Goal: Information Seeking & Learning: Learn about a topic

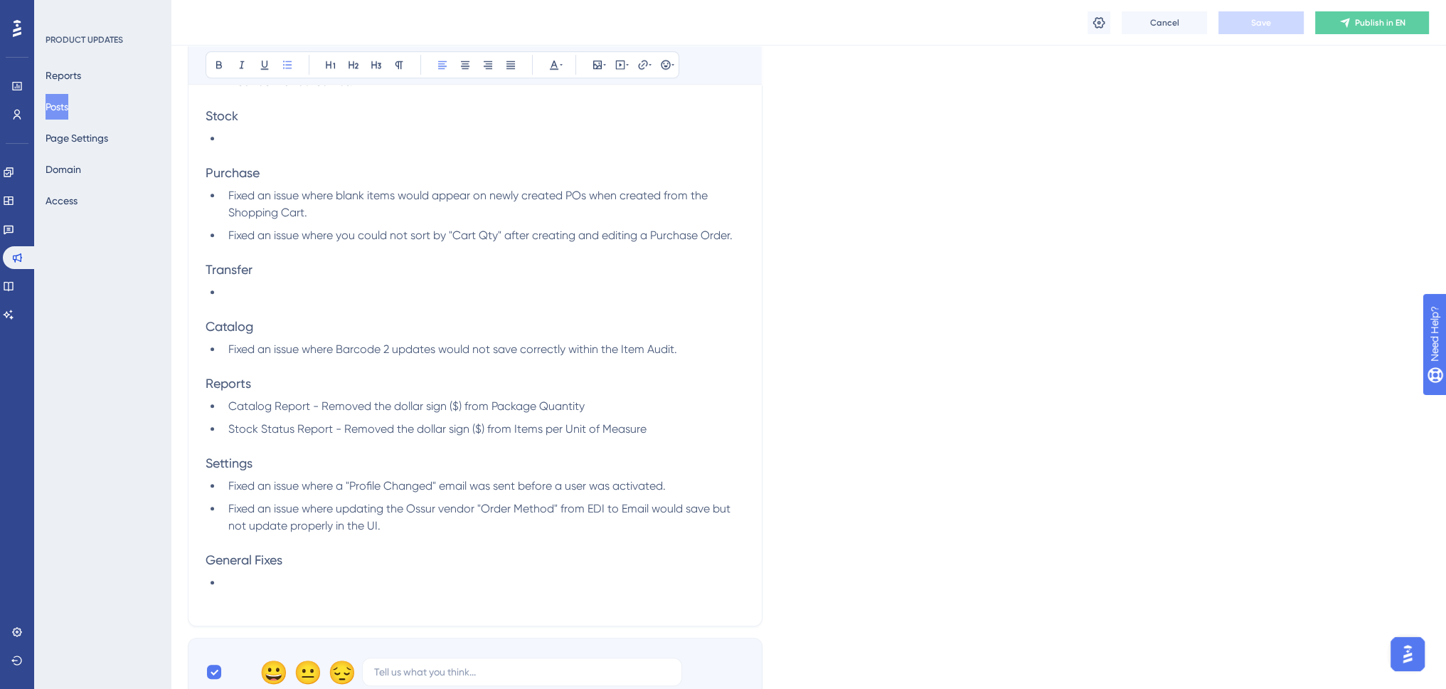
click at [276, 287] on li at bounding box center [484, 292] width 522 height 17
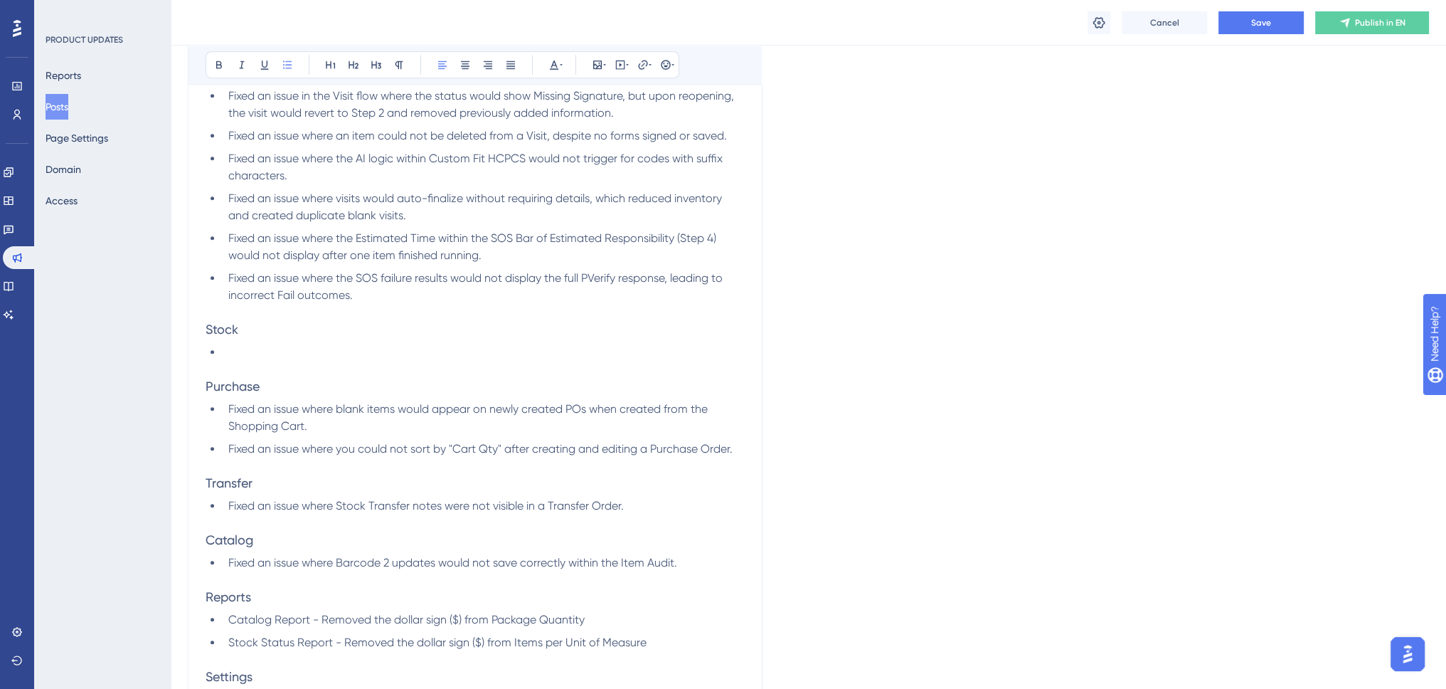
scroll to position [1046, 0]
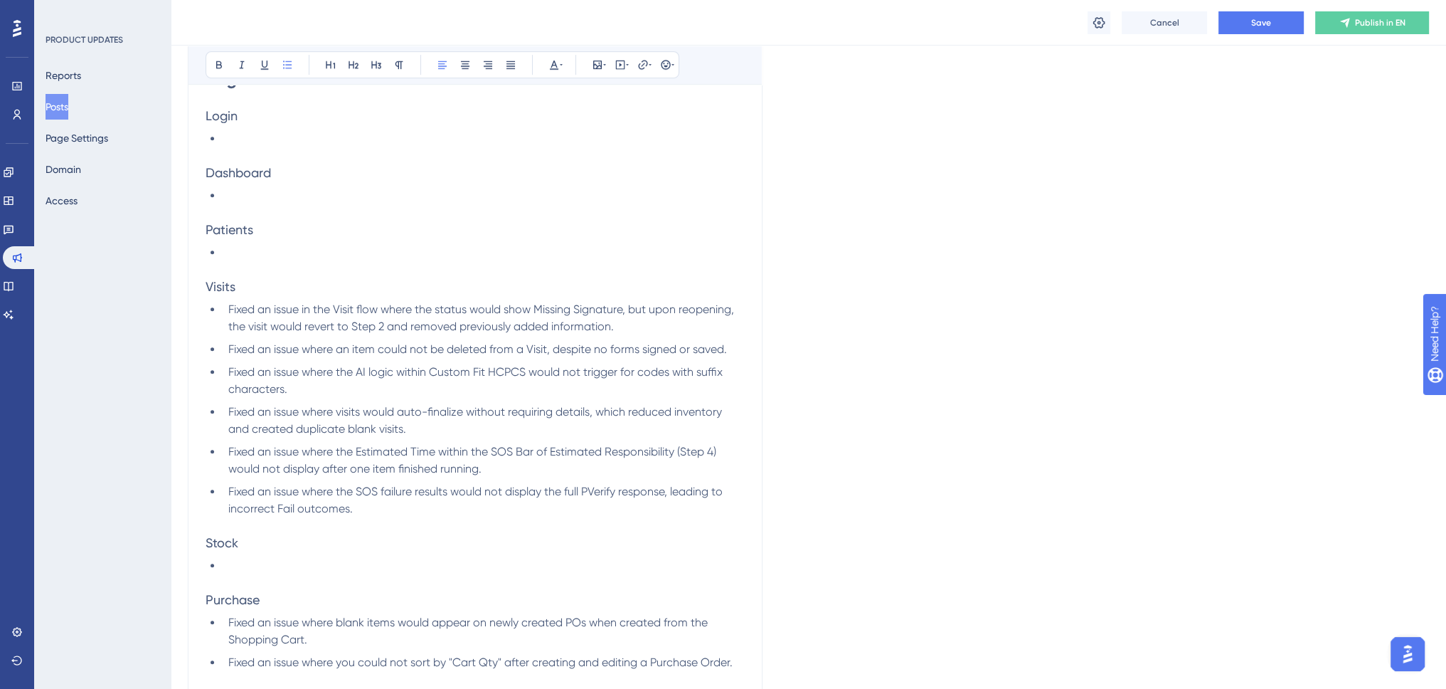
click at [378, 508] on li "Fixed an issue where the SOS failure results would not display the full PVerify…" at bounding box center [484, 500] width 522 height 34
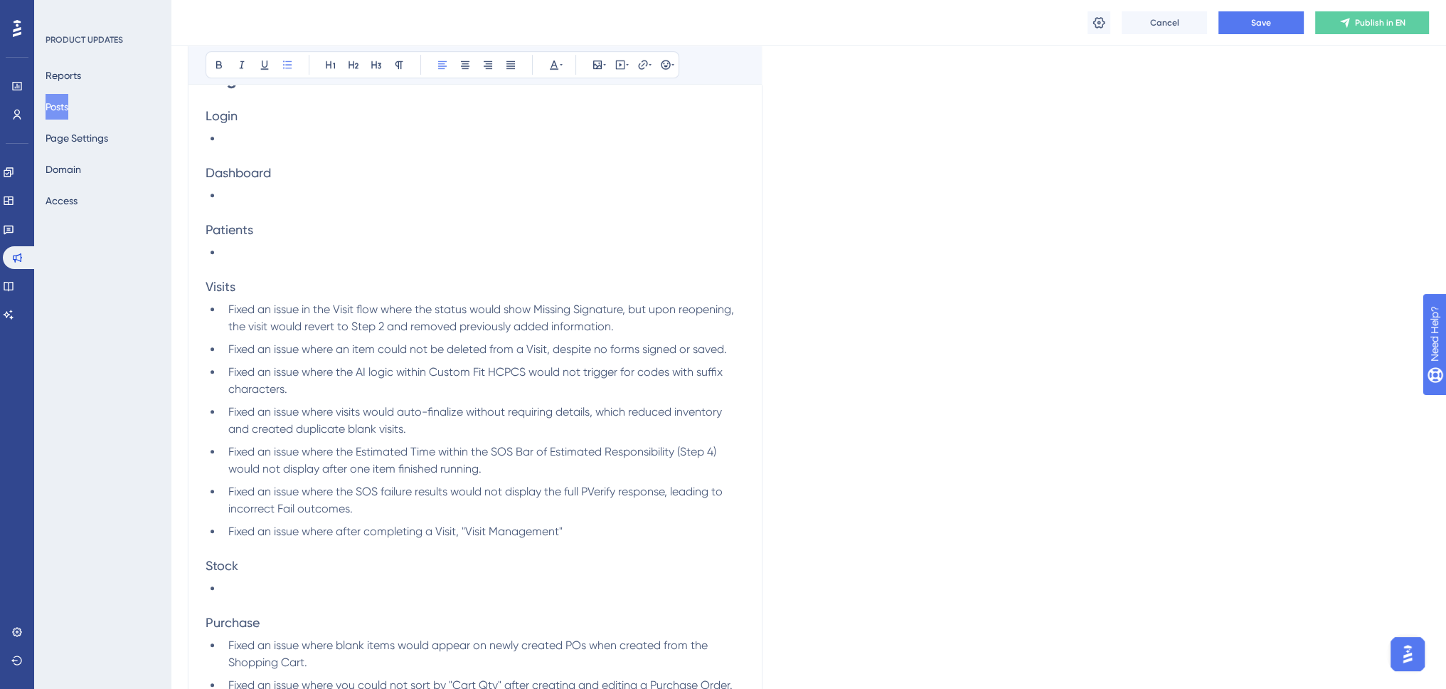
click at [461, 530] on span "Fixed an issue where after completing a Visit, "Visit Management"" at bounding box center [395, 531] width 334 height 14
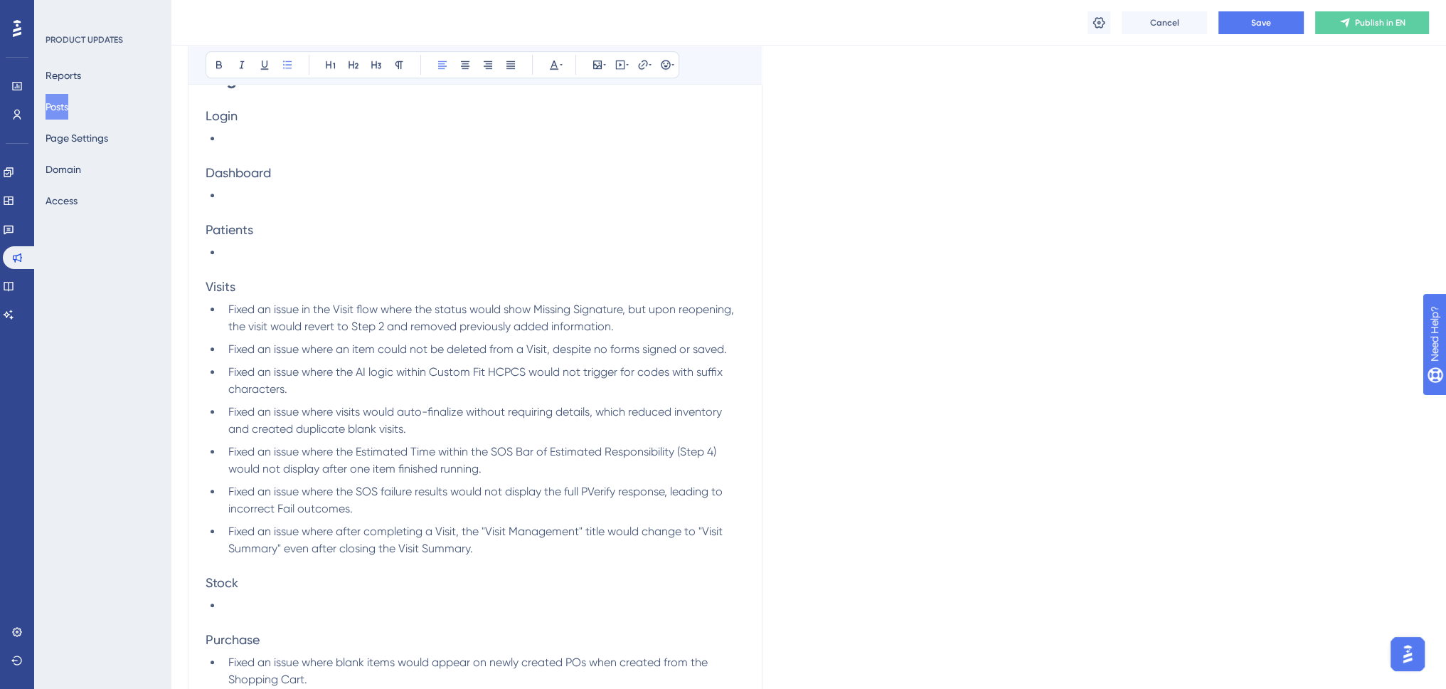
drag, startPoint x: 401, startPoint y: 543, endPoint x: 430, endPoint y: 544, distance: 28.5
click at [401, 543] on span "Fixed an issue where after completing a Visit, the "Visit Management" title wou…" at bounding box center [476, 539] width 497 height 31
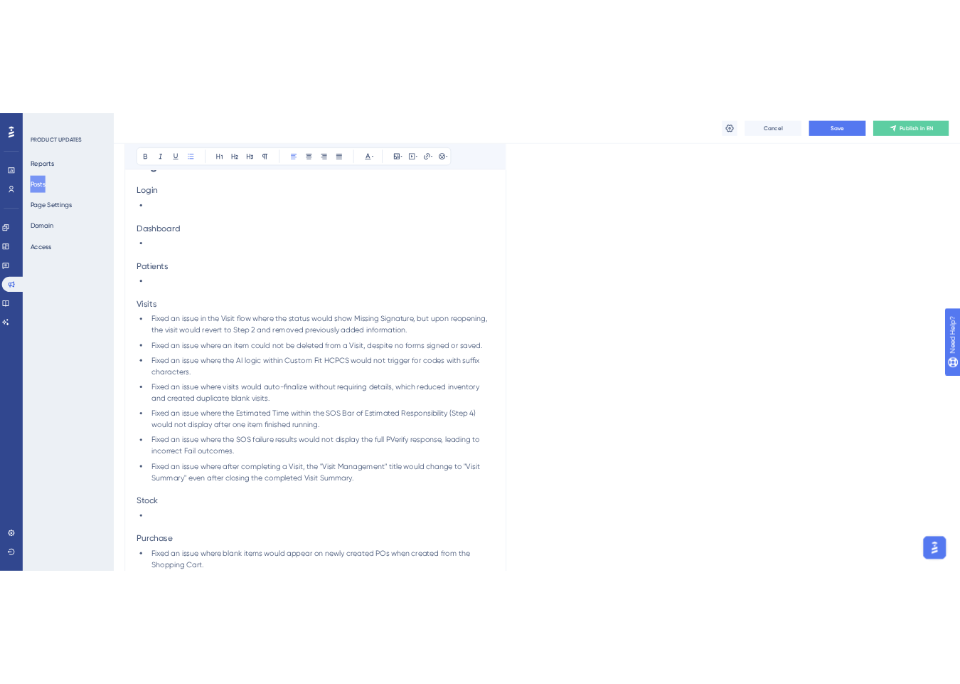
scroll to position [1330, 0]
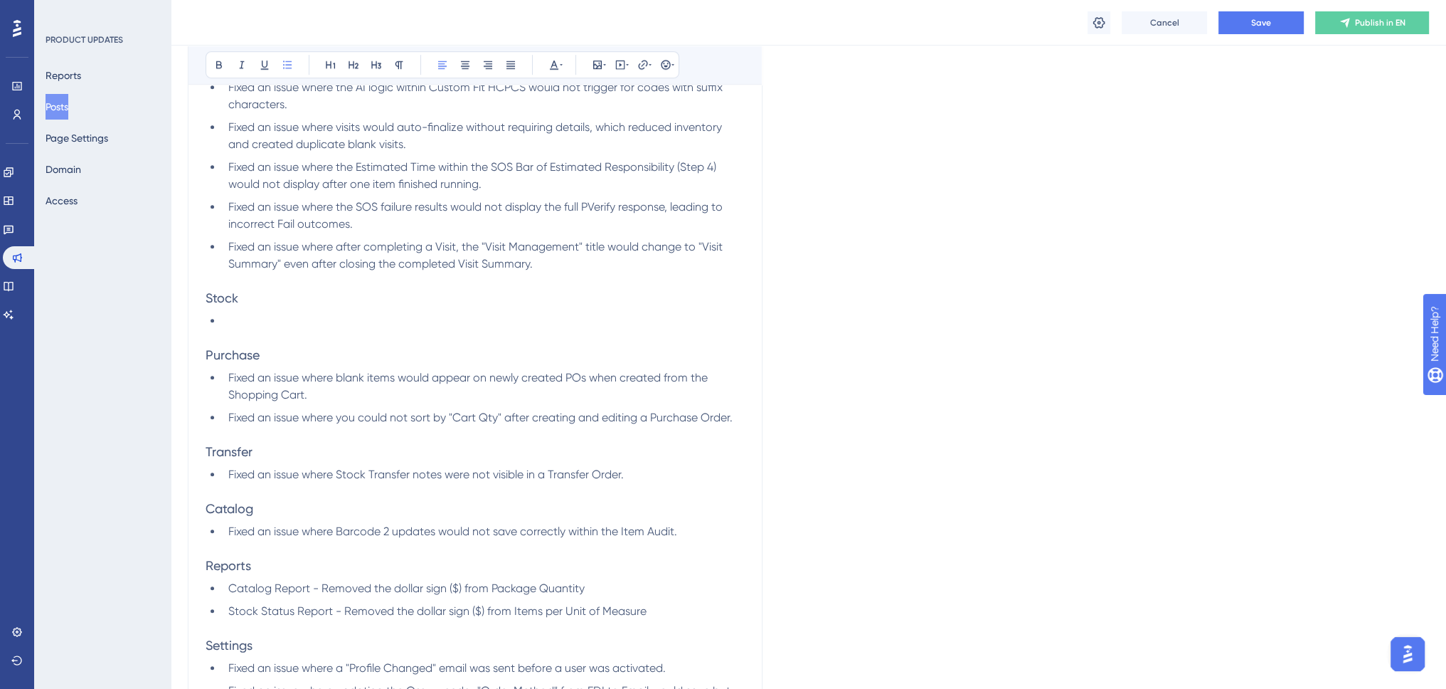
click at [639, 467] on li "Fixed an issue where Stock Transfer notes were not visible in a Transfer Order." at bounding box center [484, 474] width 522 height 17
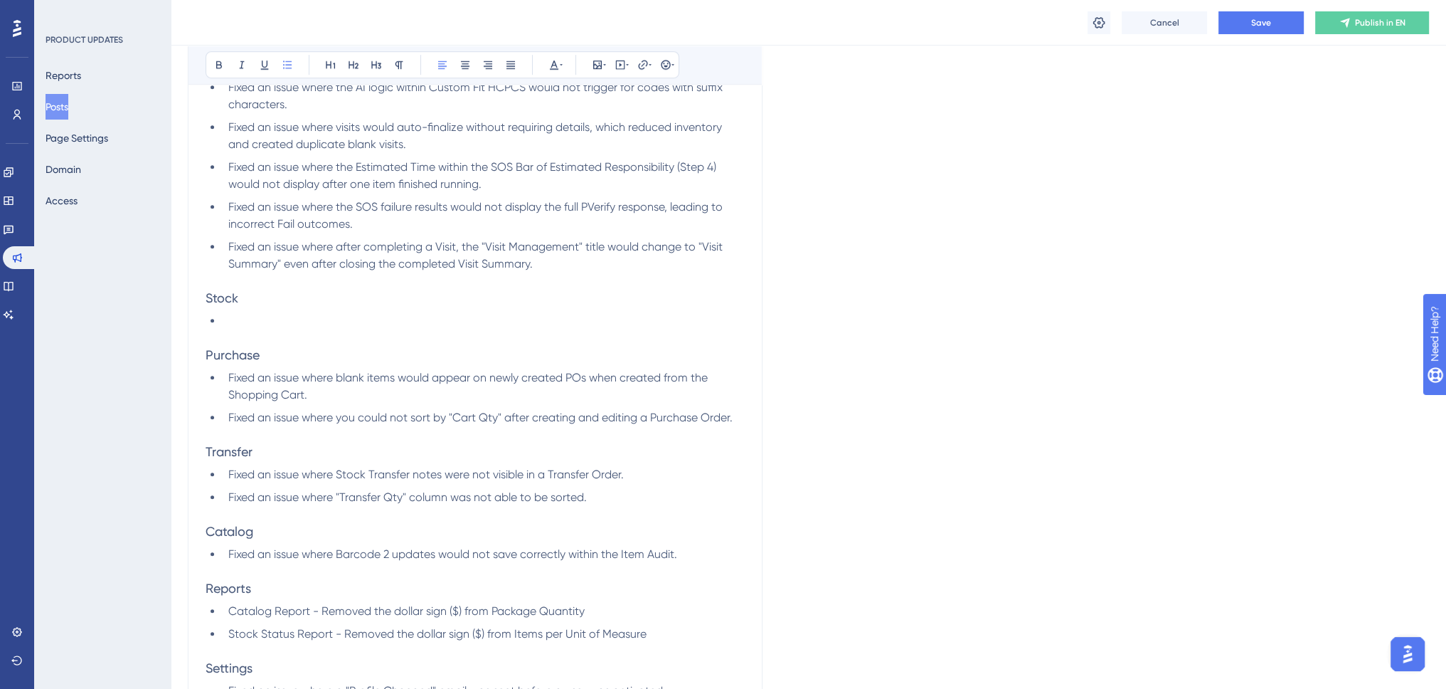
click at [739, 423] on li "Fixed an issue where you could not sort by "Cart Qty" after creating and editin…" at bounding box center [484, 417] width 522 height 17
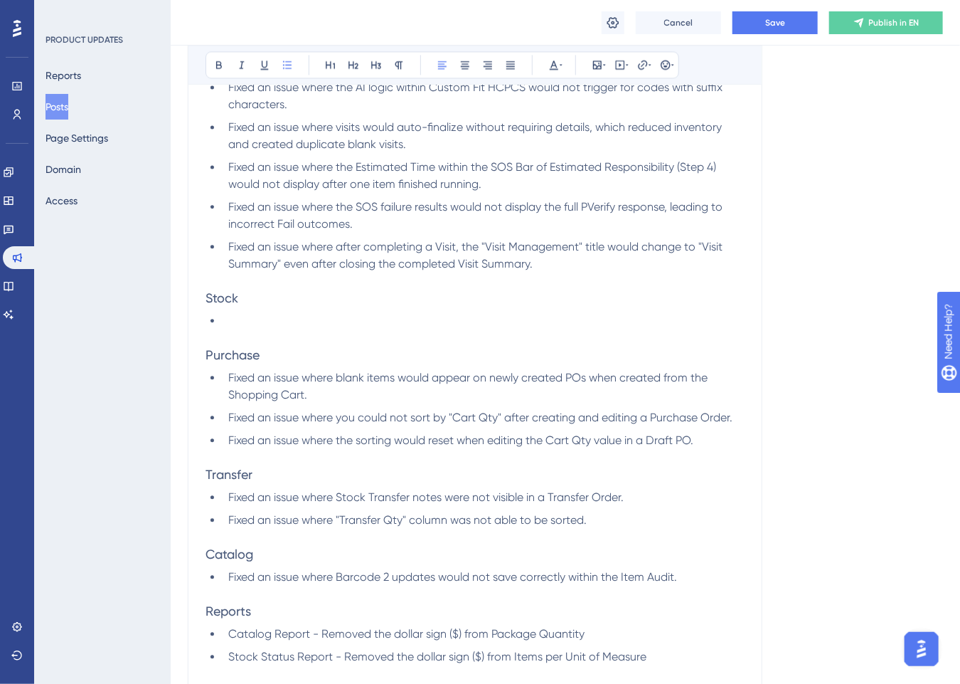
click at [529, 521] on span "Fixed an issue where "Transfer Qty" column was not able to be sorted." at bounding box center [407, 520] width 359 height 14
click at [698, 574] on li "Fixed an issue where Barcode 2 updates would not save correctly within the Item…" at bounding box center [484, 576] width 522 height 17
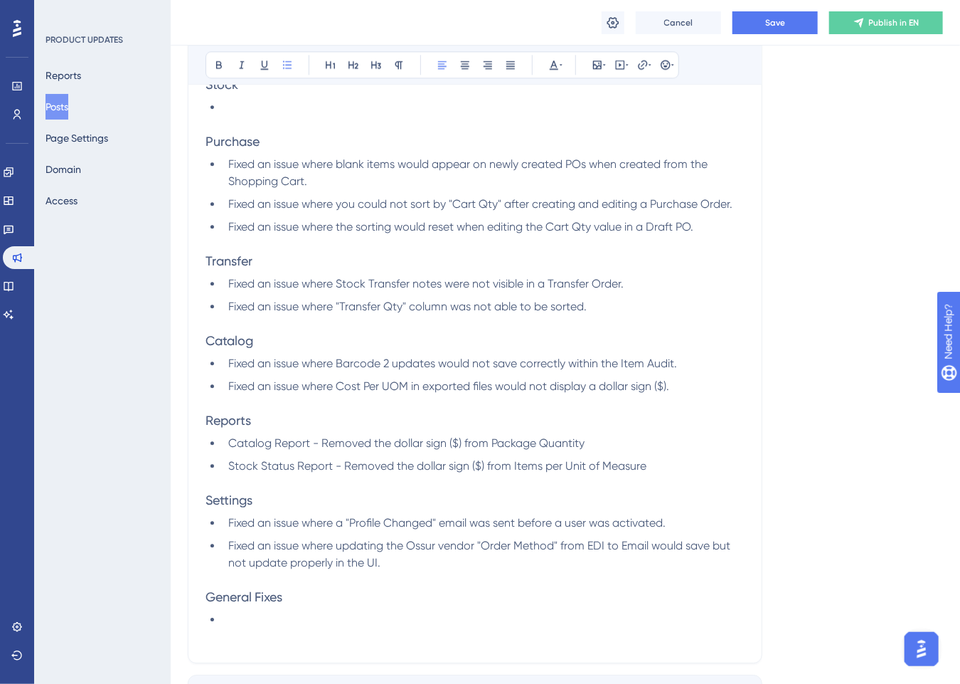
scroll to position [1686, 0]
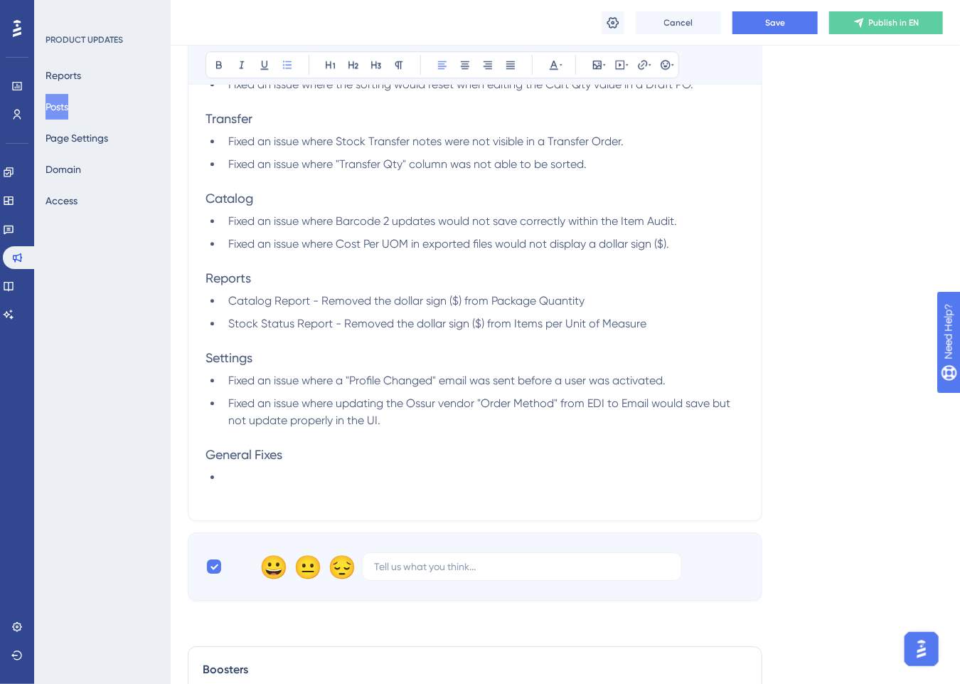
click at [682, 317] on li "Stock Status Report - Removed the dollar sign ($) from Items per Unit of Measure" at bounding box center [484, 323] width 522 height 17
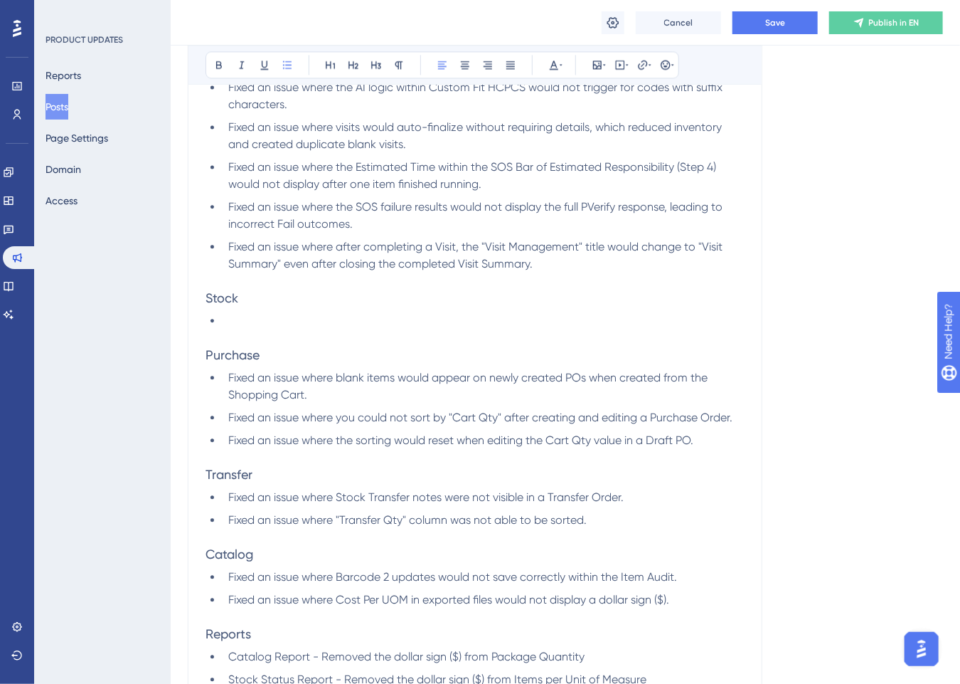
scroll to position [1473, 0]
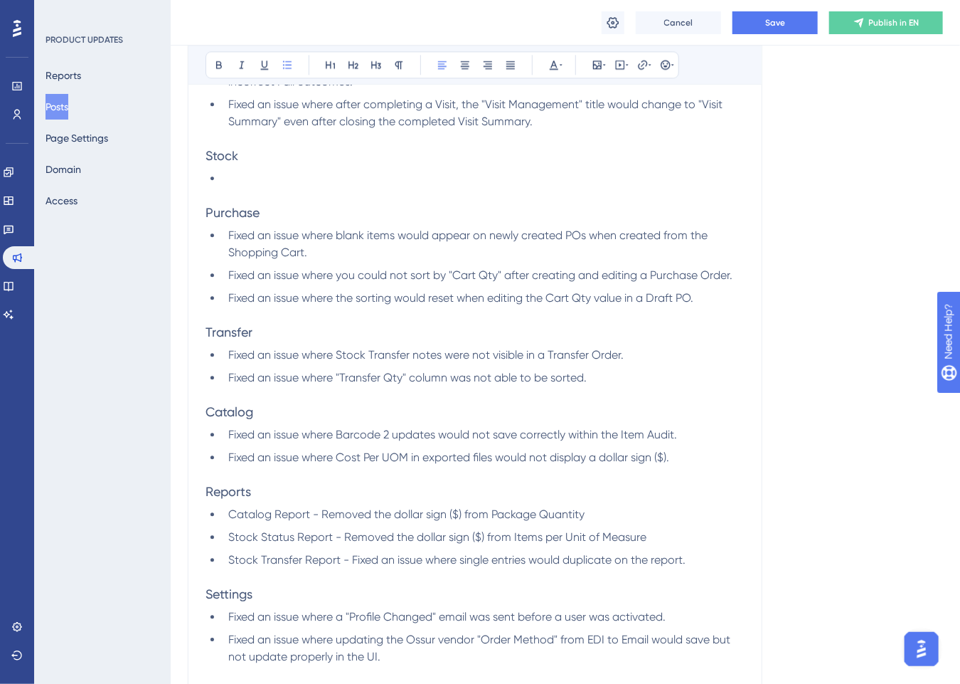
click at [706, 455] on li "Fixed an issue where Cost Per UOM in exported files would not display a dollar …" at bounding box center [484, 457] width 522 height 17
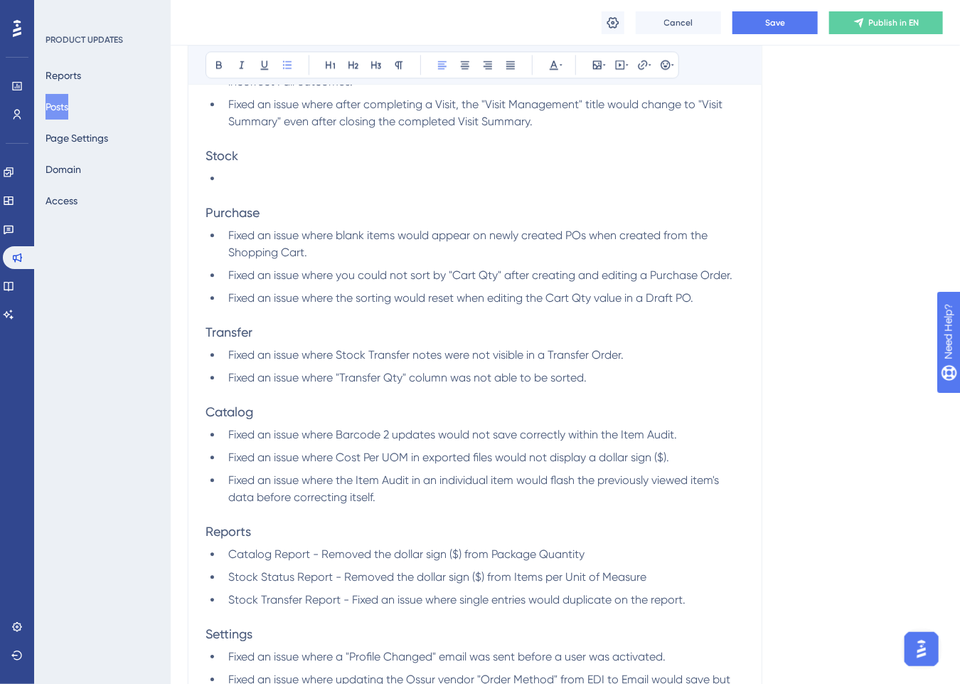
scroll to position [1757, 0]
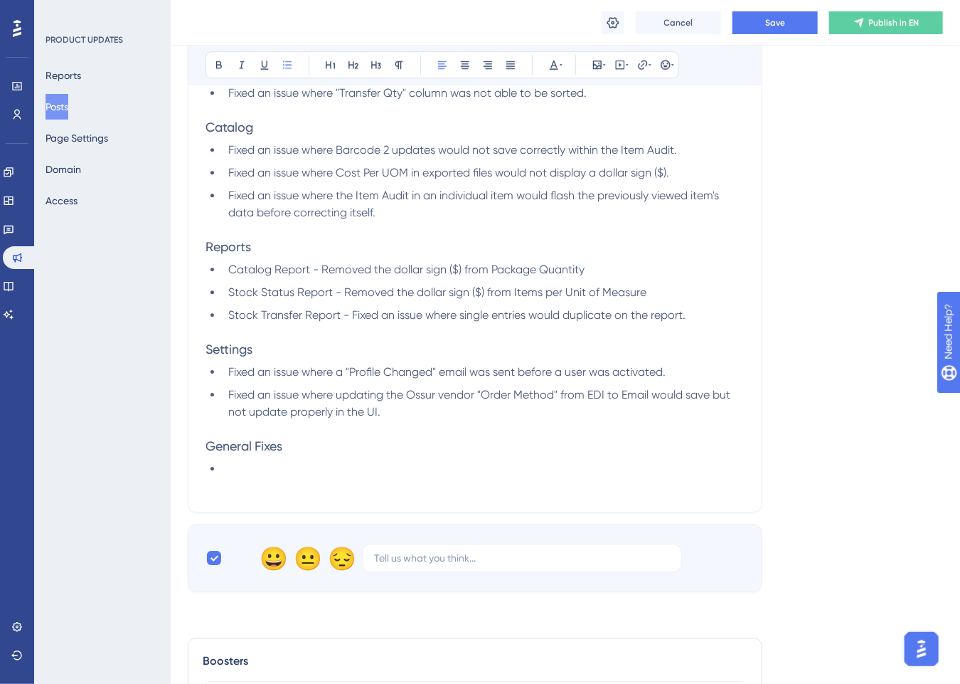
click at [276, 465] on li at bounding box center [484, 468] width 522 height 17
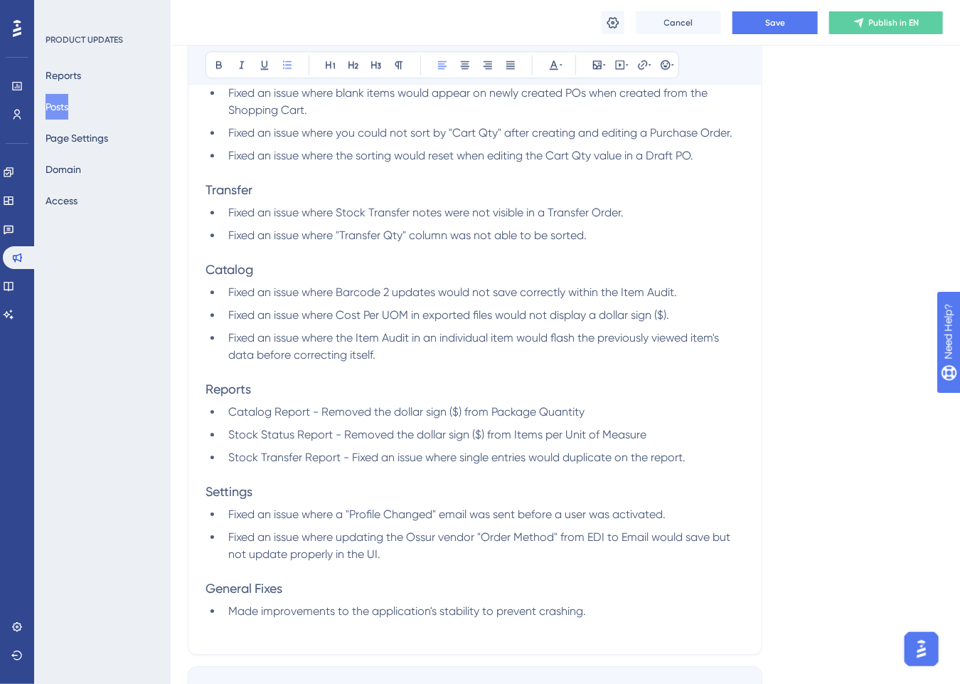
scroll to position [1473, 0]
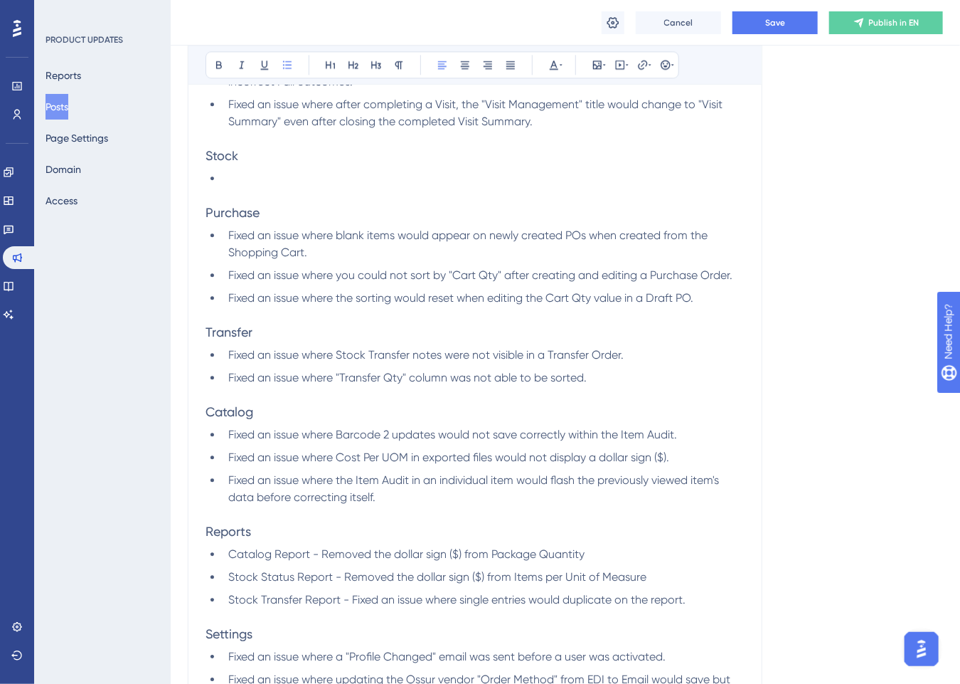
click at [647, 381] on li "Fixed an issue where "Transfer Qty" column was not able to be sorted." at bounding box center [484, 377] width 522 height 17
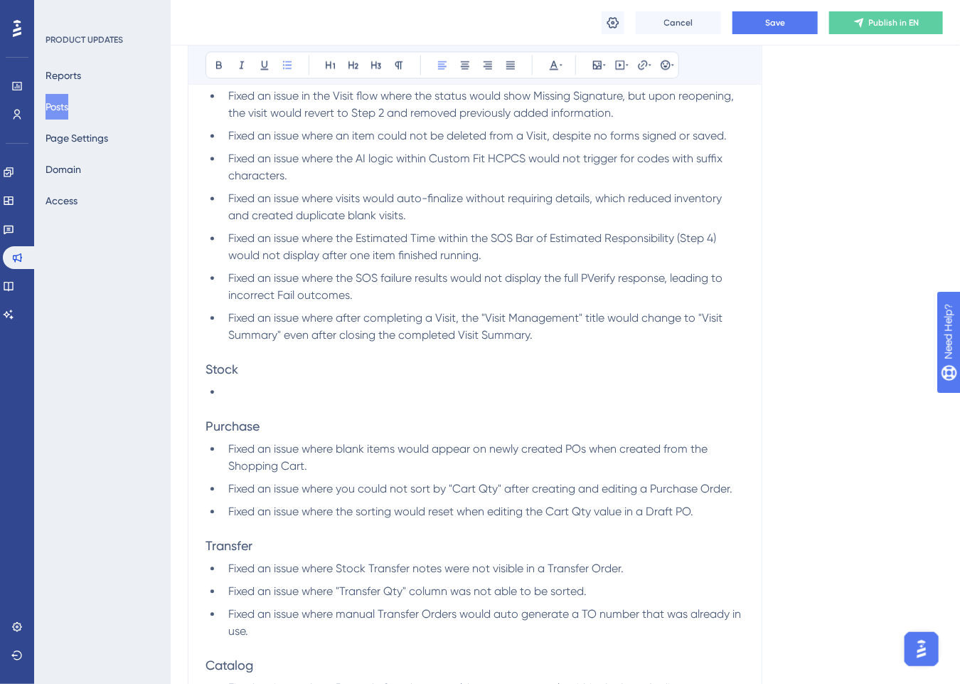
scroll to position [1117, 0]
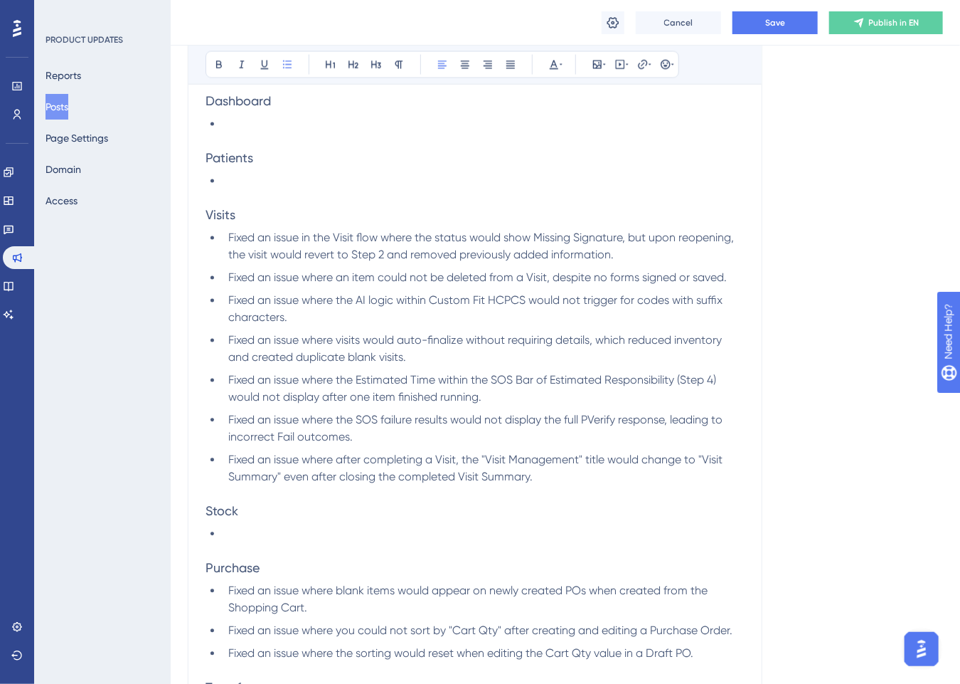
click at [578, 479] on li "Fixed an issue where after completing a Visit, the "Visit Management" title wou…" at bounding box center [484, 469] width 522 height 34
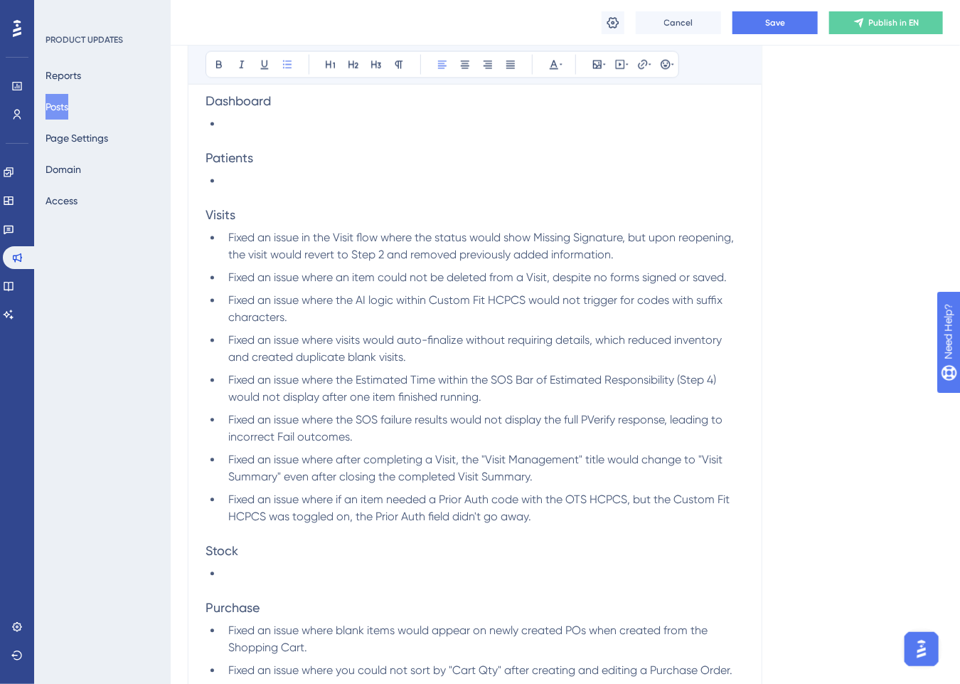
click at [568, 514] on li "Fixed an issue where if an item needed a Prior Auth code with the OTS HCPCS, bu…" at bounding box center [484, 509] width 522 height 34
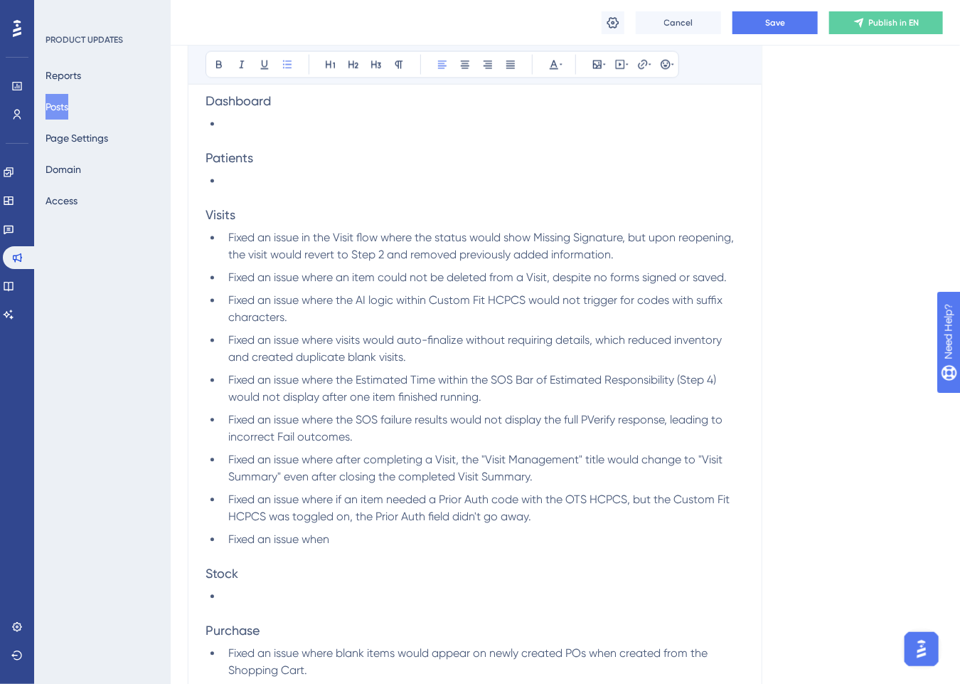
click at [349, 541] on li "Fixed an issue when" at bounding box center [484, 539] width 522 height 17
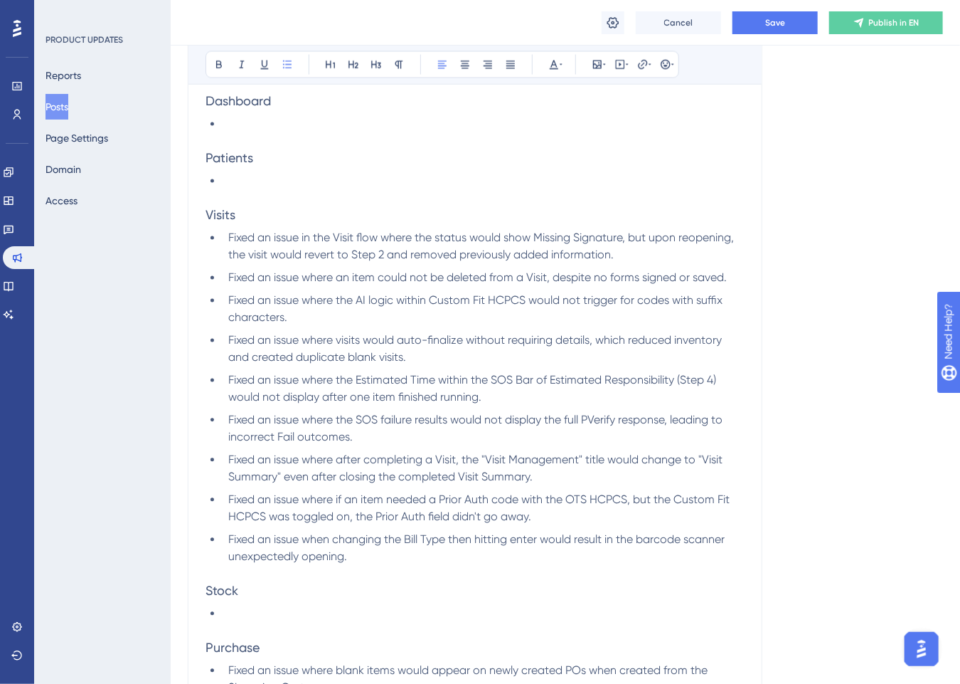
click at [398, 556] on li "Fixed an issue when changing the Bill Type then hitting enter would result in t…" at bounding box center [484, 548] width 522 height 34
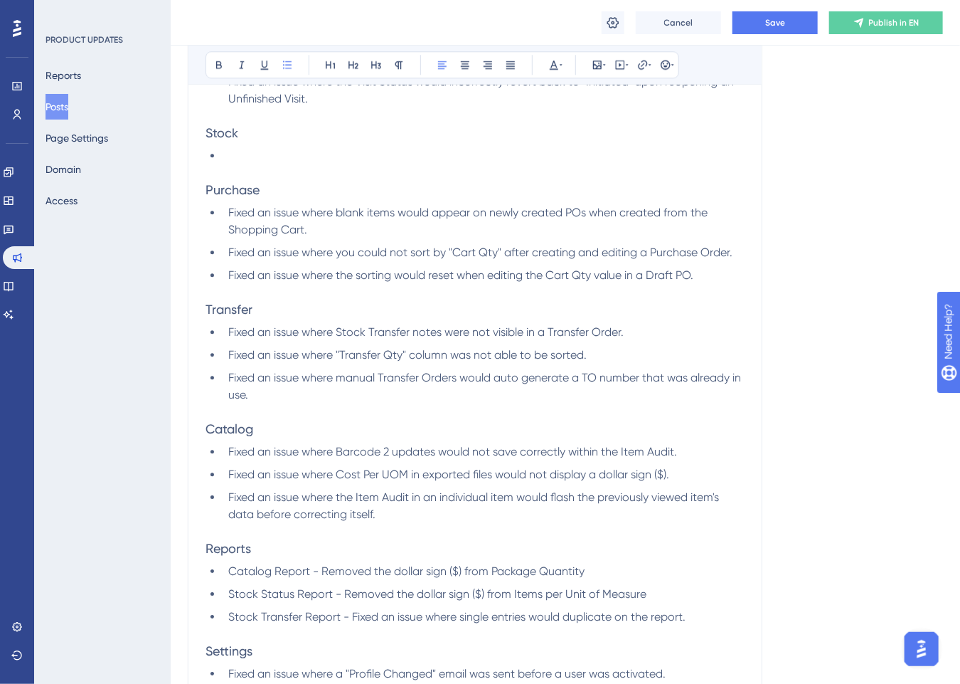
scroll to position [1686, 0]
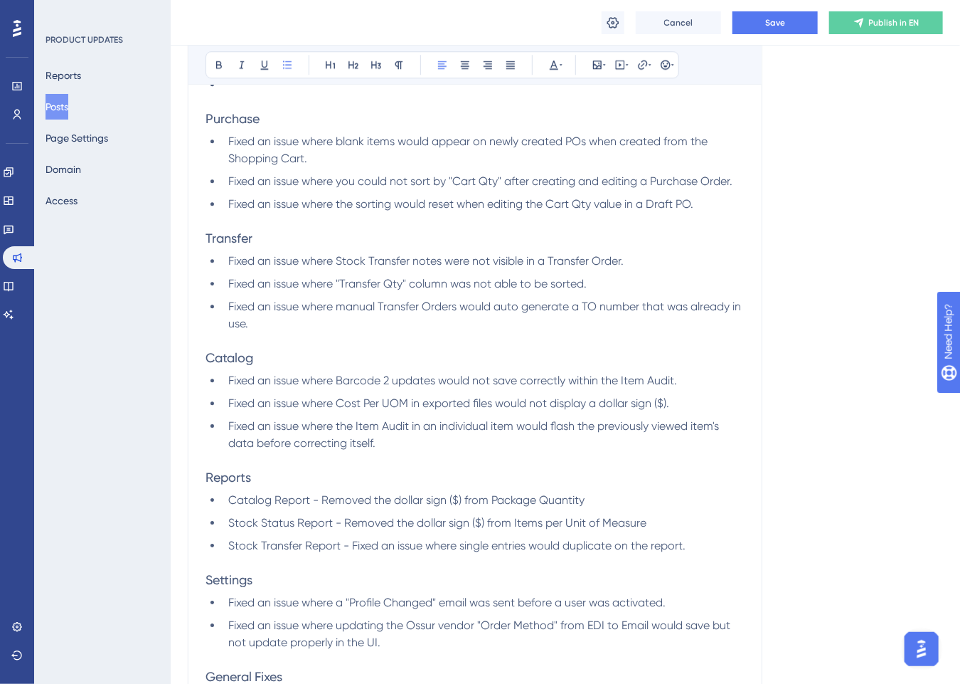
click at [706, 544] on li "Stock Transfer Report - Fixed an issue where single entries would duplicate on …" at bounding box center [484, 545] width 522 height 17
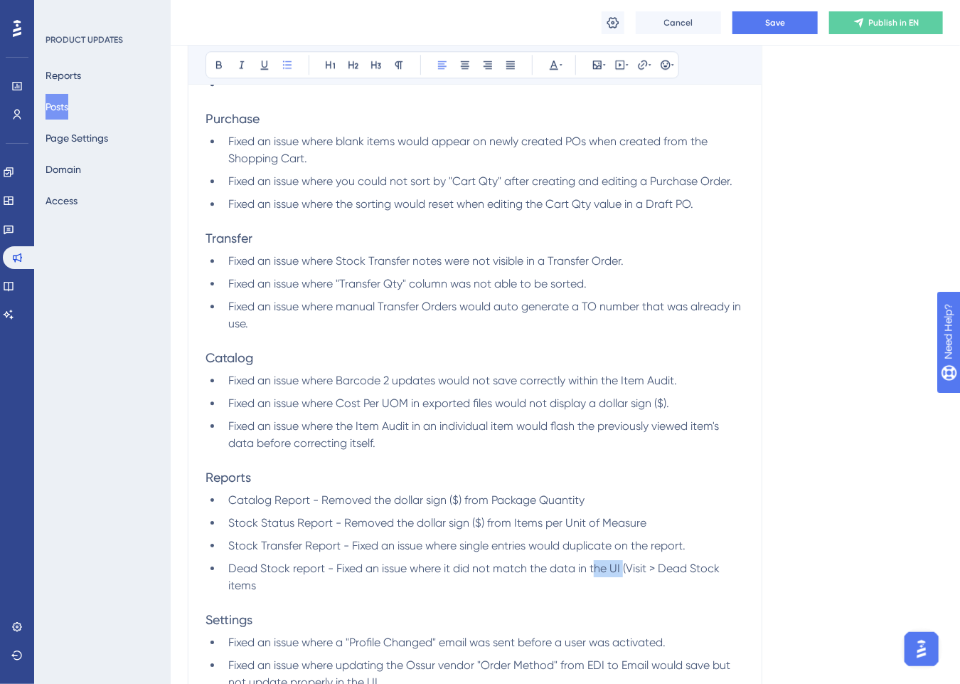
drag, startPoint x: 624, startPoint y: 571, endPoint x: 598, endPoint y: 572, distance: 26.4
click at [598, 572] on span "Dead Stock report - Fixed an issue where it did not match the data in the UI (V…" at bounding box center [475, 576] width 494 height 31
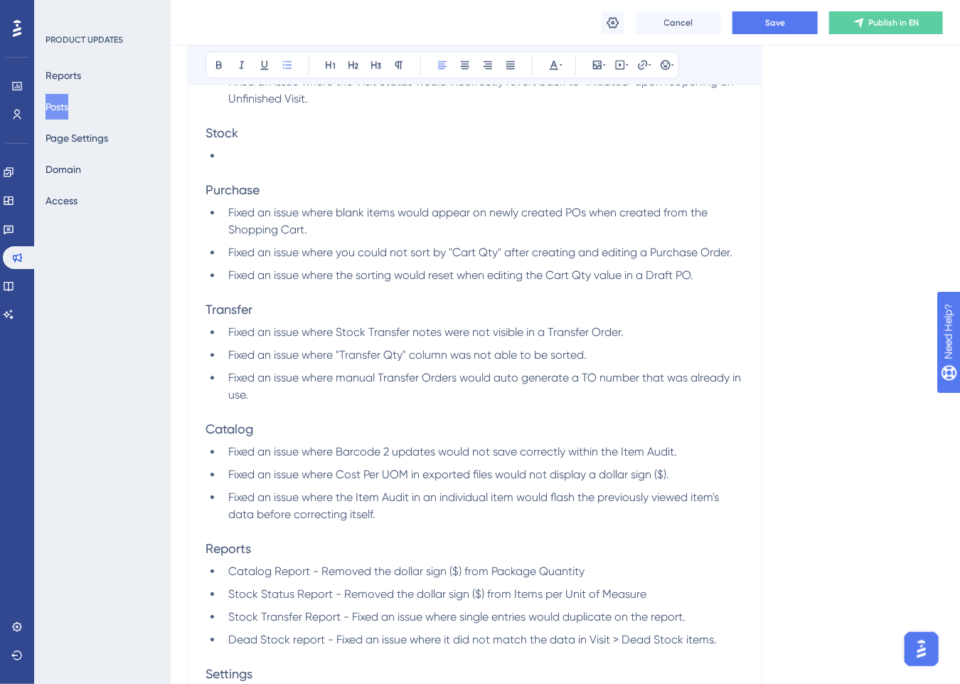
scroll to position [1544, 0]
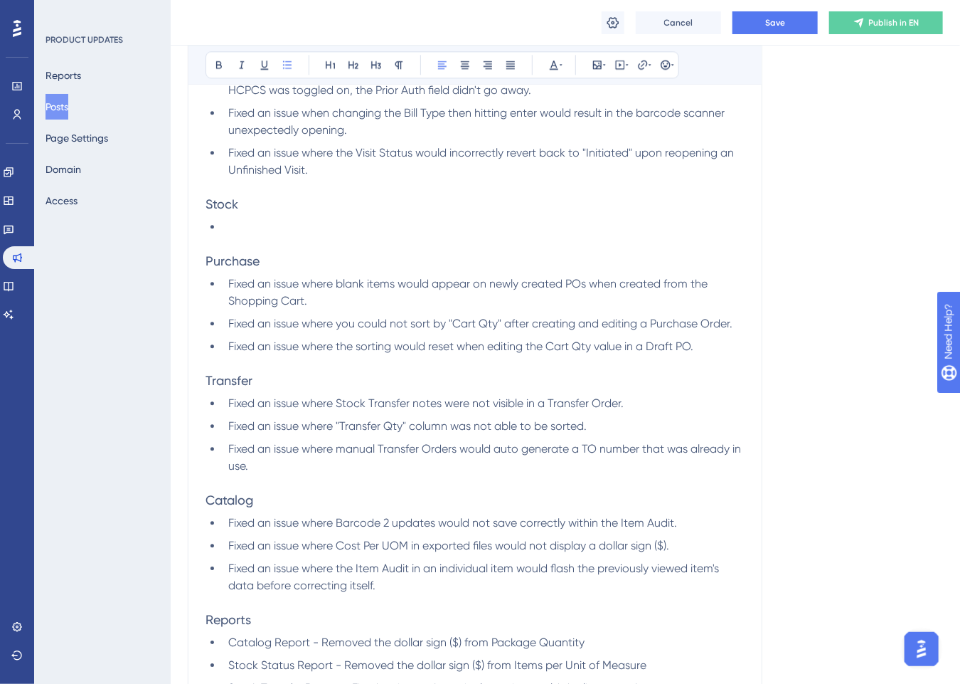
click at [731, 344] on li "Fixed an issue where the sorting would reset when editing the Cart Qty value in…" at bounding box center [484, 346] width 522 height 17
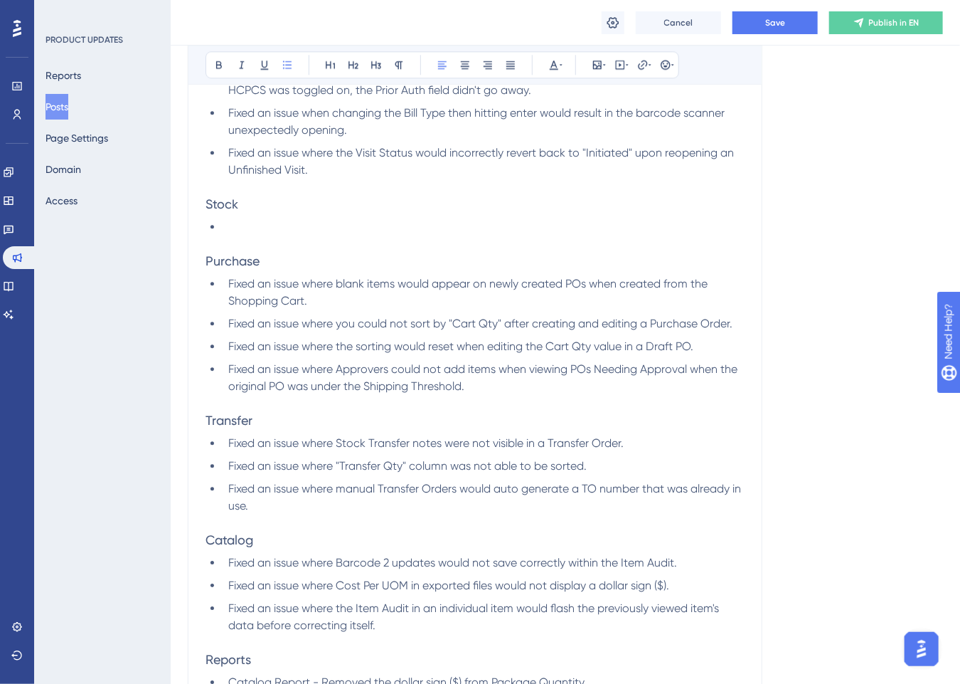
scroll to position [1401, 0]
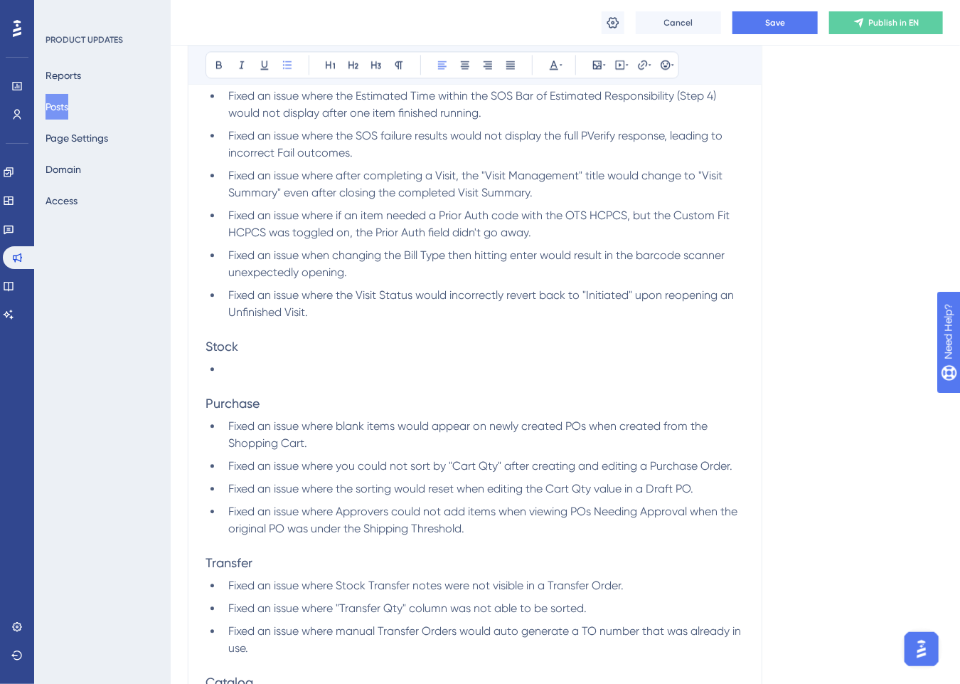
click at [342, 312] on li "Fixed an issue where the Visit Status would incorrectly revert back to "Initiat…" at bounding box center [484, 304] width 522 height 34
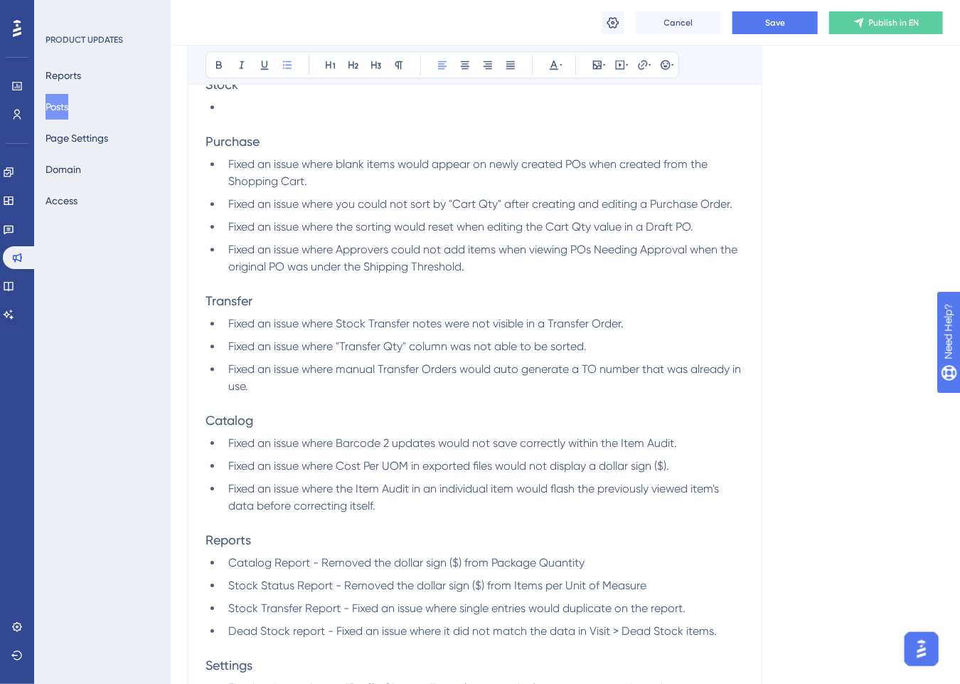
scroll to position [1899, 0]
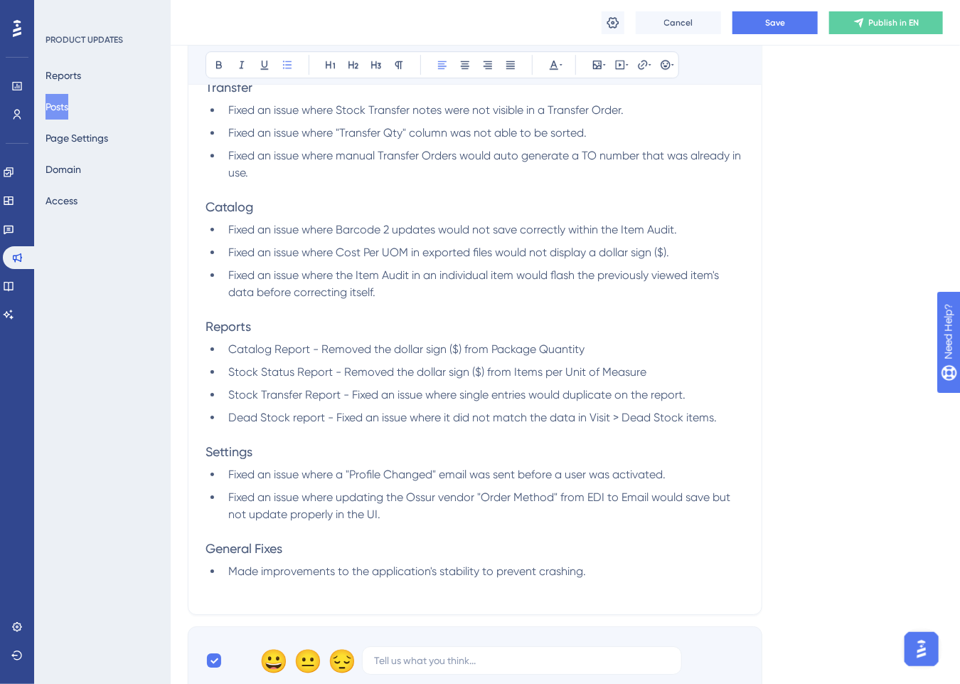
click at [549, 523] on li "Fixed an issue where updating the Ossur vendor "Order Method" from EDI to Email…" at bounding box center [484, 506] width 522 height 34
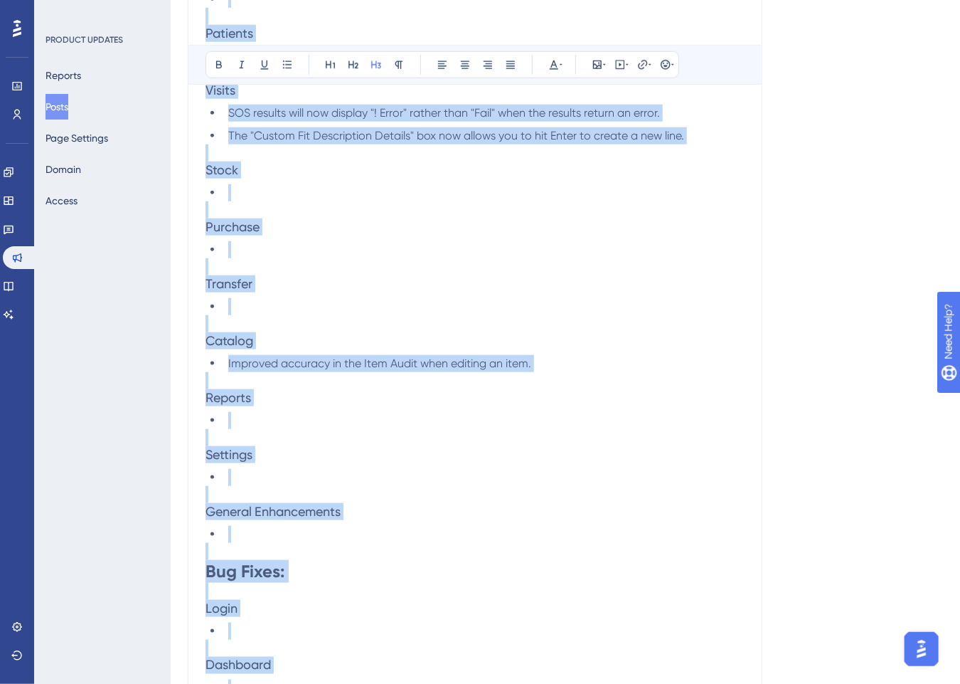
scroll to position [0, 0]
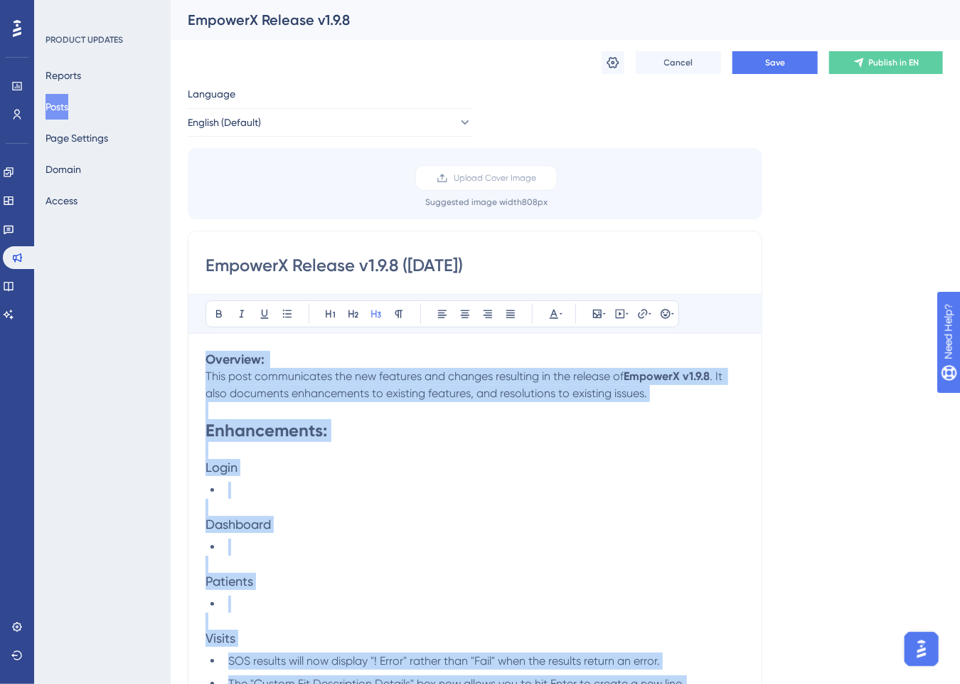
click at [351, 562] on p at bounding box center [475, 564] width 539 height 17
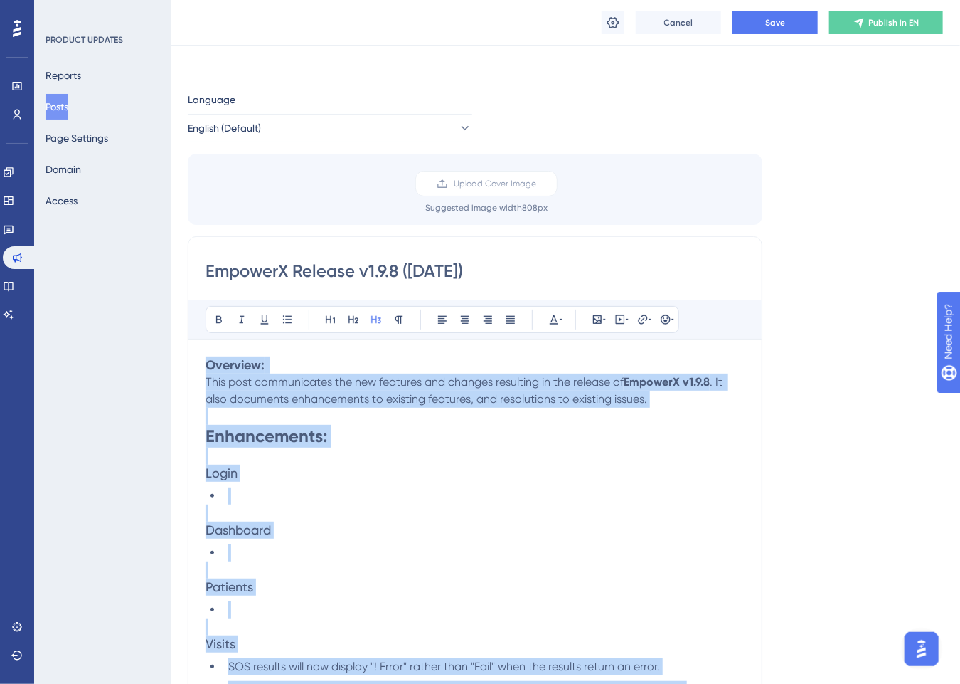
scroll to position [71, 0]
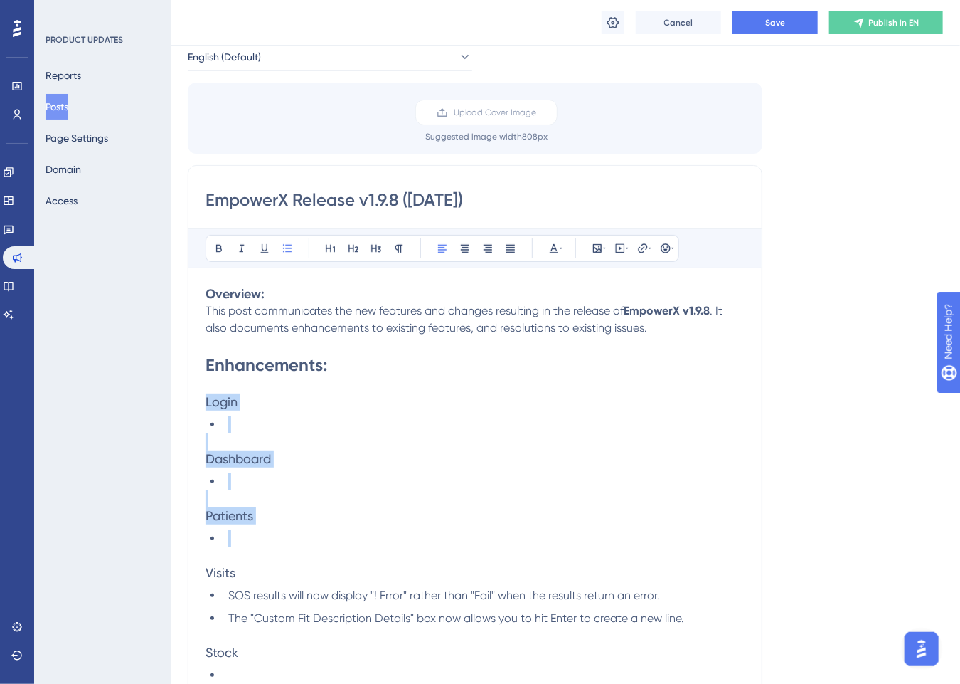
drag, startPoint x: 251, startPoint y: 534, endPoint x: 194, endPoint y: 402, distance: 144.0
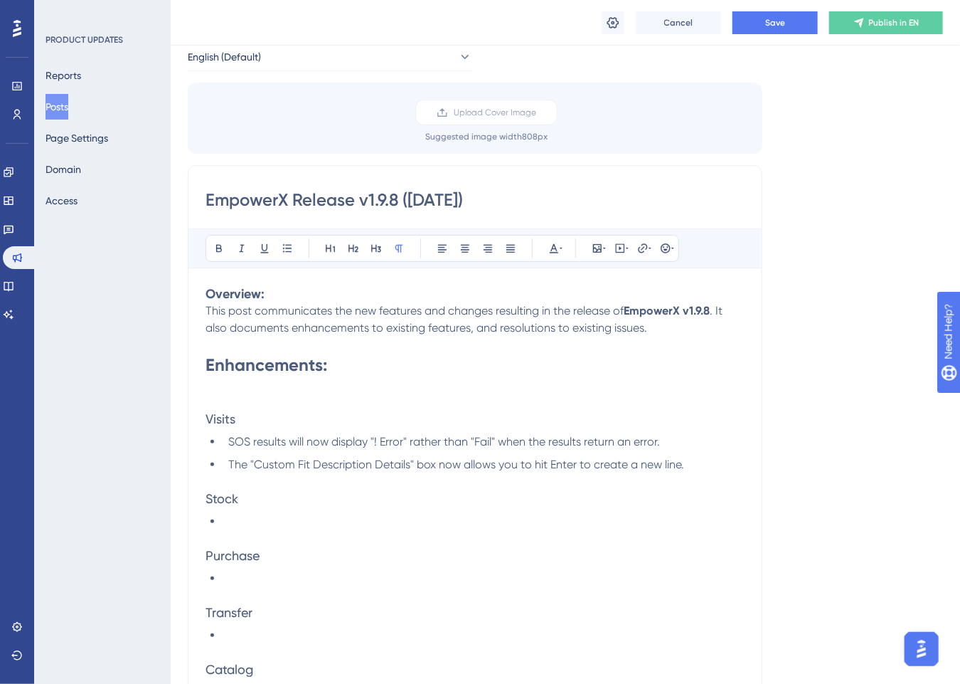
scroll to position [356, 0]
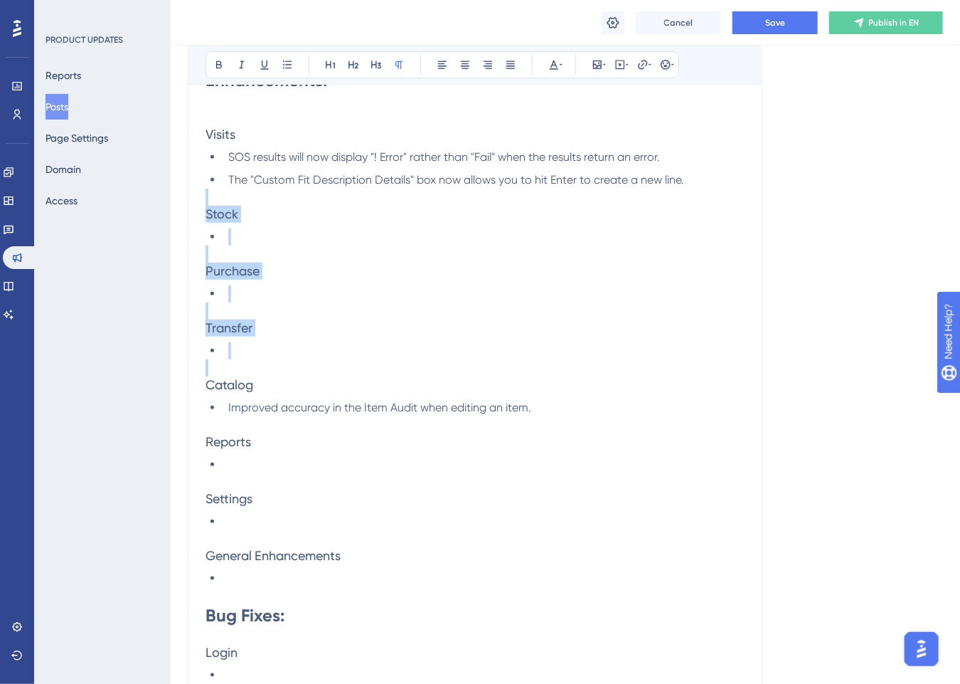
drag, startPoint x: 257, startPoint y: 361, endPoint x: 159, endPoint y: 201, distance: 186.8
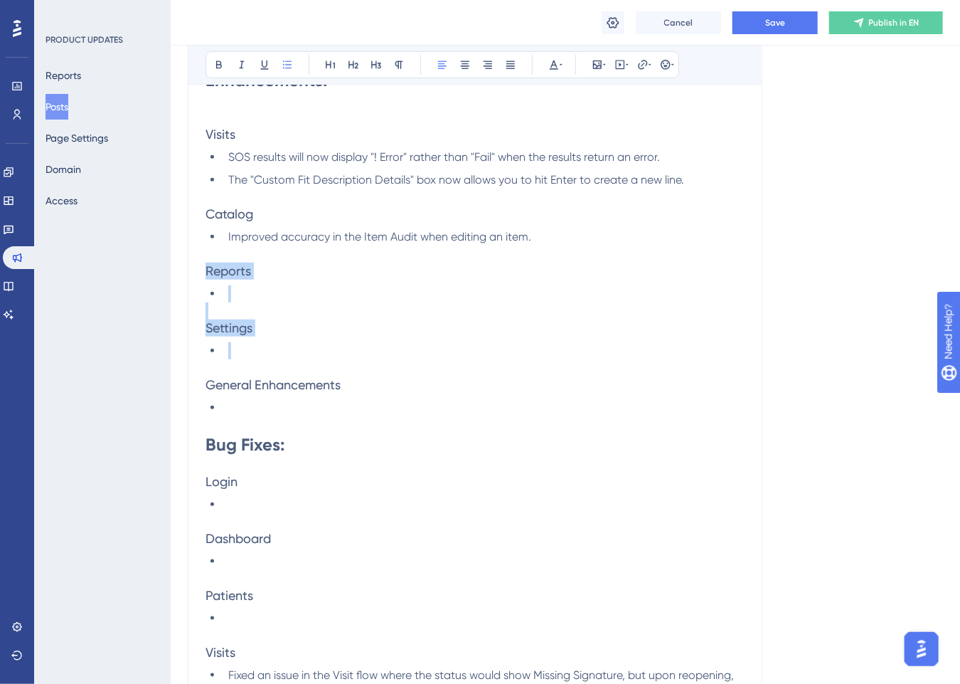
drag, startPoint x: 233, startPoint y: 355, endPoint x: 161, endPoint y: 270, distance: 111.0
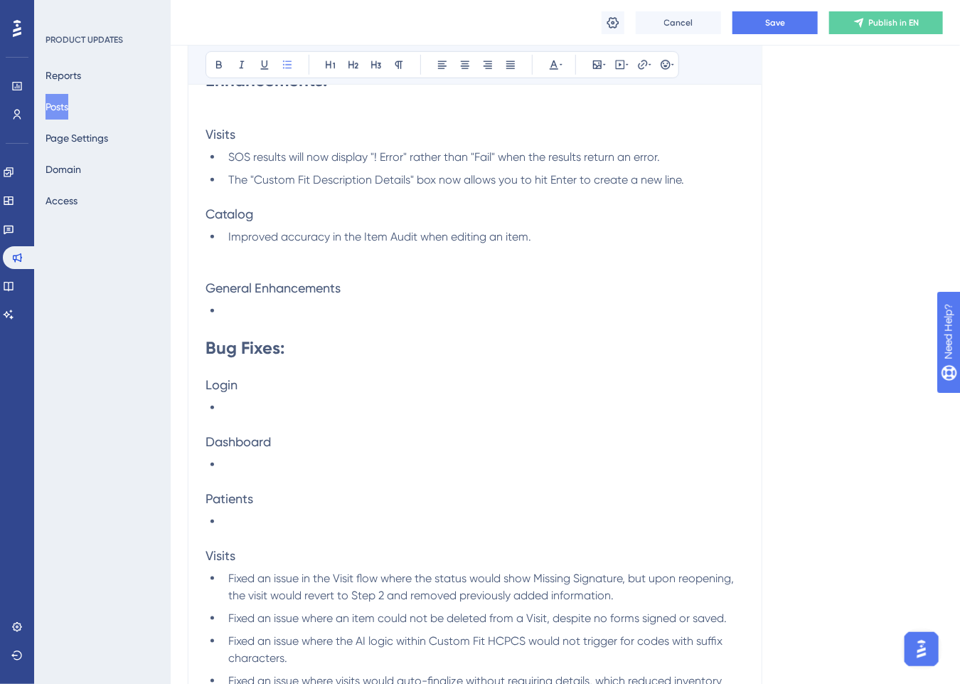
click at [239, 304] on li at bounding box center [484, 310] width 522 height 17
drag, startPoint x: 244, startPoint y: 310, endPoint x: 195, endPoint y: 267, distance: 65.5
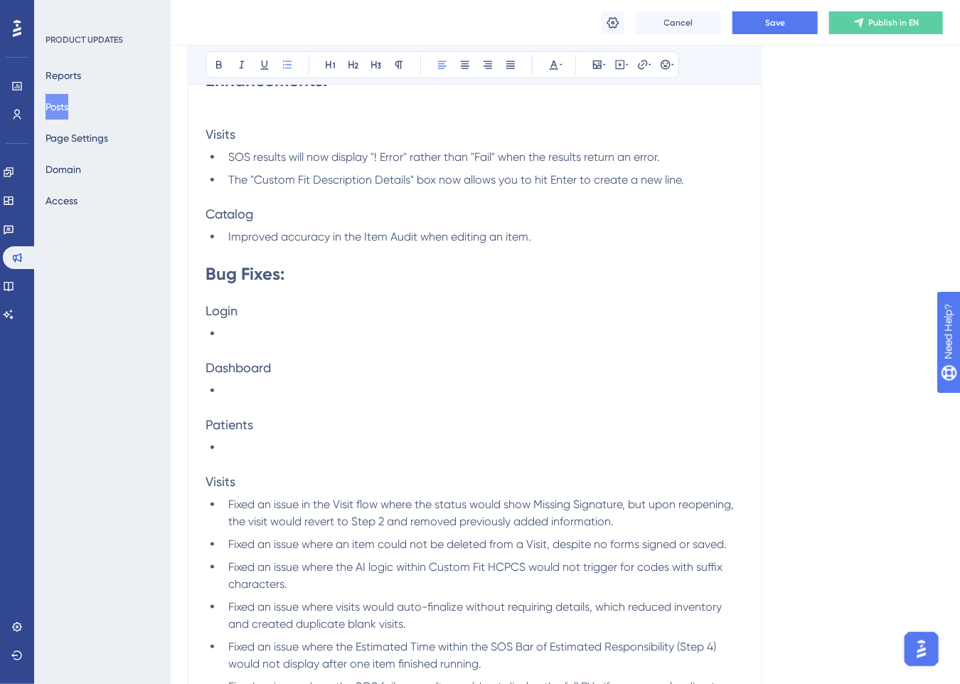
drag, startPoint x: 201, startPoint y: 308, endPoint x: 265, endPoint y: 457, distance: 162.3
drag, startPoint x: 243, startPoint y: 440, endPoint x: 165, endPoint y: 309, distance: 152.8
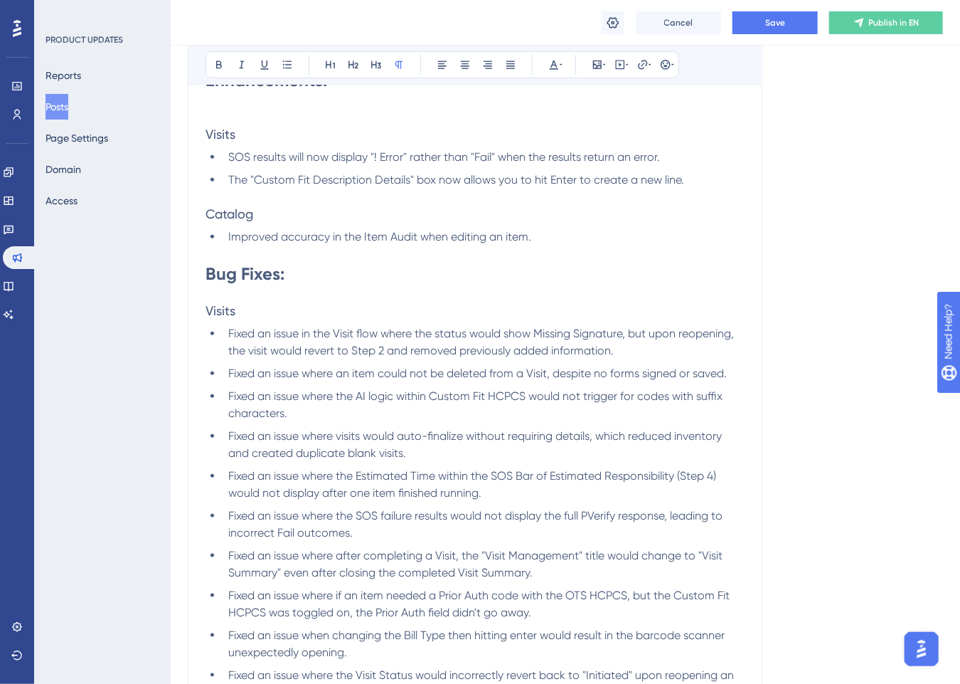
scroll to position [783, 0]
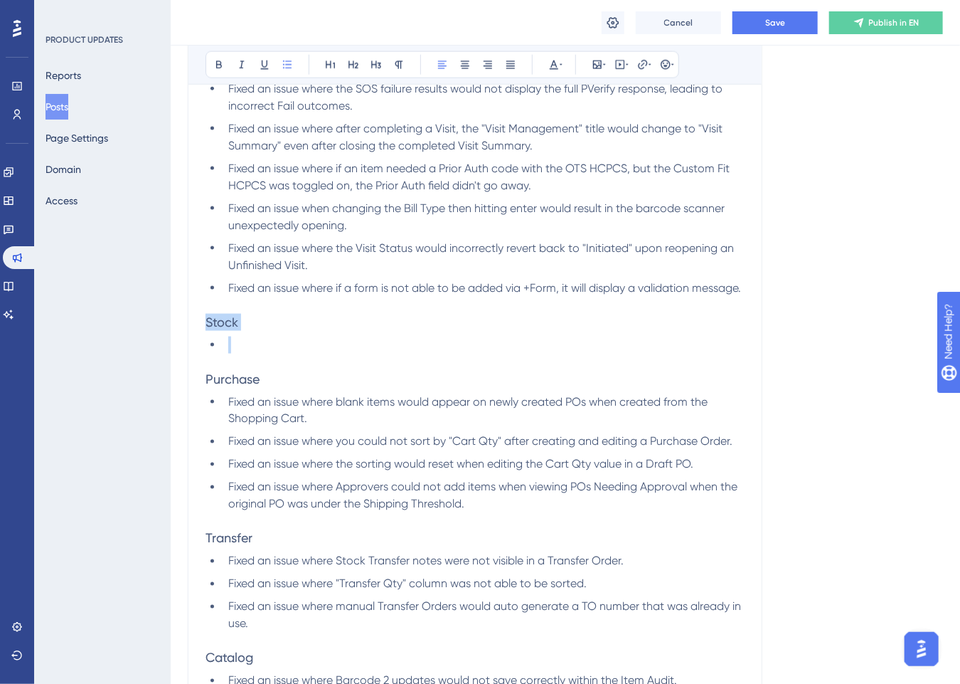
drag, startPoint x: 220, startPoint y: 350, endPoint x: 194, endPoint y: 332, distance: 31.2
click at [194, 332] on div "EmpowerX Release v1.9.8 (09/23/2025) Bold Italic Underline Bullet Point Heading…" at bounding box center [475, 260] width 575 height 1612
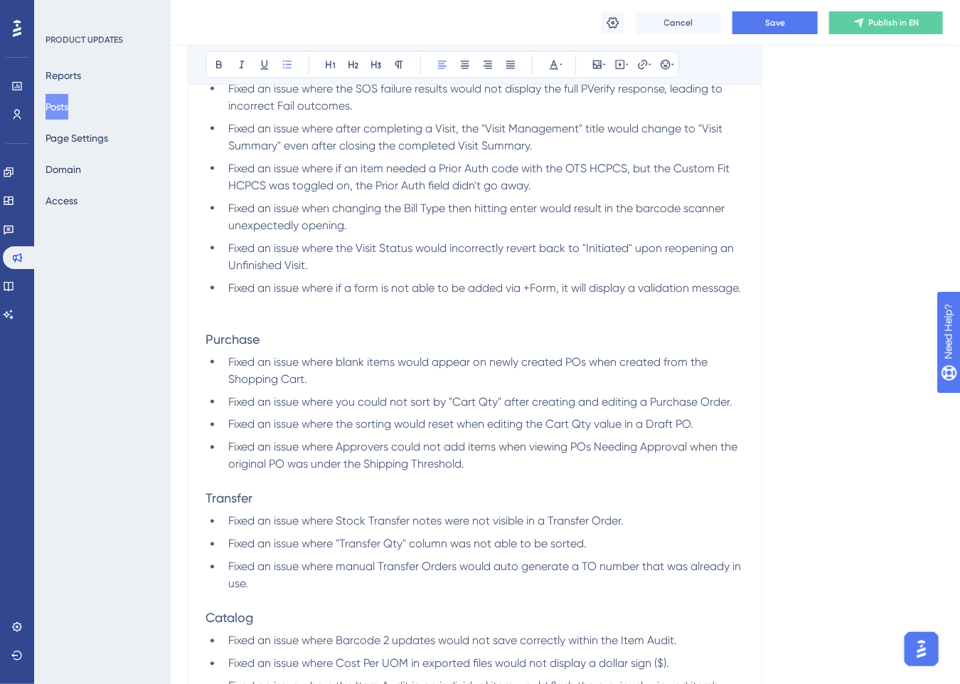
click at [551, 433] on li "Fixed an issue where the sorting would reset when editing the Cart Qty value in…" at bounding box center [484, 424] width 522 height 17
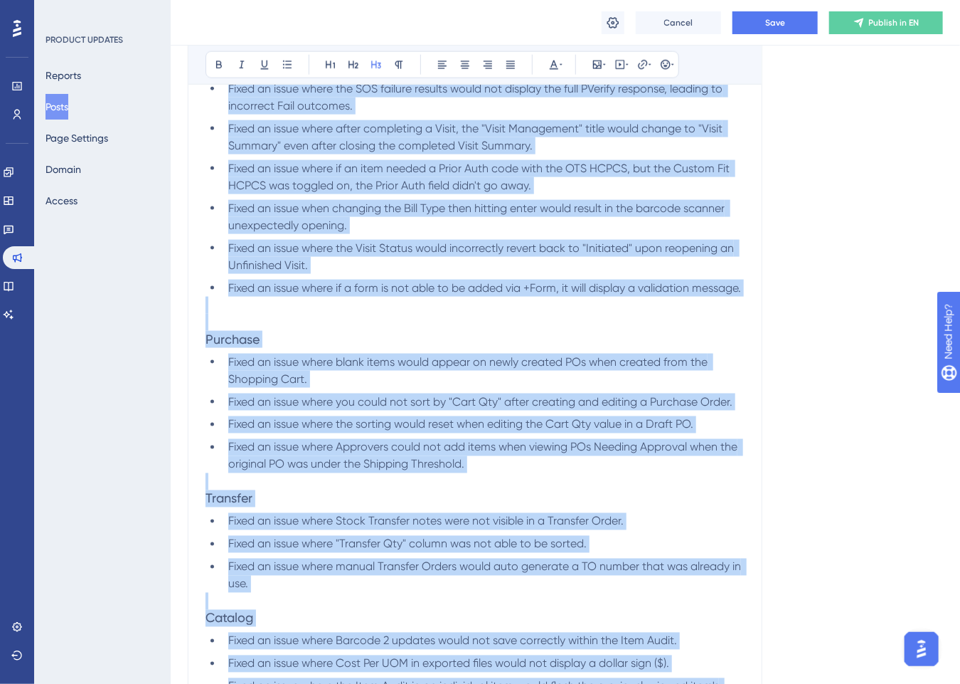
copy div "Overview: This post communicates the new features and changes resulting in the …"
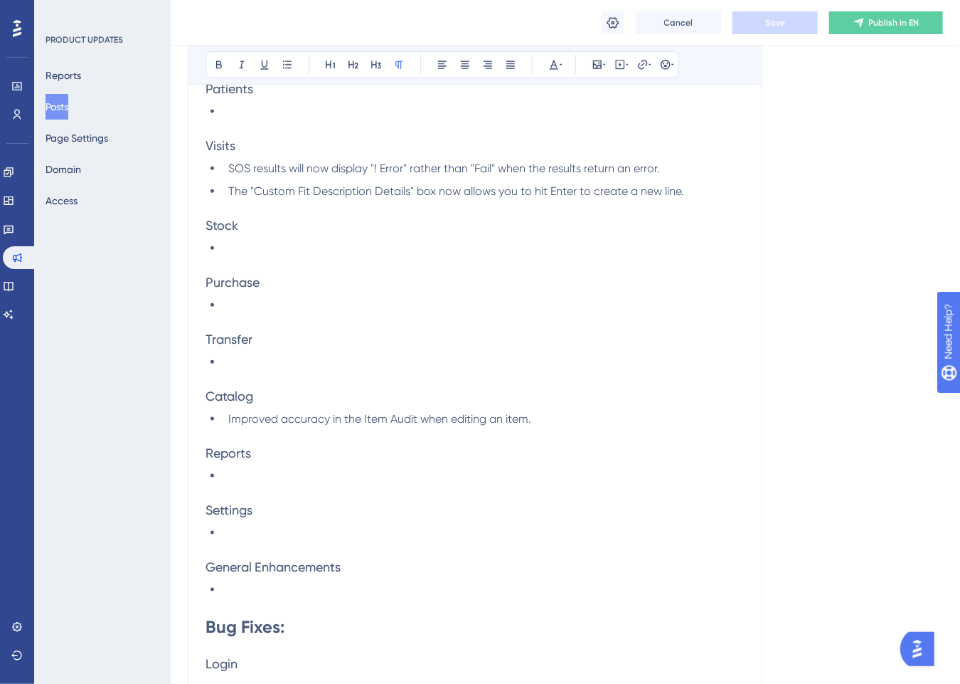
scroll to position [996, 0]
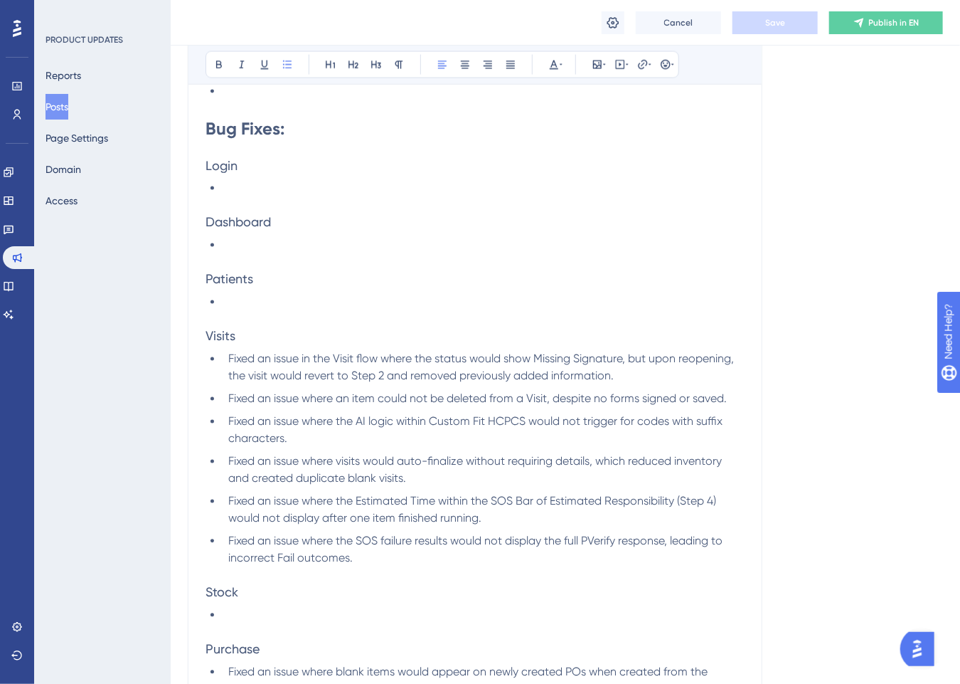
click at [393, 391] on li "Fixed an issue where an item could not be deleted from a Visit, despite no form…" at bounding box center [484, 399] width 522 height 17
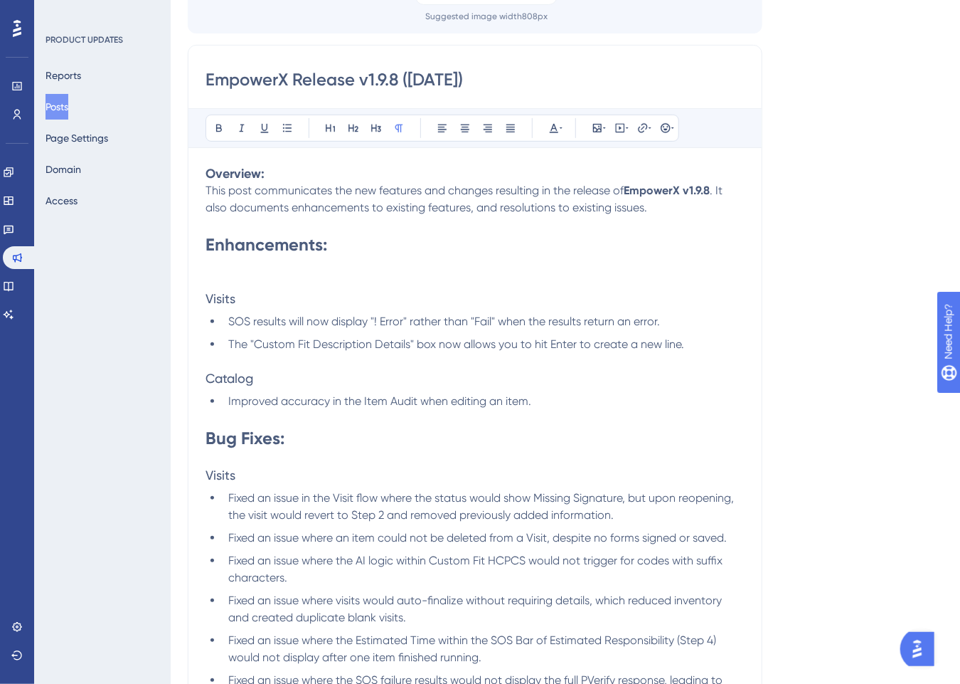
scroll to position [0, 0]
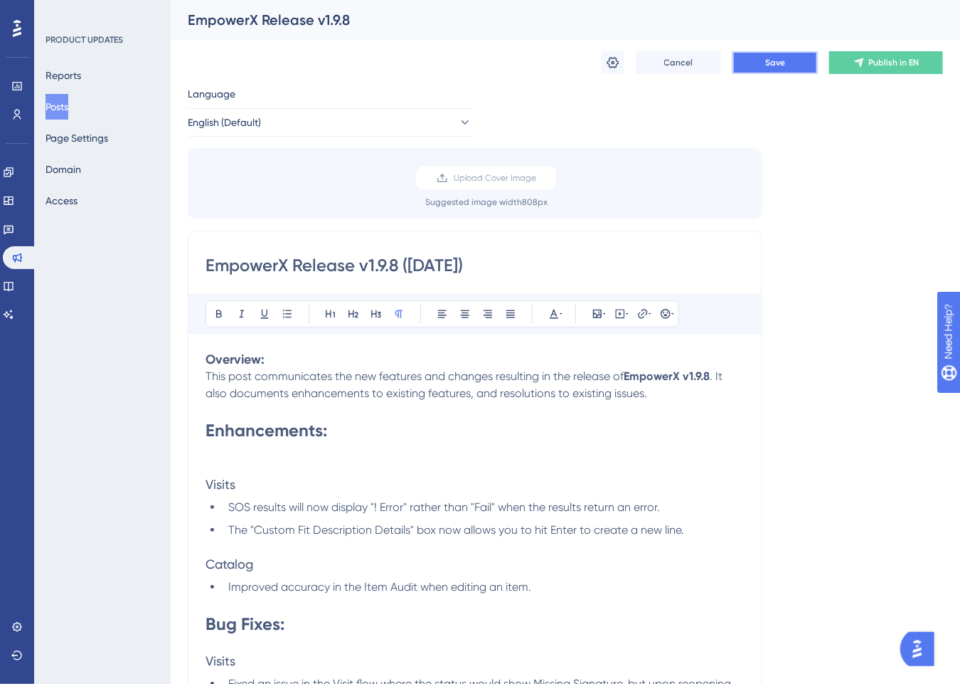
click at [787, 64] on button "Save" at bounding box center [775, 62] width 85 height 23
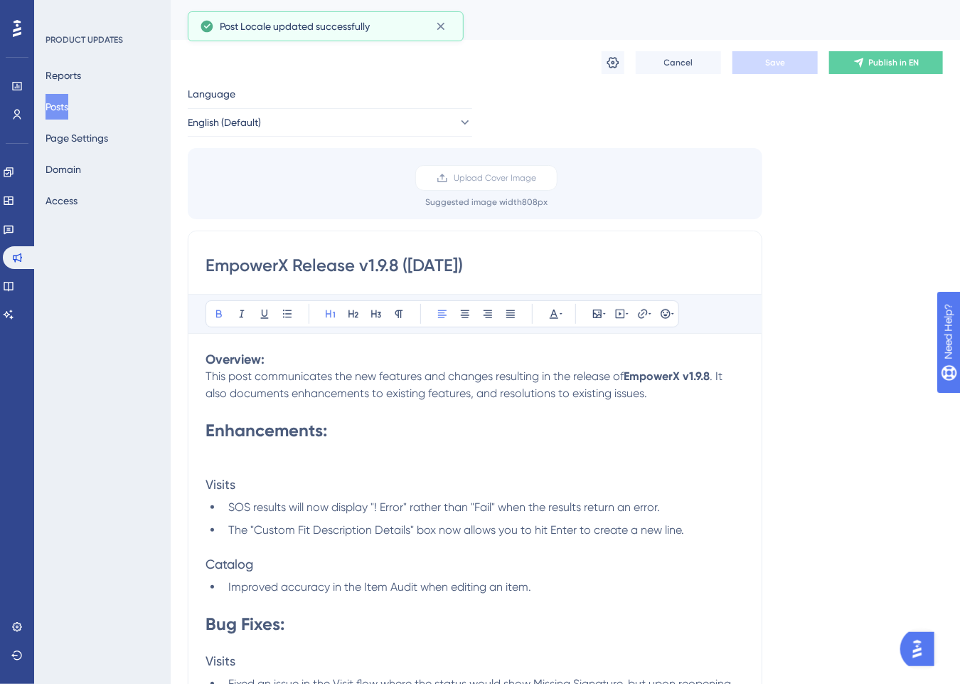
click at [472, 432] on h1 "Enhancements:" at bounding box center [475, 430] width 539 height 23
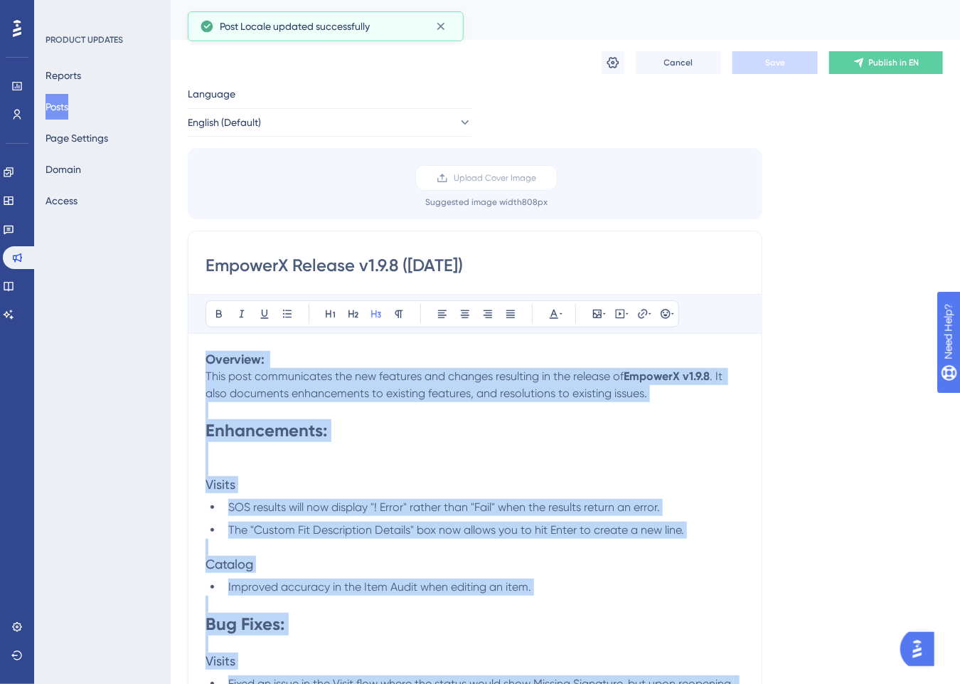
copy div "Overview: This post communicates the new features and changes resulting in the …"
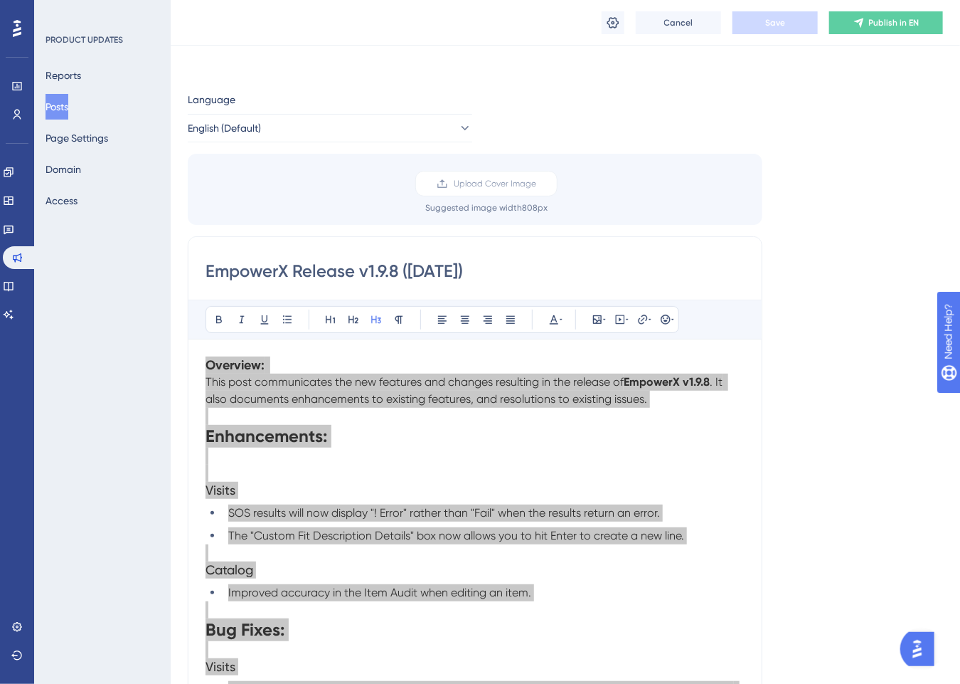
scroll to position [427, 0]
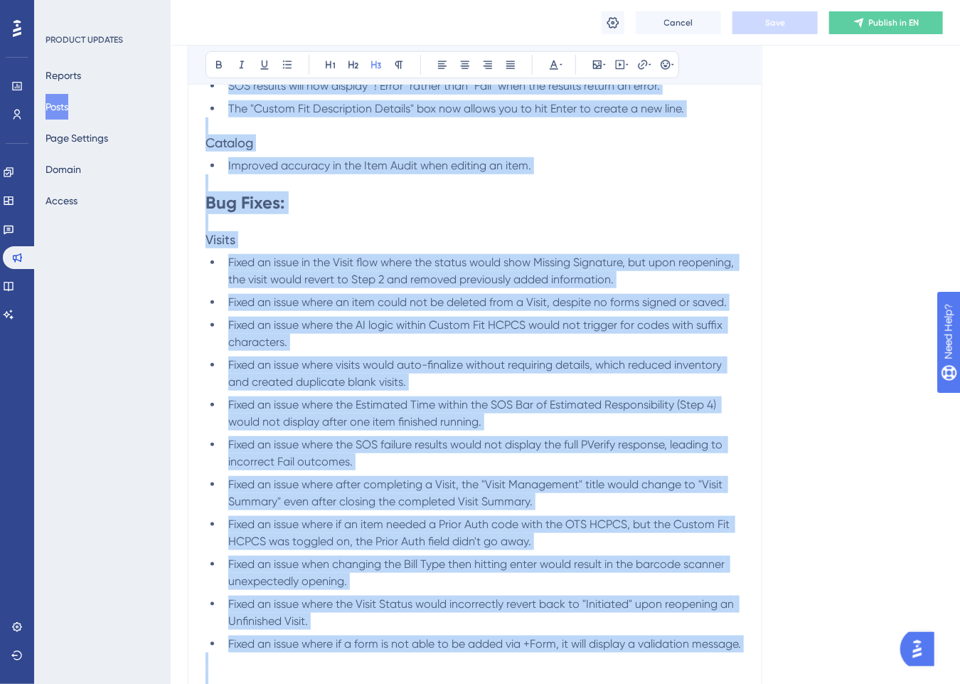
click at [392, 396] on li "Fixed an issue where the Estimated Time within the SOS Bar of Estimated Respons…" at bounding box center [484, 413] width 522 height 34
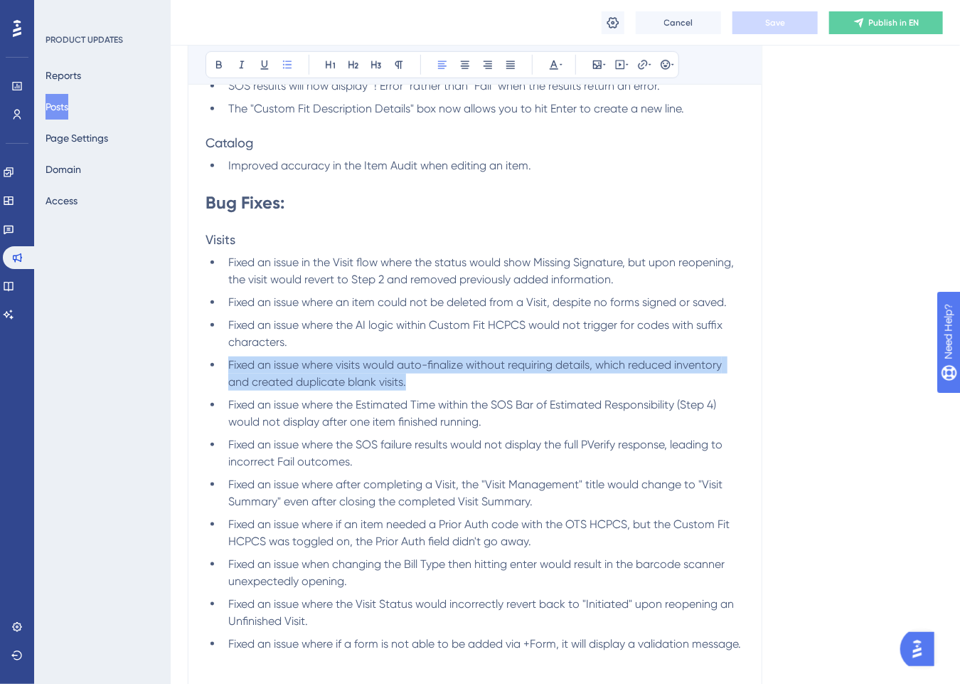
drag, startPoint x: 423, startPoint y: 374, endPoint x: 228, endPoint y: 364, distance: 195.2
click at [228, 364] on li "Fixed an issue where visits would auto-finalize without requiring details, whic…" at bounding box center [484, 373] width 522 height 34
copy span "Fixed an issue where visits would auto-finalize without requiring details, whic…"
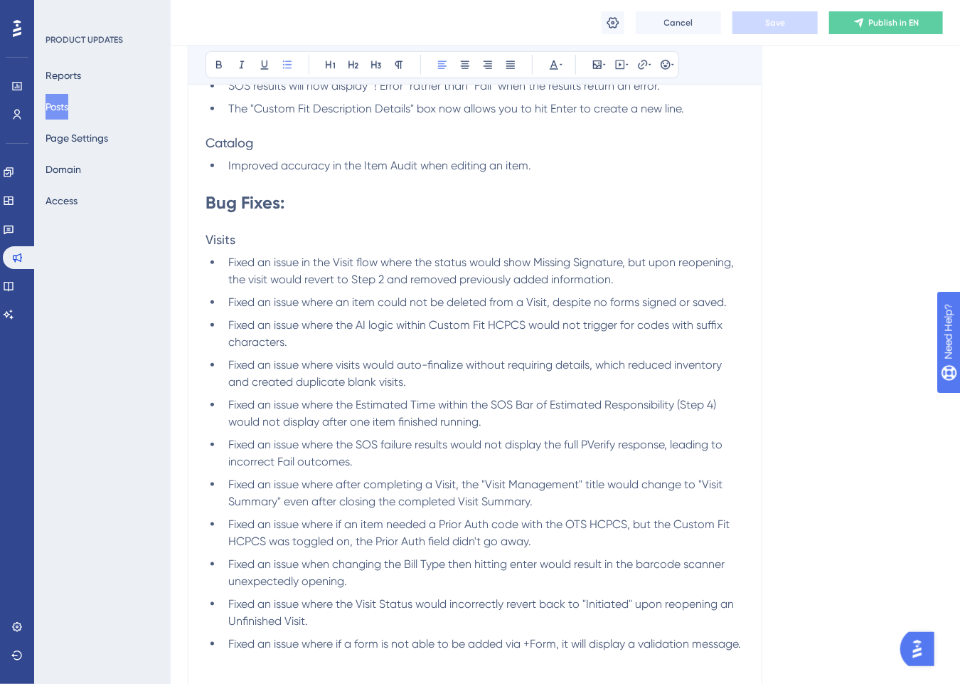
click at [313, 310] on li "Fixed an issue where an item could not be deleted from a Visit, despite no form…" at bounding box center [484, 302] width 522 height 17
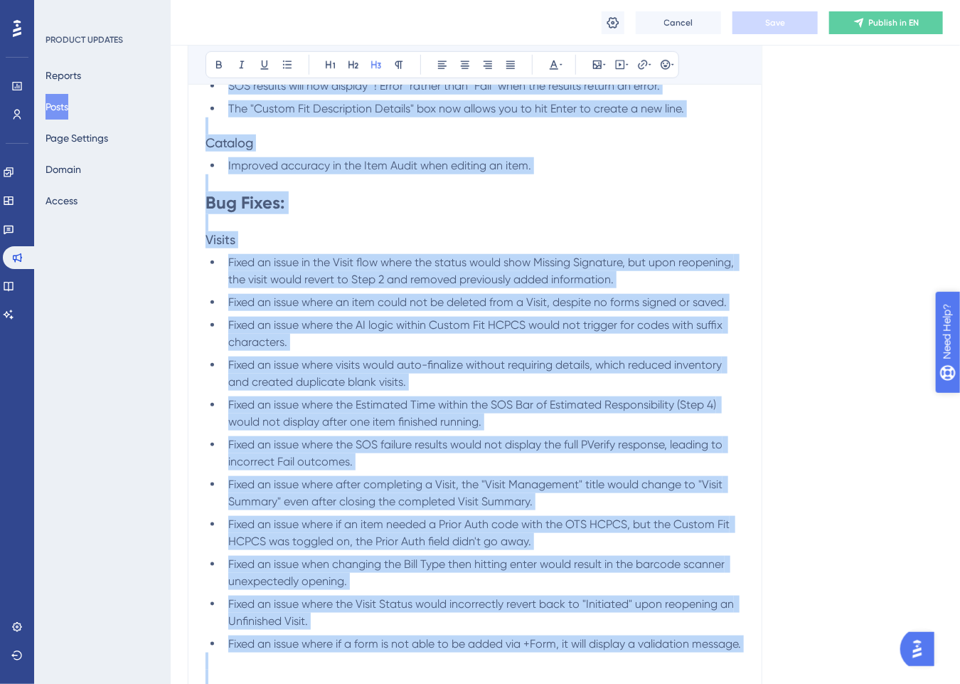
copy div "Overview: This post communicates the new features and changes resulting in the …"
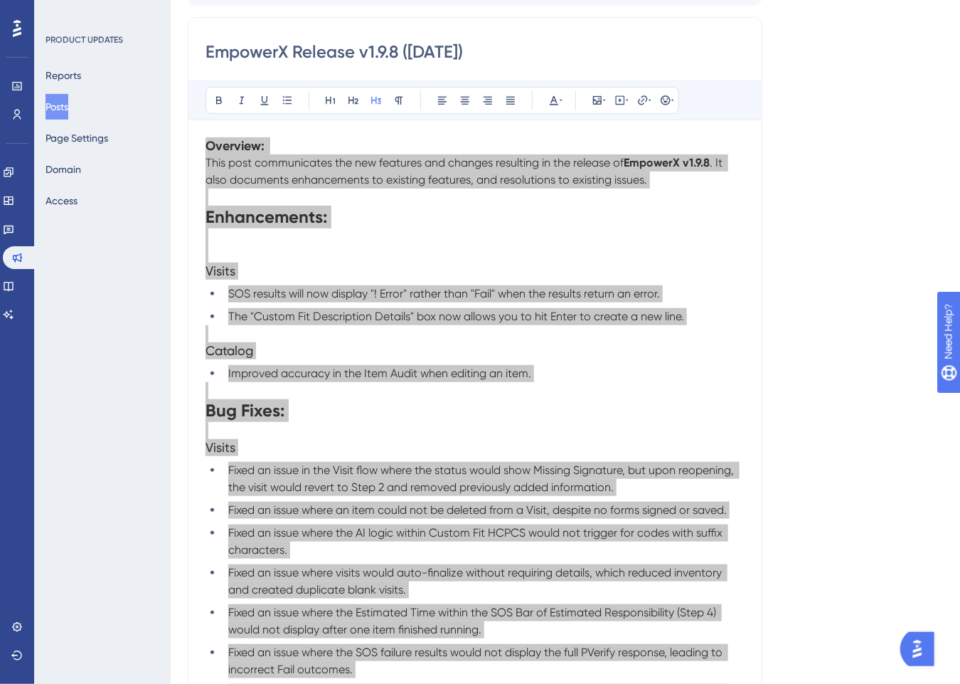
scroll to position [0, 0]
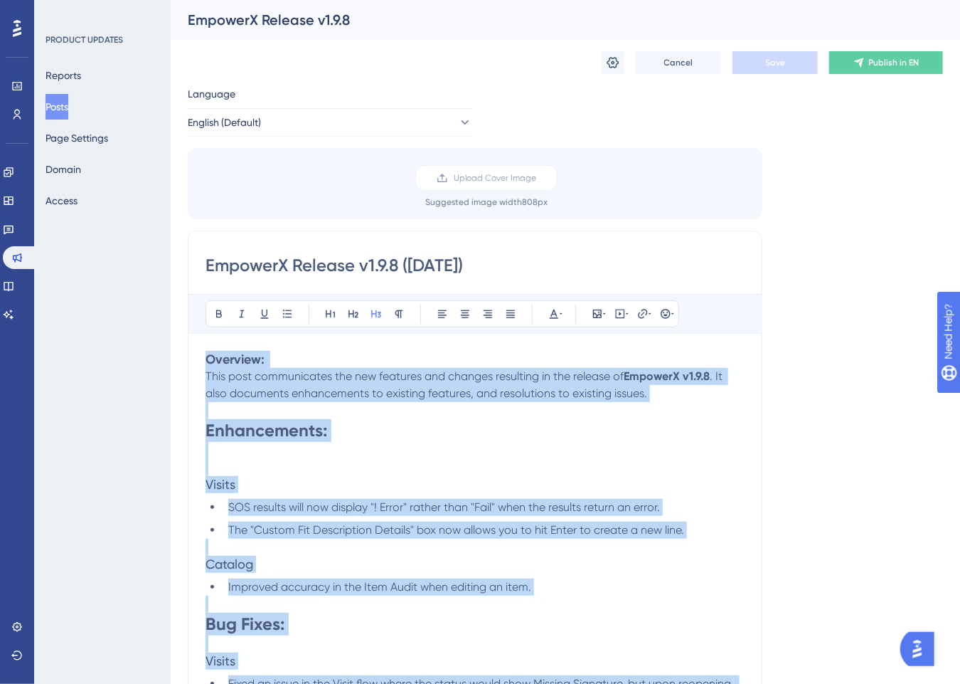
click at [584, 457] on p at bounding box center [475, 450] width 539 height 17
copy div "Overview: This post communicates the new features and changes resulting in the …"
click at [494, 443] on p at bounding box center [475, 450] width 539 height 17
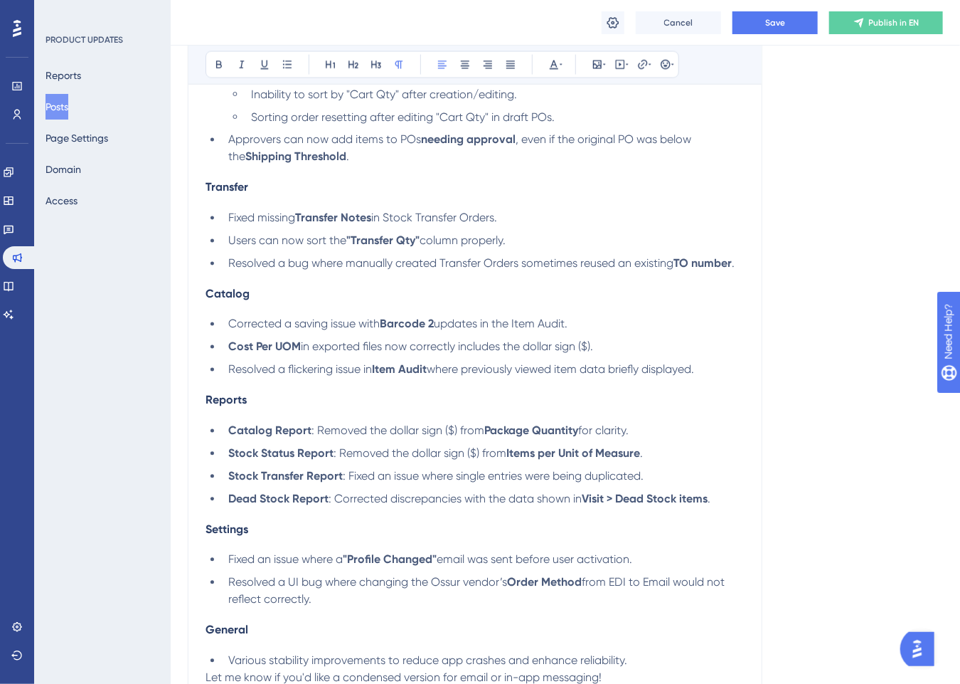
scroll to position [631, 0]
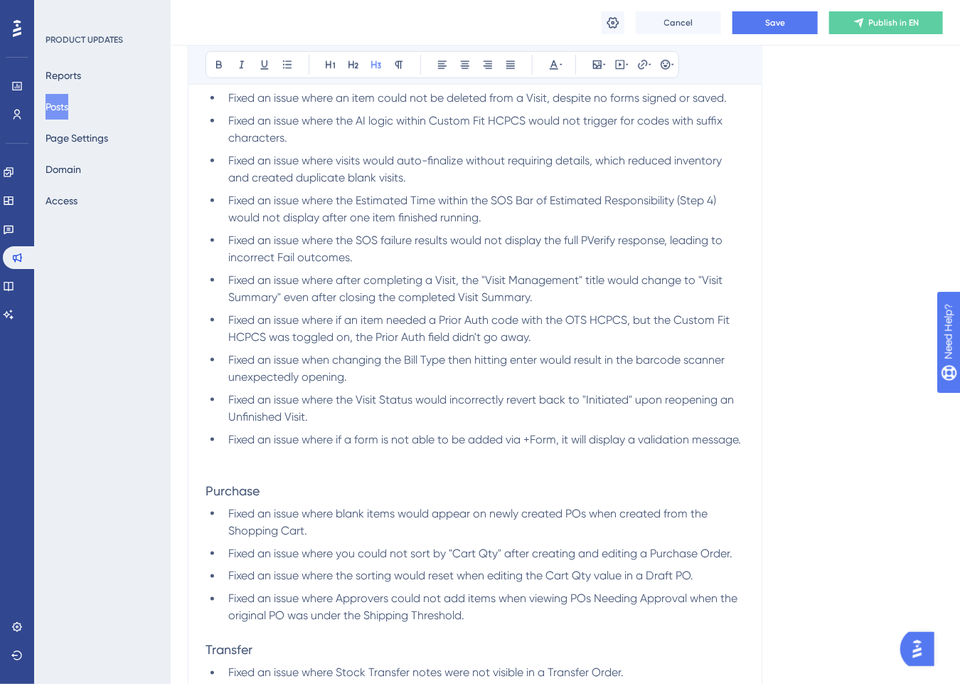
click at [314, 420] on li "Fixed an issue where the Visit Status would incorrectly revert back to "Initiat…" at bounding box center [484, 408] width 522 height 34
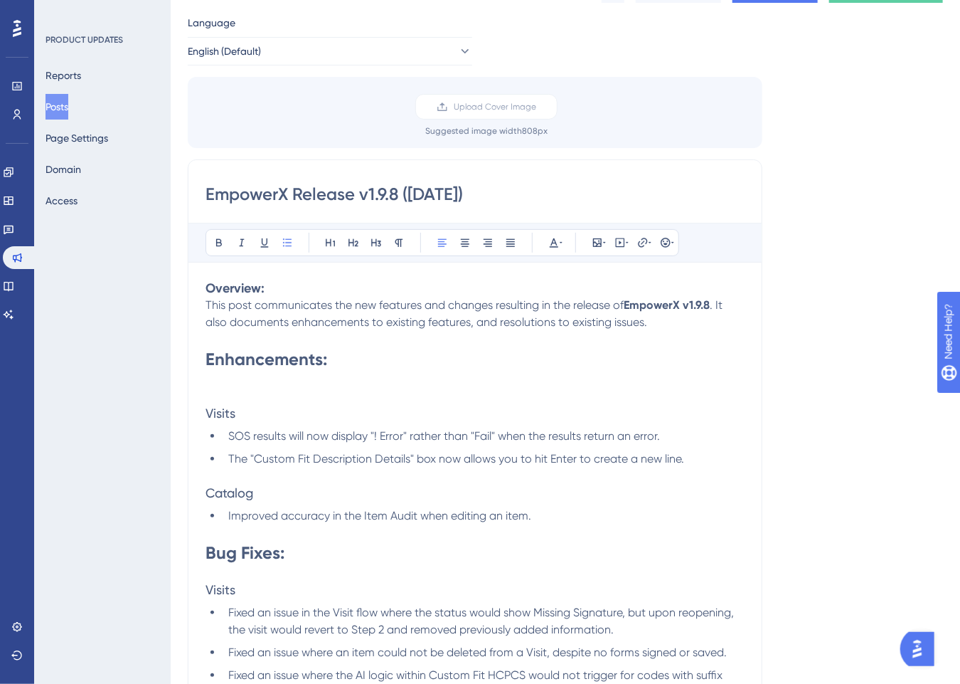
scroll to position [213, 0]
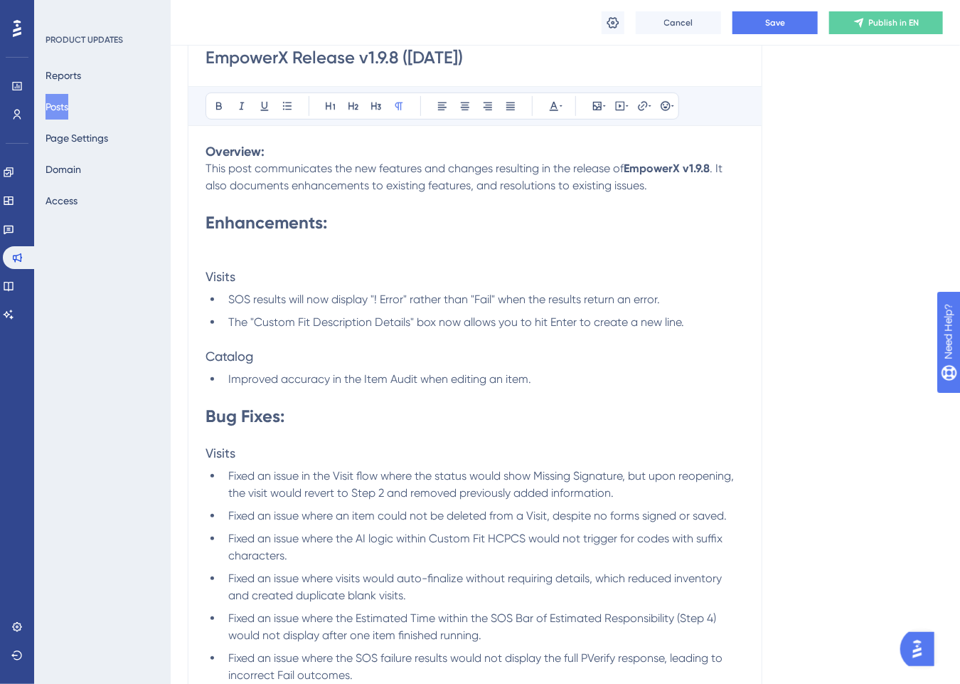
click at [307, 341] on p at bounding box center [475, 339] width 539 height 17
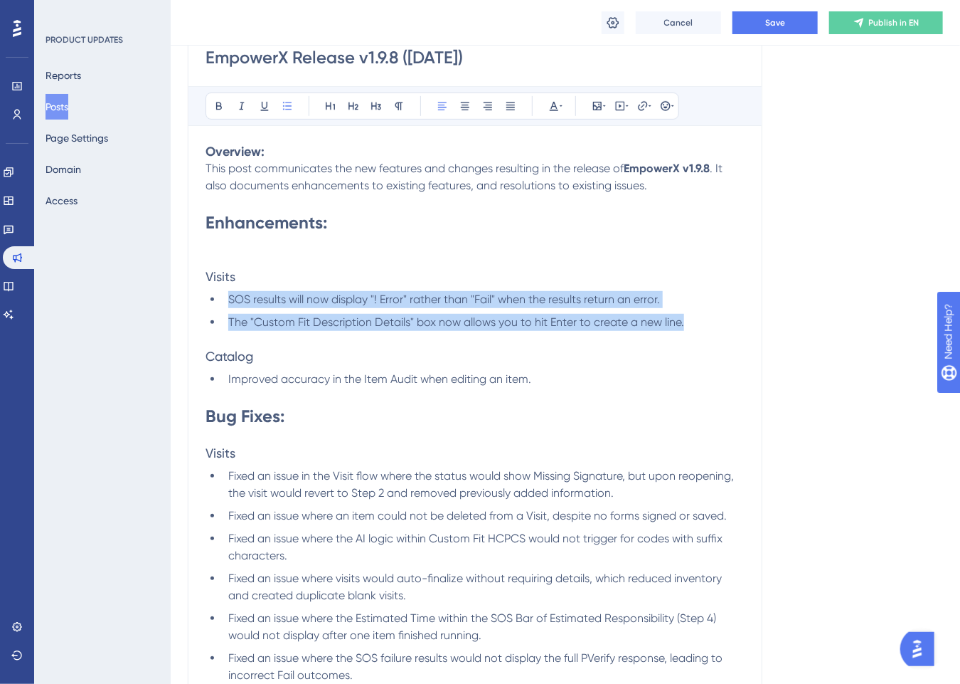
drag, startPoint x: 696, startPoint y: 324, endPoint x: 223, endPoint y: 293, distance: 474.8
click at [223, 292] on ul "SOS results will now display "! Error" rather than "Fail" when the results retu…" at bounding box center [475, 311] width 539 height 40
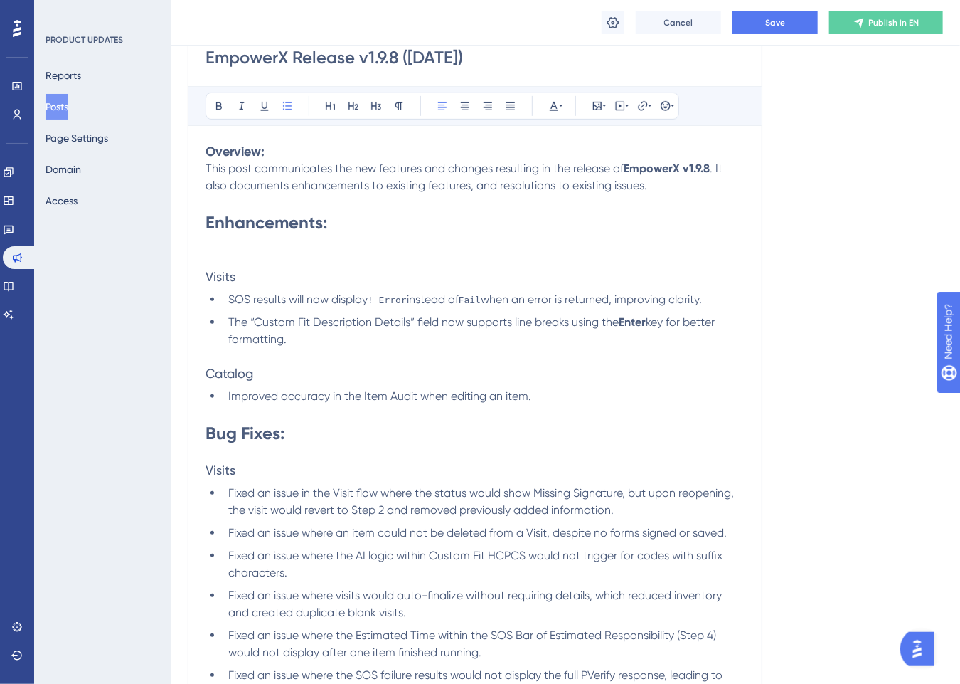
click at [373, 413] on p at bounding box center [475, 413] width 539 height 17
drag, startPoint x: 566, startPoint y: 396, endPoint x: 228, endPoint y: 399, distance: 338.6
click at [228, 399] on li "Improved accuracy in the Item Audit when editing an item." at bounding box center [484, 396] width 522 height 17
click at [293, 513] on span "Fixed an issue in the Visit flow where the status would show Missing Signature,…" at bounding box center [482, 501] width 509 height 31
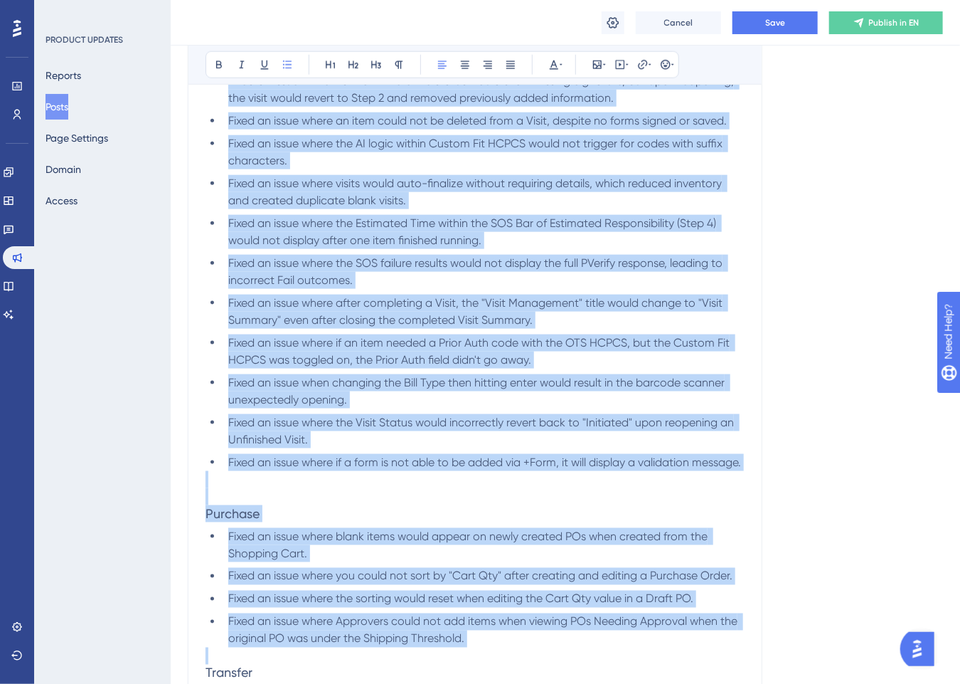
scroll to position [683, 0]
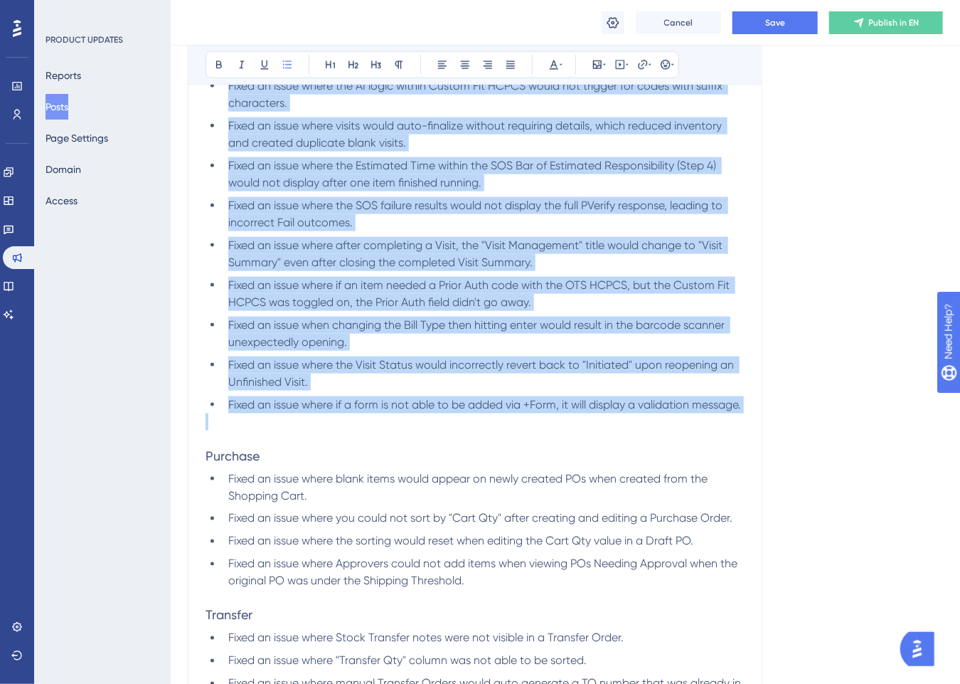
drag, startPoint x: 228, startPoint y: 209, endPoint x: 287, endPoint y: 435, distance: 233.3
click at [287, 435] on div "Overview: This post communicates the new features and changes resulting in the …" at bounding box center [475, 398] width 539 height 1451
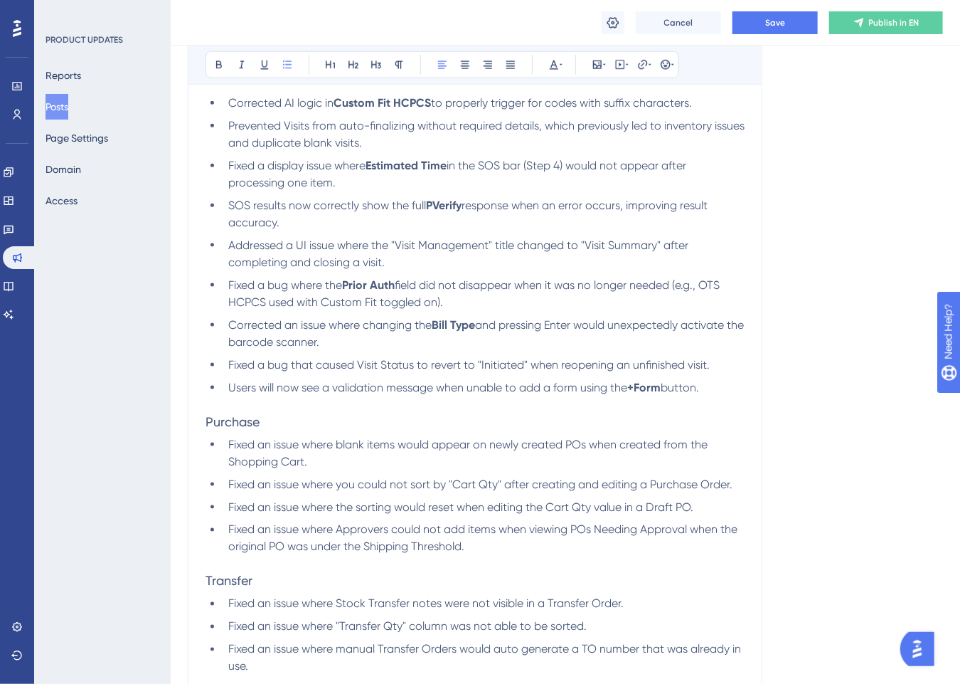
scroll to position [612, 0]
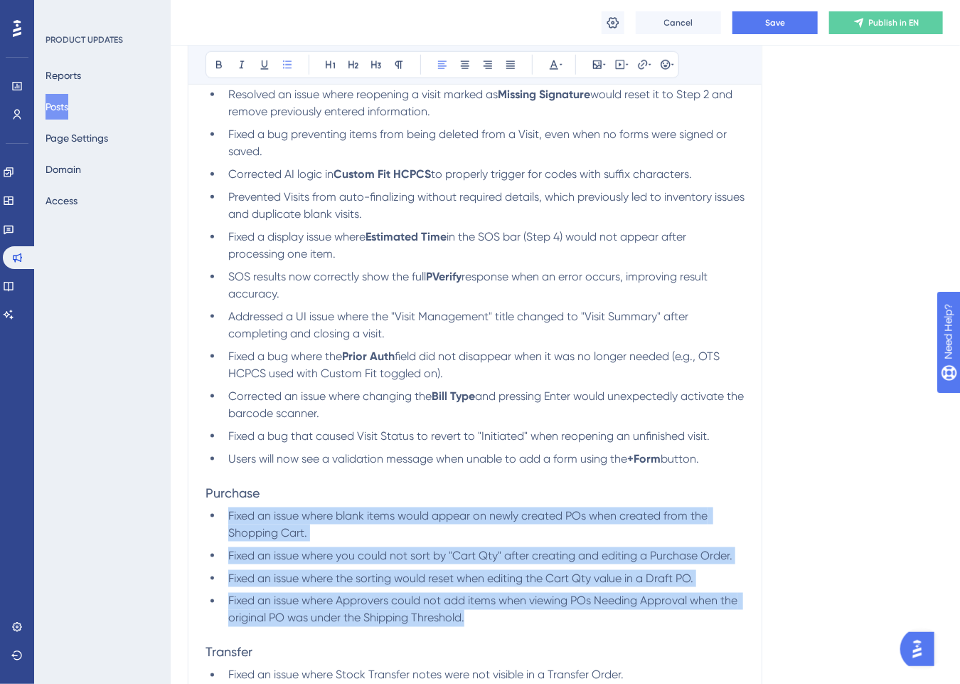
drag, startPoint x: 228, startPoint y: 523, endPoint x: 492, endPoint y: 622, distance: 282.1
click at [492, 622] on ul "Fixed an issue where blank items would appear on newly created POs when created…" at bounding box center [475, 567] width 539 height 120
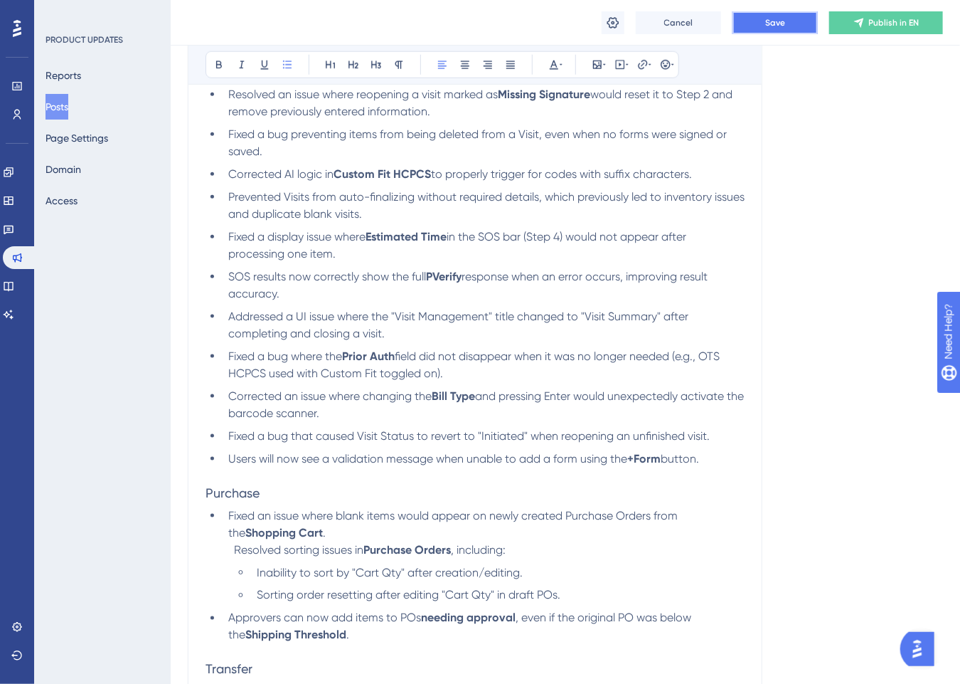
click at [780, 21] on span "Save" at bounding box center [775, 22] width 20 height 11
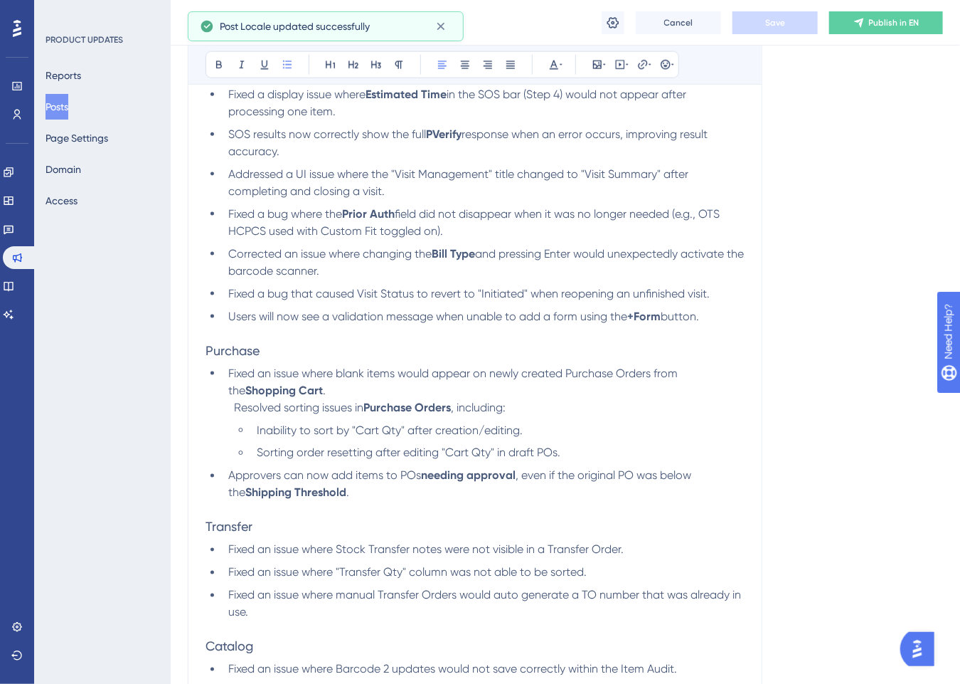
scroll to position [825, 0]
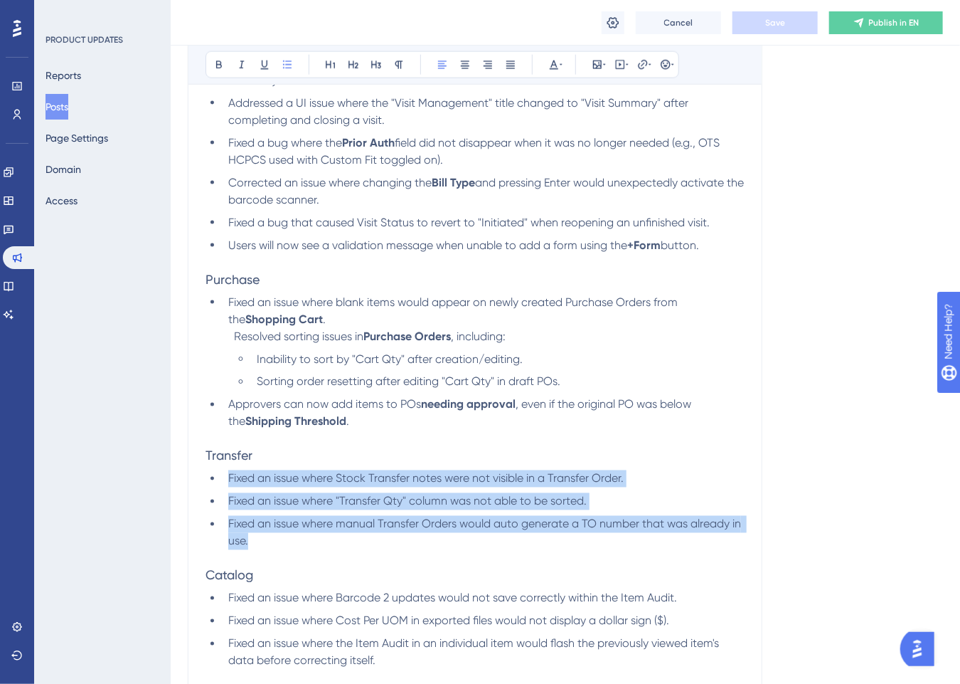
drag, startPoint x: 250, startPoint y: 534, endPoint x: 223, endPoint y: 490, distance: 52.1
click at [223, 490] on ul "Fixed an issue where Stock Transfer notes were not visible in a Transfer Order.…" at bounding box center [475, 510] width 539 height 80
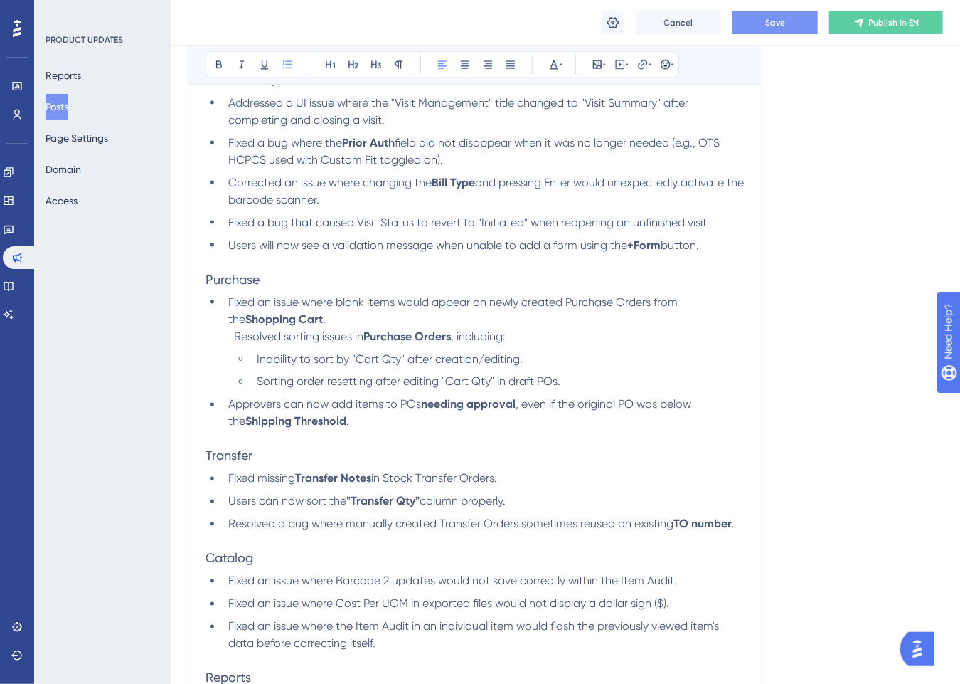
scroll to position [1110, 0]
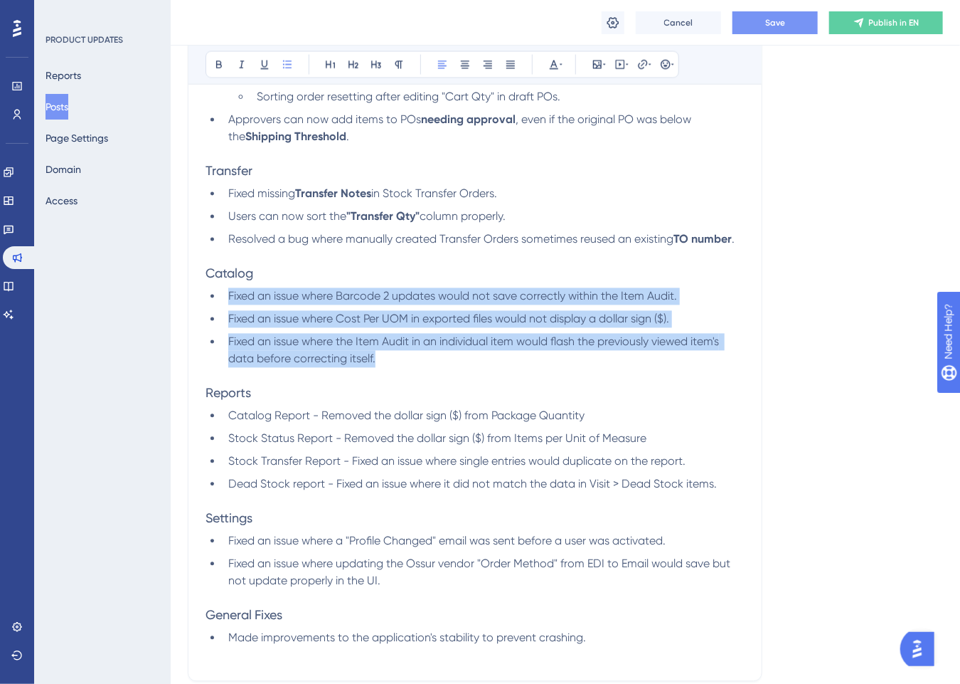
drag, startPoint x: 390, startPoint y: 366, endPoint x: 229, endPoint y: 302, distance: 173.1
click at [229, 302] on ul "Fixed an issue where Barcode 2 updates would not save correctly within the Item…" at bounding box center [475, 328] width 539 height 80
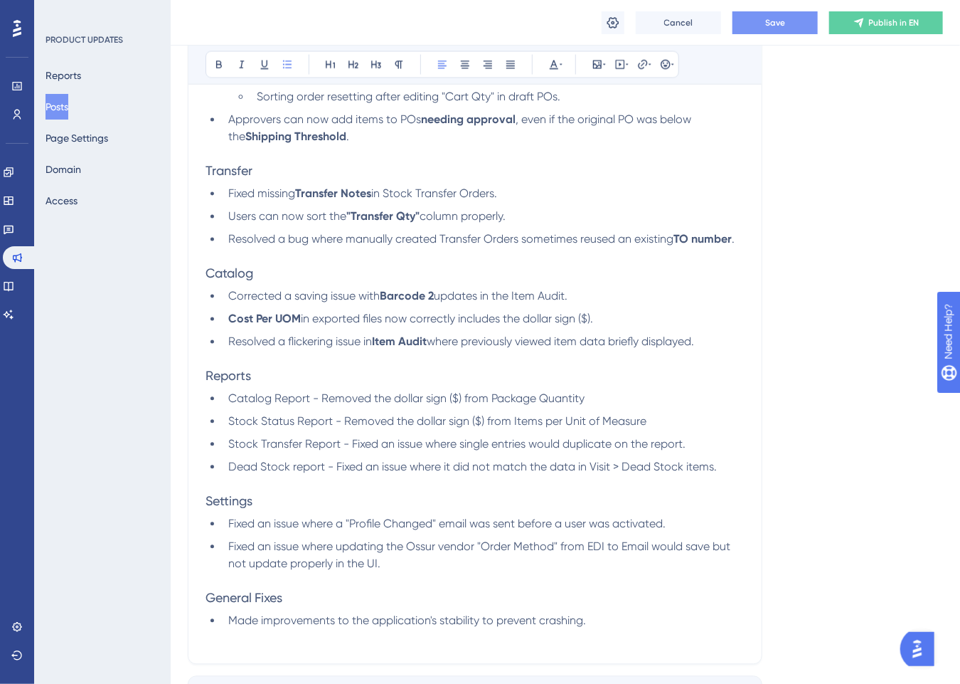
click at [282, 453] on li "Stock Transfer Report - Fixed an issue where single entries would duplicate on …" at bounding box center [484, 444] width 522 height 17
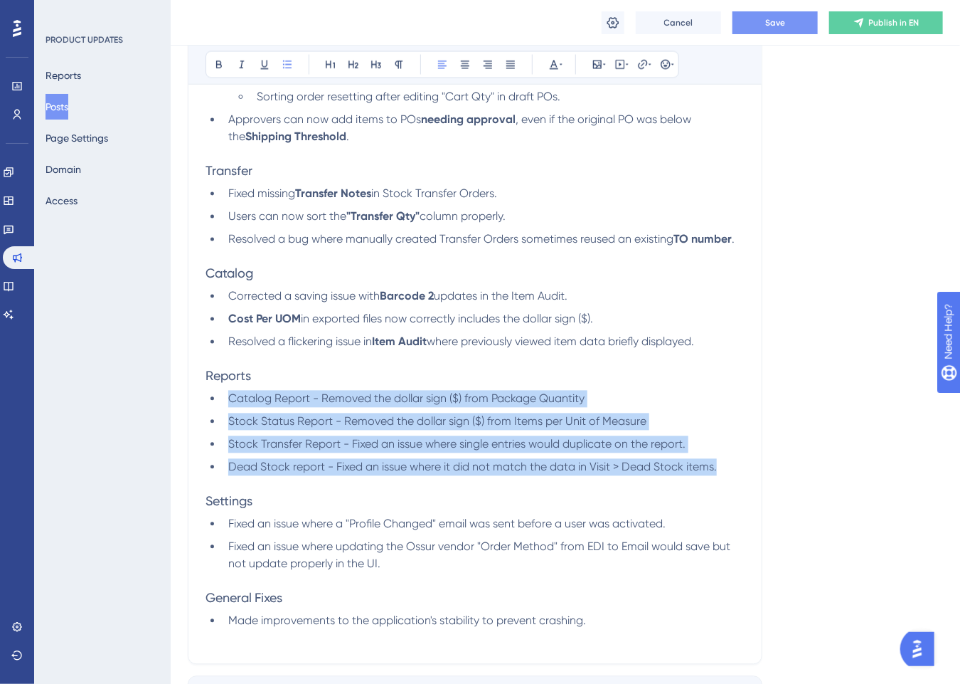
drag, startPoint x: 737, startPoint y: 475, endPoint x: 226, endPoint y: 408, distance: 515.0
click at [226, 408] on ul "Catalog Report - Removed the dollar sign ($) from Package Quantity Stock Status…" at bounding box center [475, 433] width 539 height 85
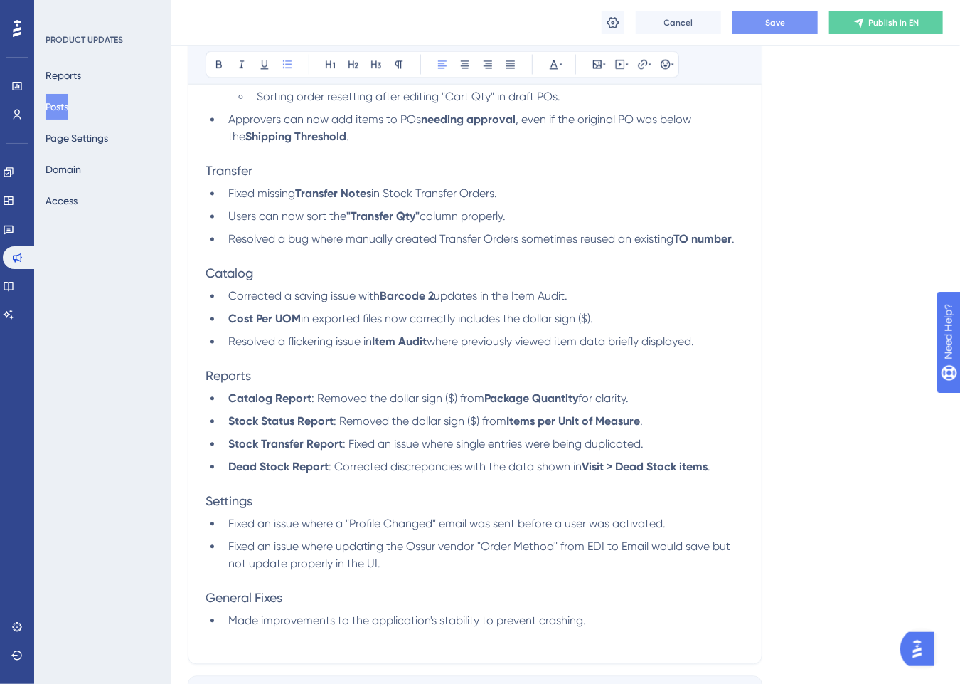
click at [507, 530] on span "Fixed an issue where a "Profile Changed" email was sent before a user was activ…" at bounding box center [447, 524] width 438 height 14
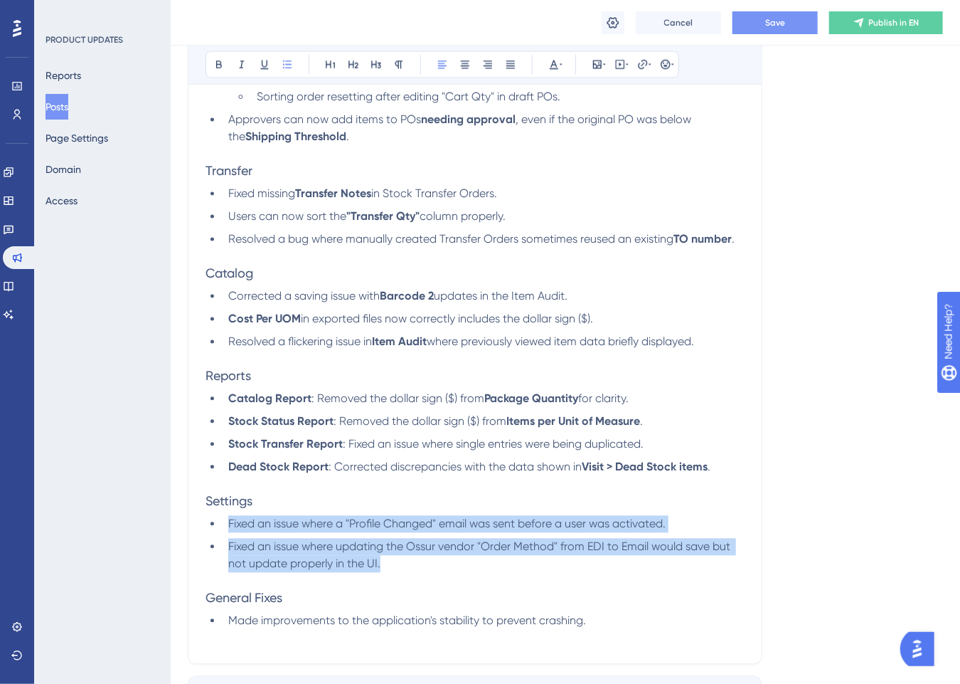
drag, startPoint x: 401, startPoint y: 578, endPoint x: 217, endPoint y: 535, distance: 189.1
click at [217, 535] on ul "Fixed an issue where a "Profile Changed" email was sent before a user was activ…" at bounding box center [475, 544] width 539 height 57
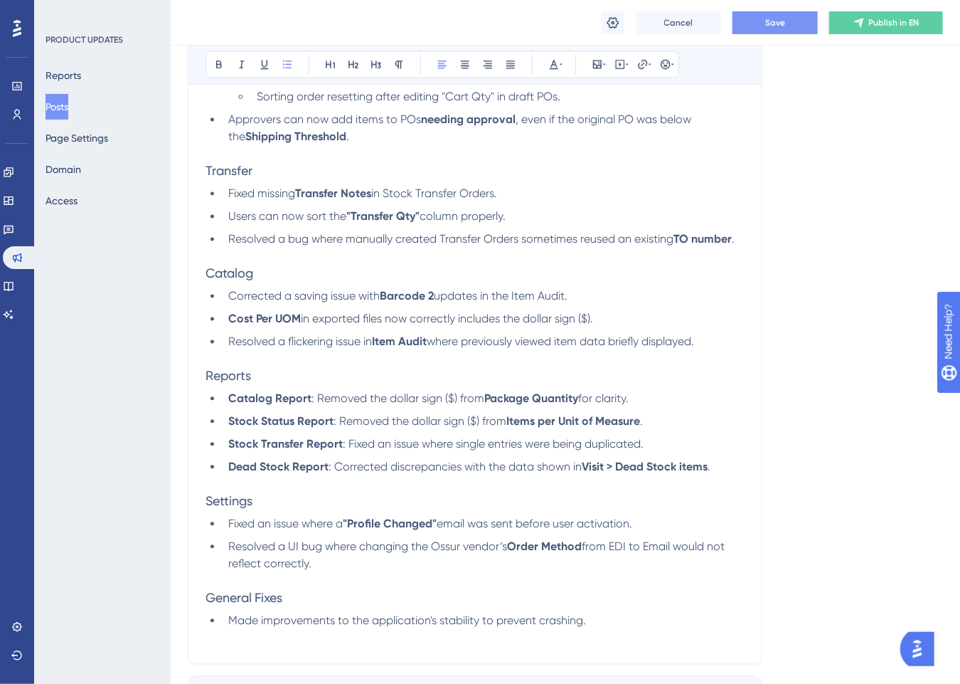
click at [458, 550] on ul "Fixed an issue where a "Profile Changed" email was sent before user activation.…" at bounding box center [475, 544] width 539 height 57
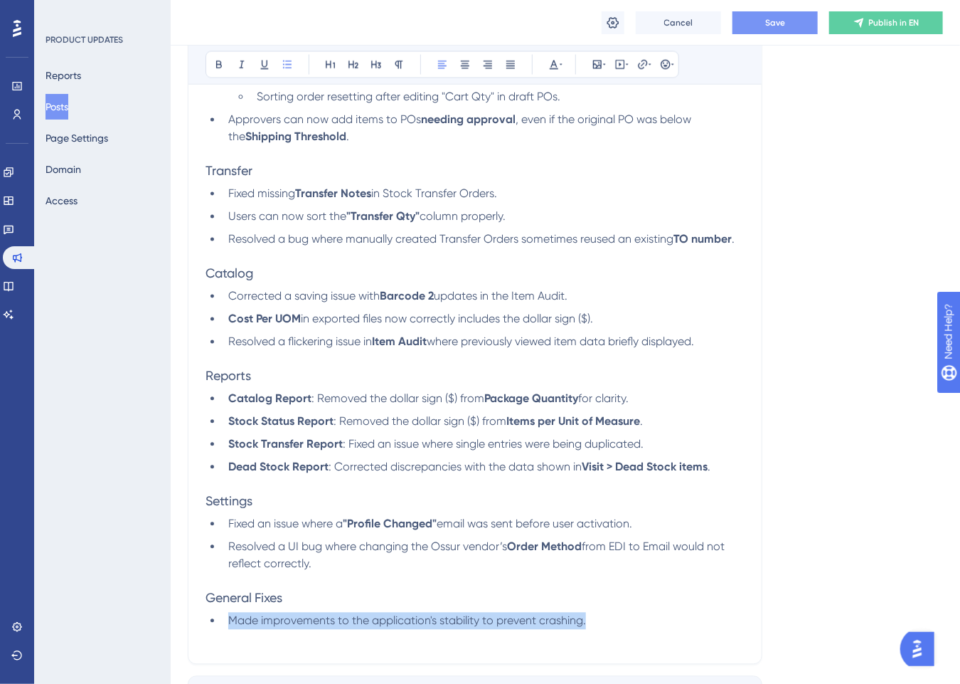
drag, startPoint x: 598, startPoint y: 637, endPoint x: 213, endPoint y: 637, distance: 385.6
click at [211, 630] on ul "Made improvements to the application's stability to prevent crashing." at bounding box center [475, 621] width 539 height 17
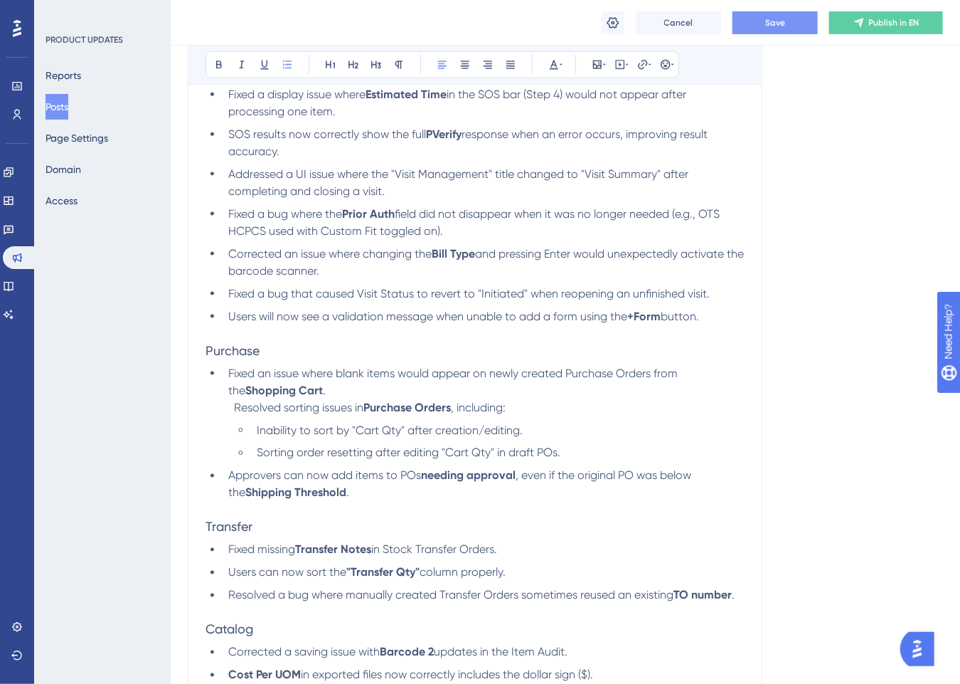
scroll to position [470, 0]
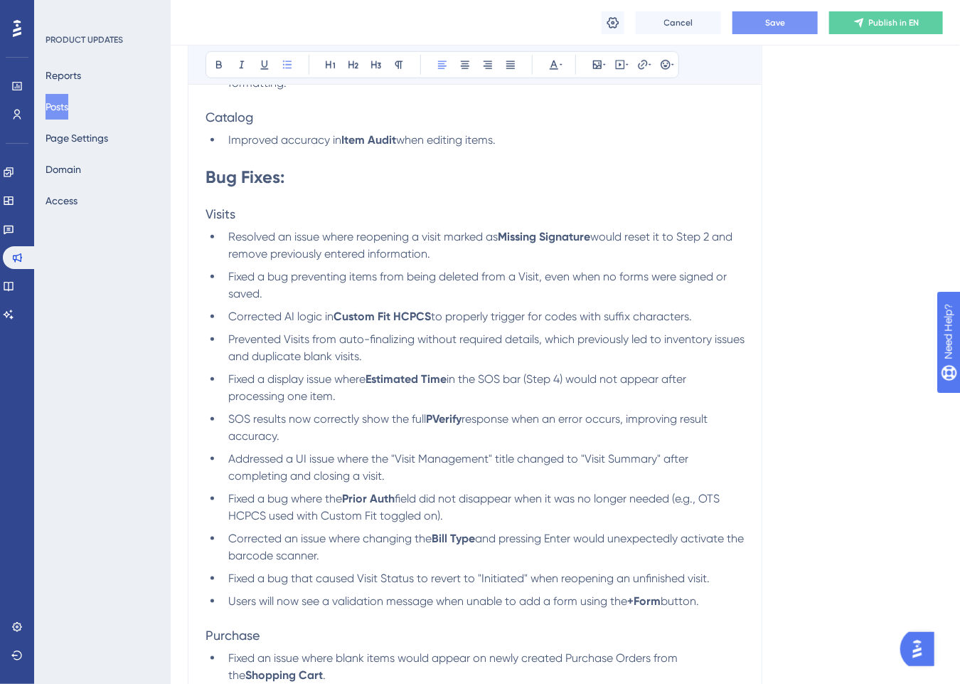
click at [711, 504] on span "field did not disappear when it was no longer needed (e.g., OTS HCPCS used with…" at bounding box center [475, 507] width 494 height 31
drag, startPoint x: 684, startPoint y: 521, endPoint x: 680, endPoint y: 502, distance: 20.2
click at [680, 502] on li "Fixed a bug where the Prior Auth field did not disappear when it was no longer …" at bounding box center [484, 507] width 522 height 34
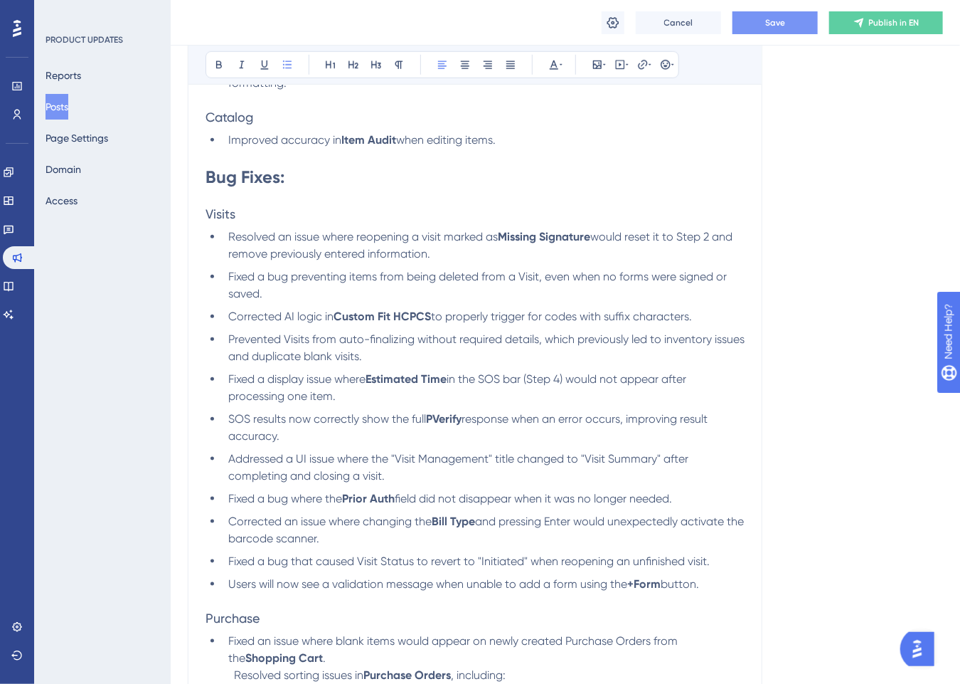
click at [615, 568] on span "Fixed a bug that caused Visit Status to revert to "Initiated" when reopening an…" at bounding box center [469, 561] width 482 height 14
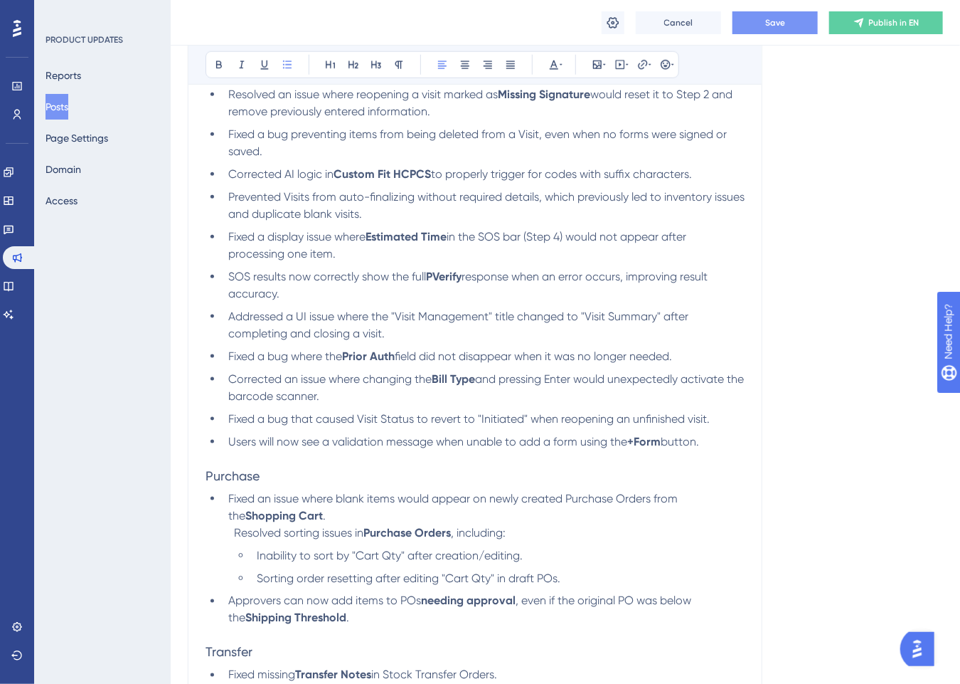
scroll to position [683, 0]
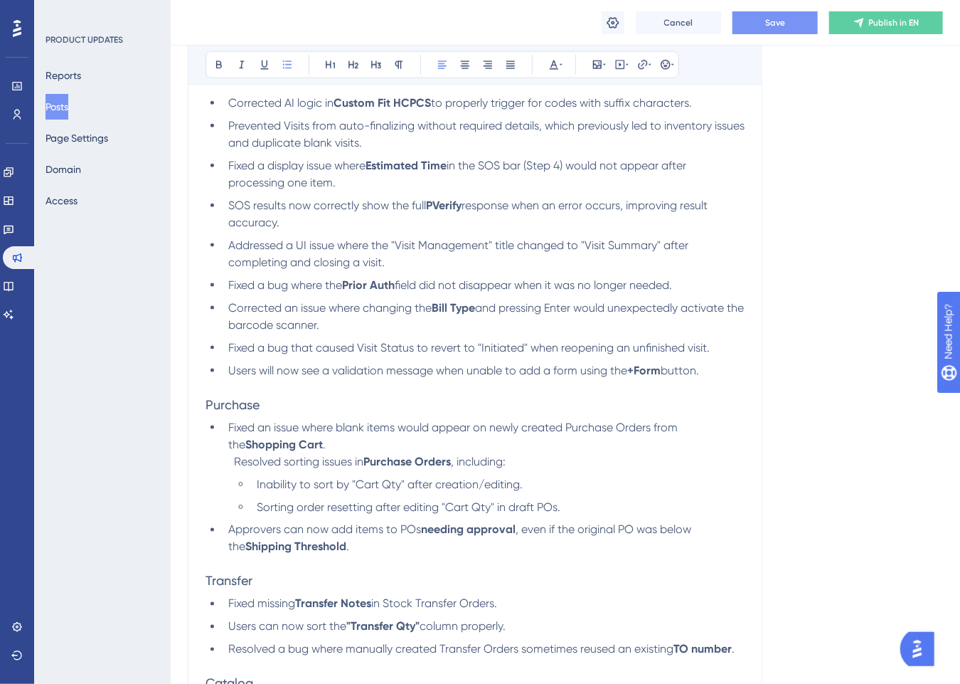
click at [234, 468] on span "Resolved sorting issues in" at bounding box center [298, 462] width 129 height 14
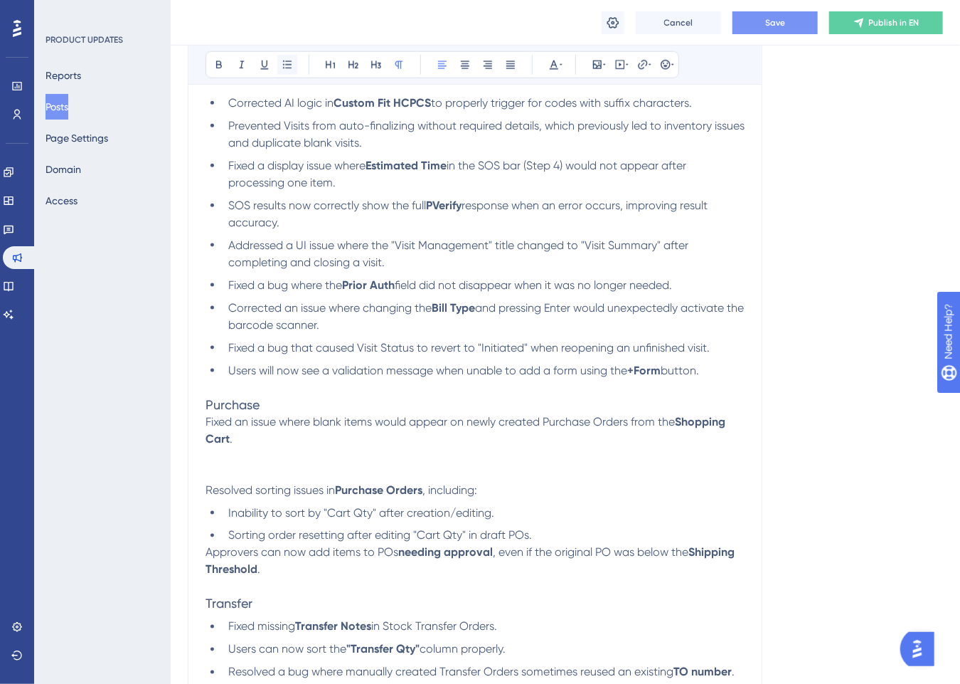
click at [291, 68] on icon at bounding box center [287, 64] width 9 height 8
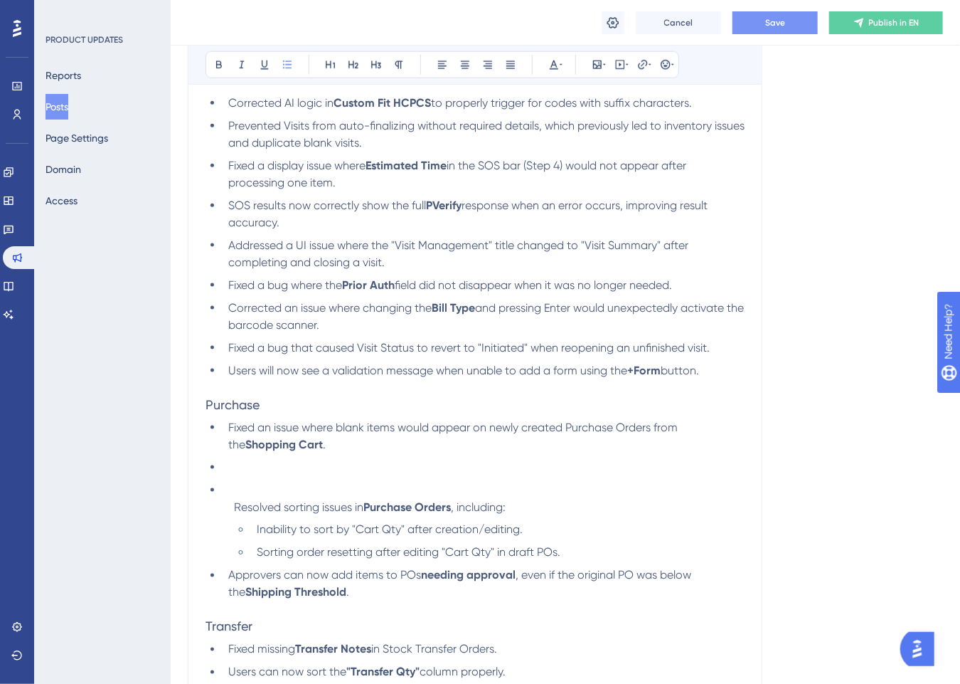
click at [250, 476] on li at bounding box center [484, 467] width 522 height 17
click at [263, 470] on li at bounding box center [484, 467] width 522 height 17
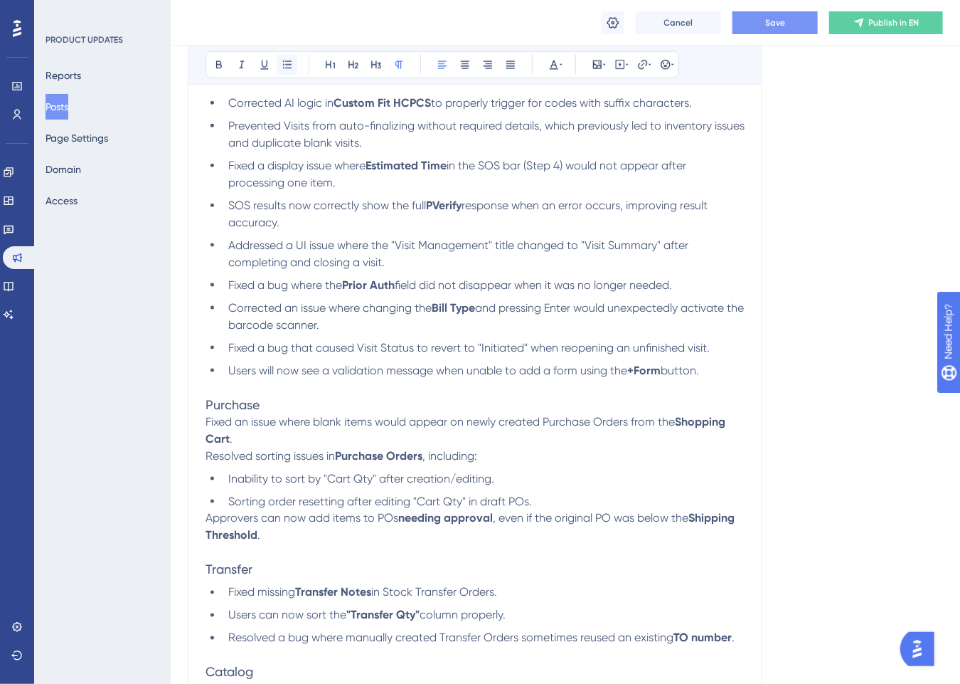
click at [287, 65] on icon at bounding box center [287, 64] width 11 height 11
click at [259, 485] on span "Inability to sort by "Cart Qty" after creation/editing." at bounding box center [361, 479] width 266 height 14
click at [290, 68] on icon at bounding box center [287, 64] width 11 height 11
click at [228, 483] on span "Inability to sort by "Cart Qty" after creation/editing." at bounding box center [361, 479] width 266 height 14
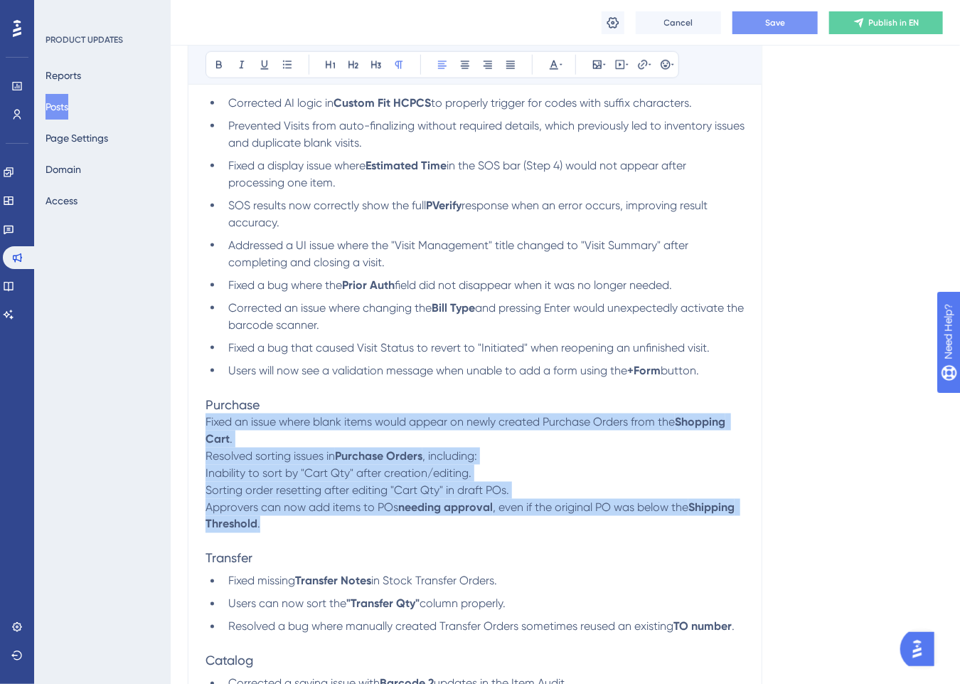
drag, startPoint x: 265, startPoint y: 507, endPoint x: 205, endPoint y: 433, distance: 95.0
click at [206, 433] on div "Overview: This post communicates the new features and changes resulting in the …" at bounding box center [475, 353] width 539 height 1360
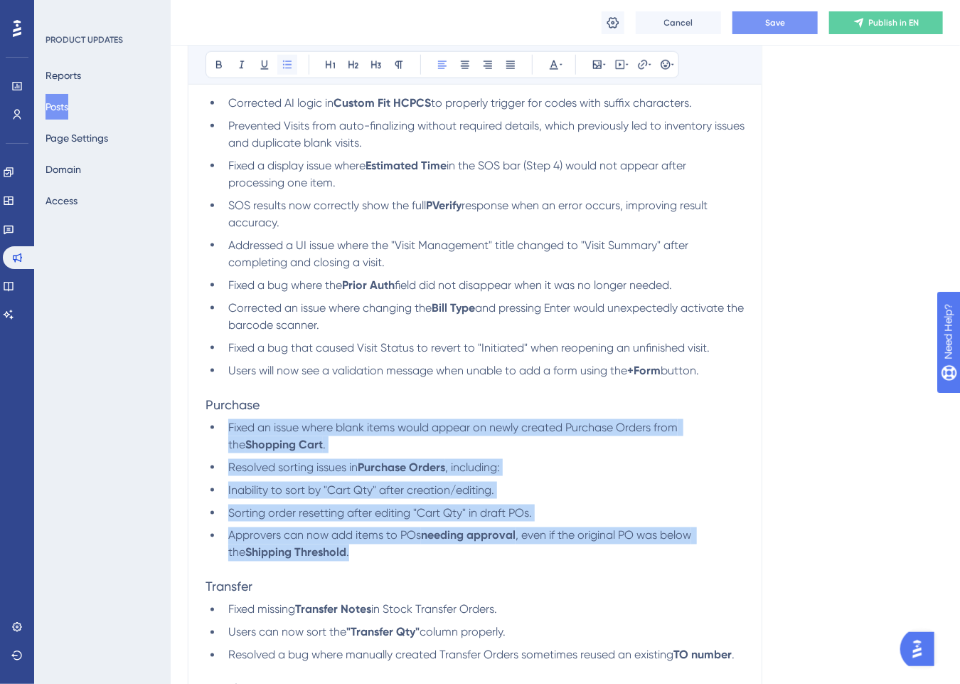
click at [286, 63] on icon at bounding box center [287, 64] width 11 height 11
click at [247, 499] on li "Inability to sort by "Cart Qty" after creation/editing." at bounding box center [484, 490] width 522 height 17
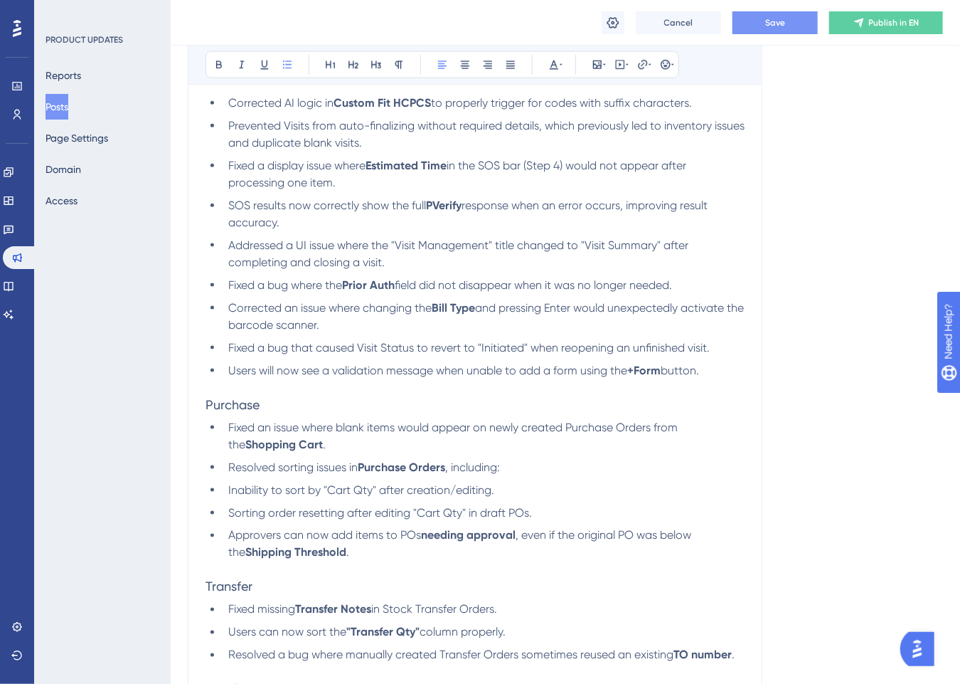
click at [228, 490] on li "Inability to sort by "Cart Qty" after creation/editing." at bounding box center [484, 490] width 522 height 17
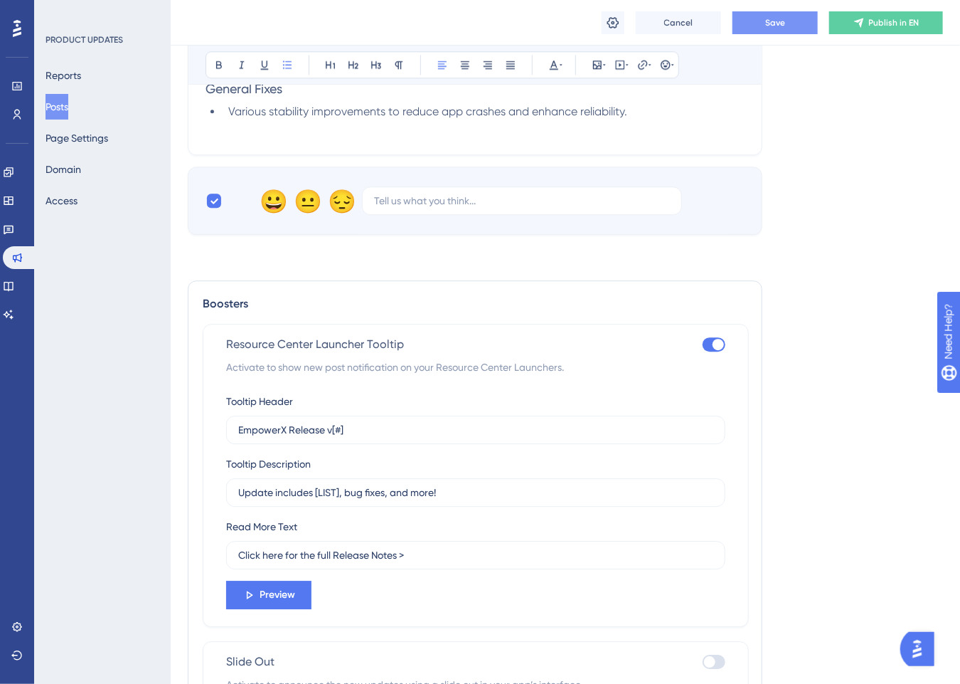
scroll to position [1719, 0]
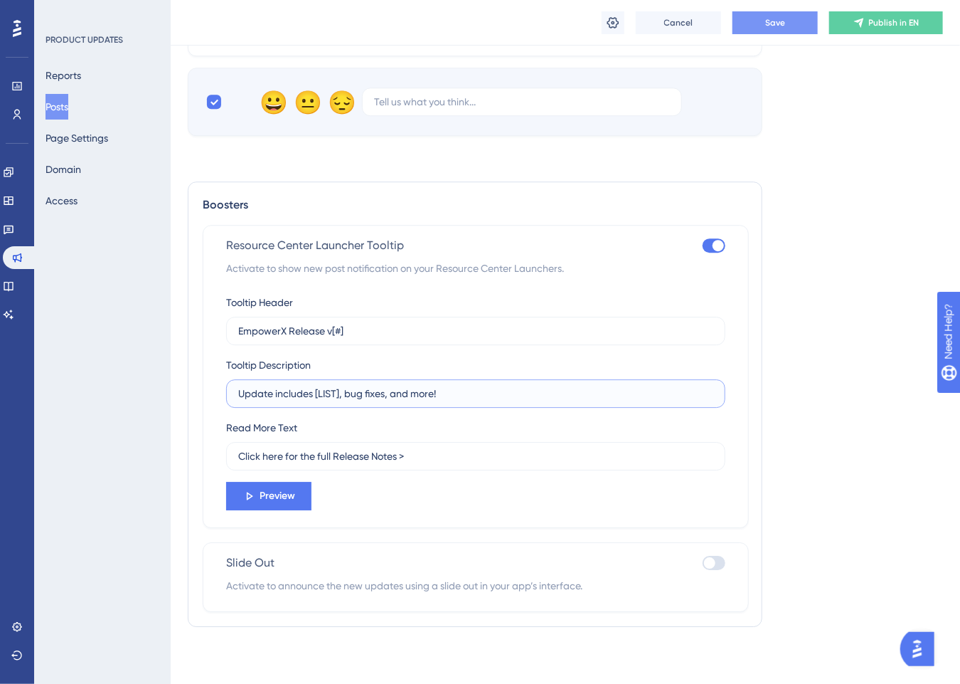
drag, startPoint x: 403, startPoint y: 396, endPoint x: 74, endPoint y: 400, distance: 328.7
click at [316, 402] on label "Update includes [LIST], bug fixes, and more!" at bounding box center [475, 393] width 499 height 28
click at [316, 401] on input "Update includes [LIST], bug fixes, and more!" at bounding box center [475, 394] width 475 height 16
paste input "improved SOS error messaging, smarter Custom Fit HCPCS logic, better item audit…"
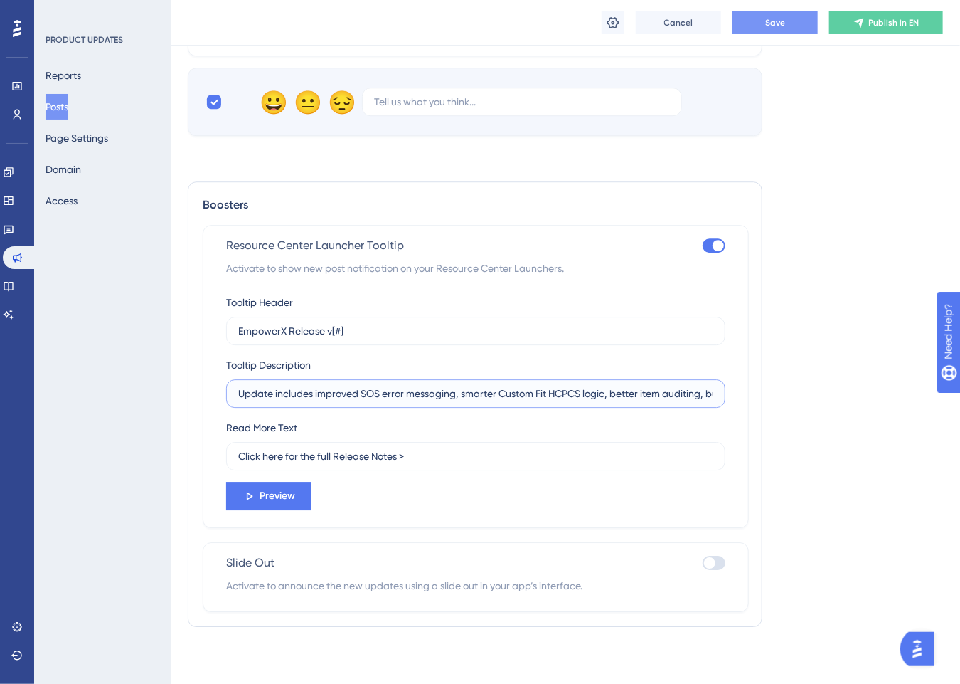
scroll to position [0, 86]
type input "Update includes improved SOS error messaging, smarter Custom Fit HCPCS logic, b…"
click at [768, 26] on span "Save" at bounding box center [775, 22] width 20 height 11
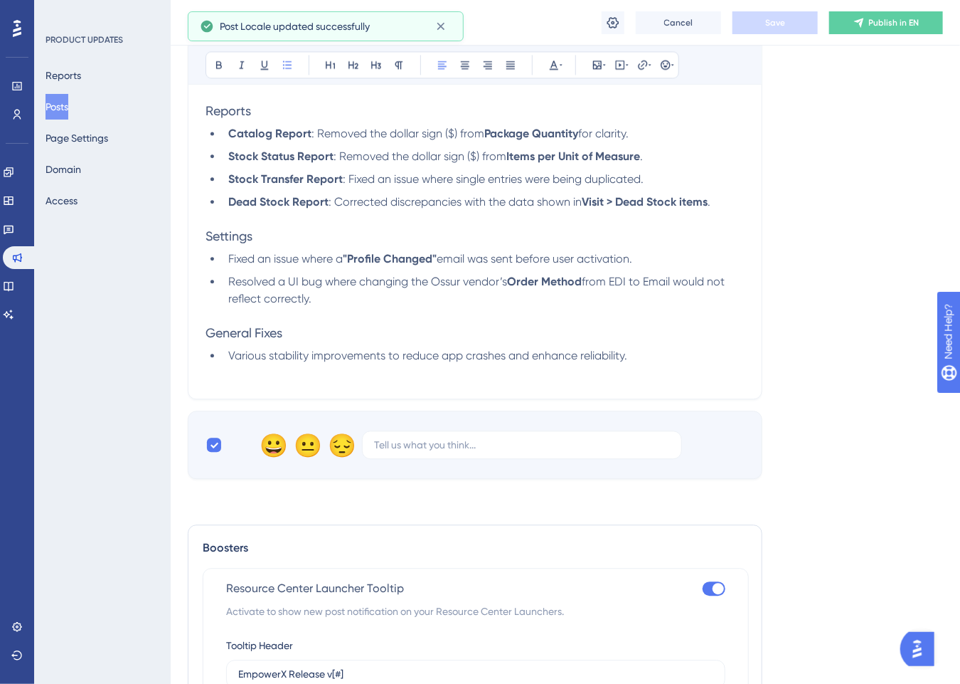
scroll to position [1079, 0]
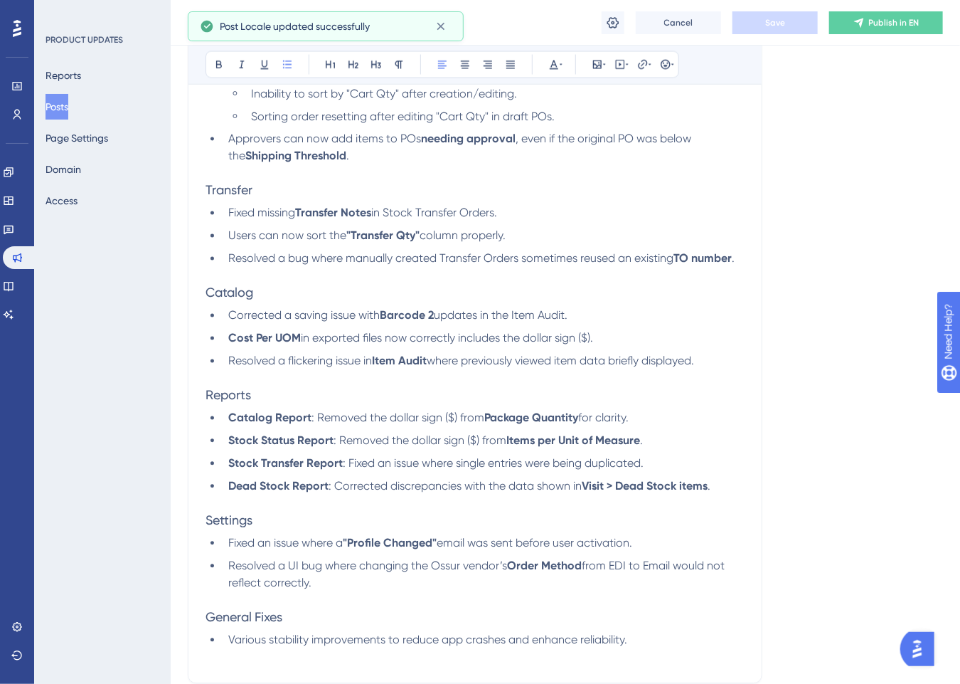
click at [477, 387] on p at bounding box center [475, 378] width 539 height 17
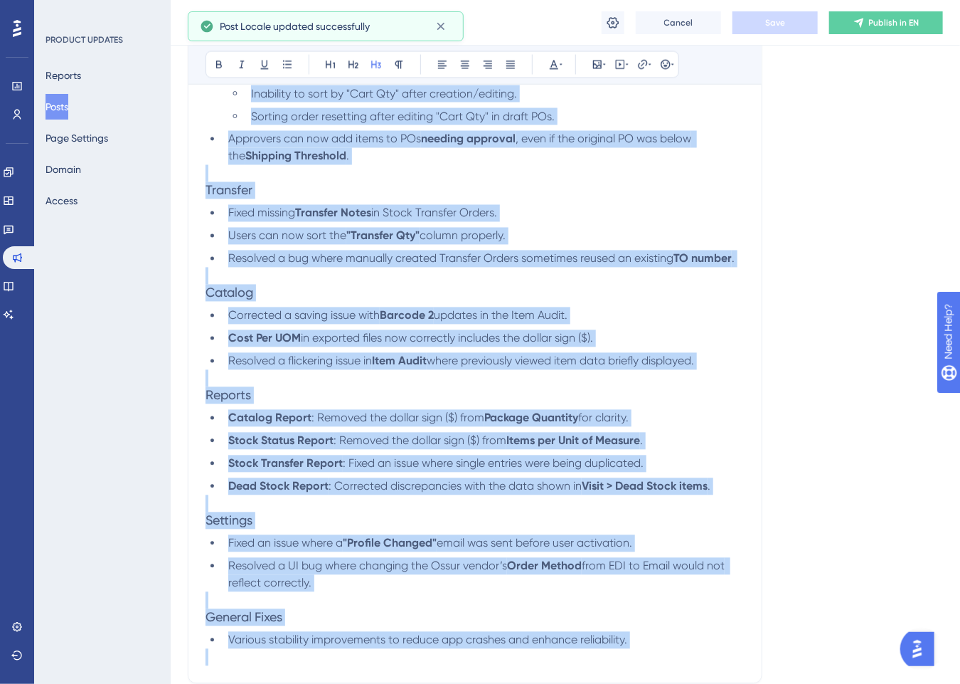
copy div "Loremips: Dolo sita consectetura eli sed doeiusmo tem incidid utlaboree do mag …"
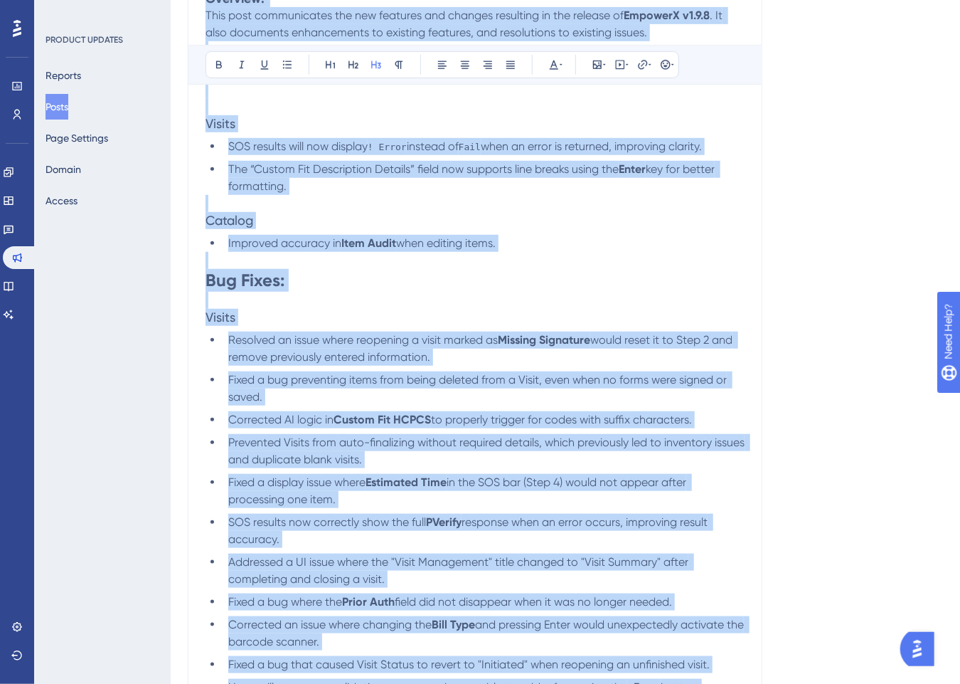
scroll to position [0, 0]
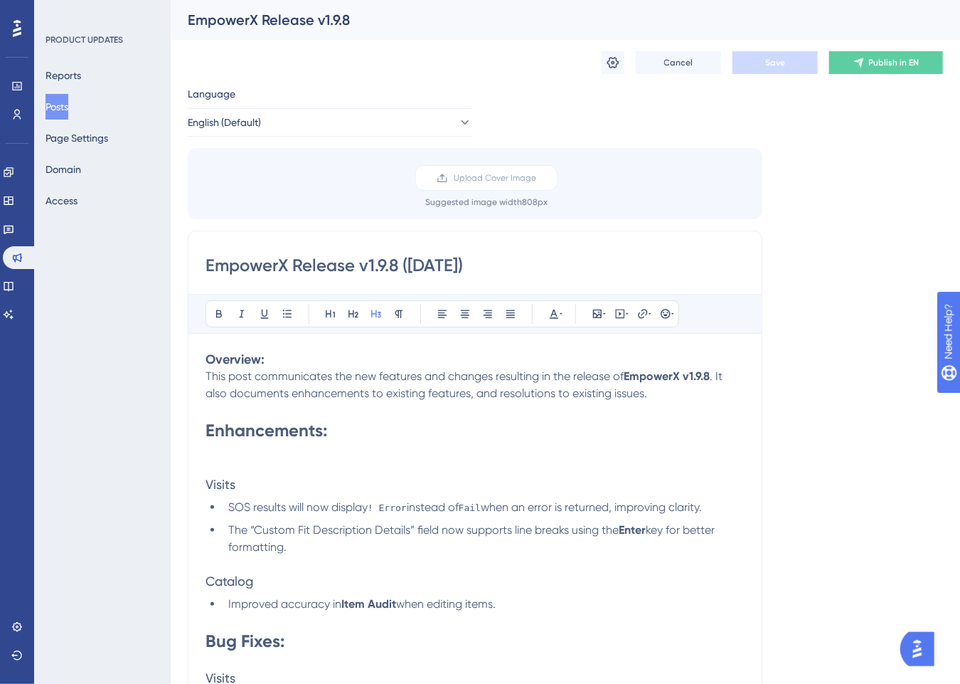
click at [397, 263] on input "EmpowerX Release v1.9.8 ([DATE])" at bounding box center [475, 265] width 539 height 23
click at [390, 506] on span "! Error" at bounding box center [387, 507] width 39 height 11
click at [388, 506] on span "! Error" at bounding box center [387, 507] width 39 height 11
click at [609, 509] on span "when an error is returned, improving clarity." at bounding box center [591, 507] width 221 height 14
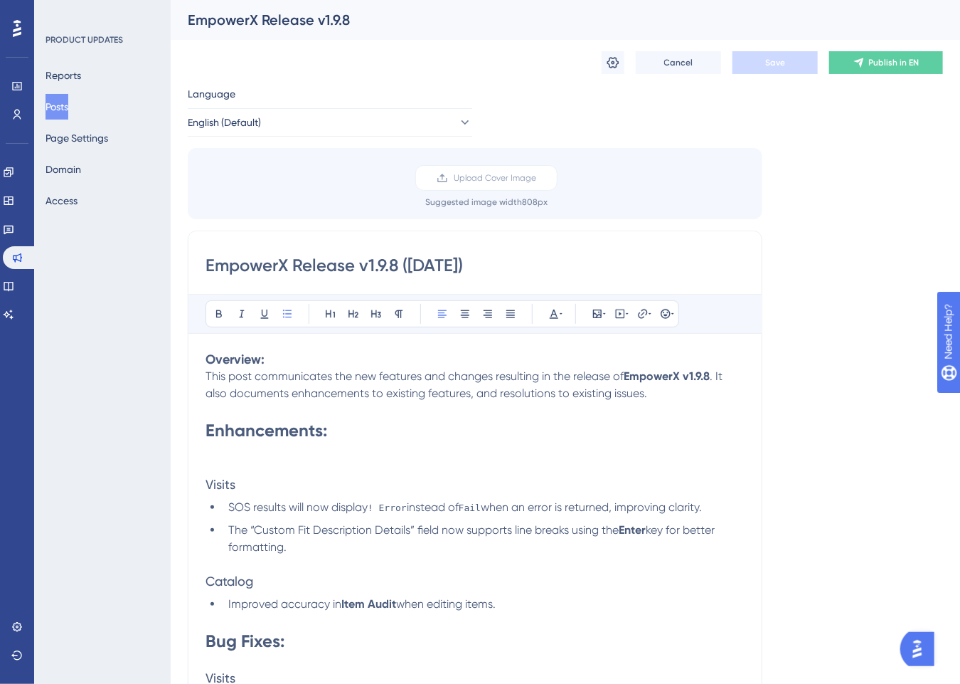
click at [388, 508] on span "! Error" at bounding box center [387, 507] width 39 height 11
click at [467, 505] on span "Fail" at bounding box center [470, 507] width 22 height 11
click at [587, 503] on span "when an error is returned, improving clarity." at bounding box center [591, 507] width 221 height 14
